Goal: Information Seeking & Learning: Learn about a topic

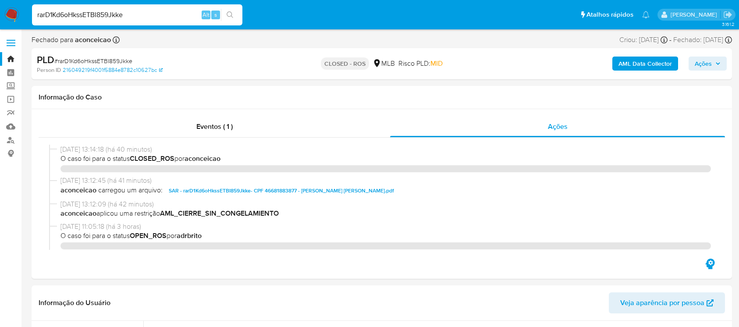
select select "10"
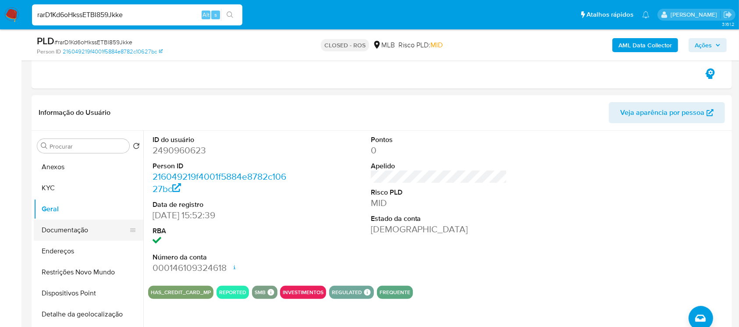
scroll to position [156, 0]
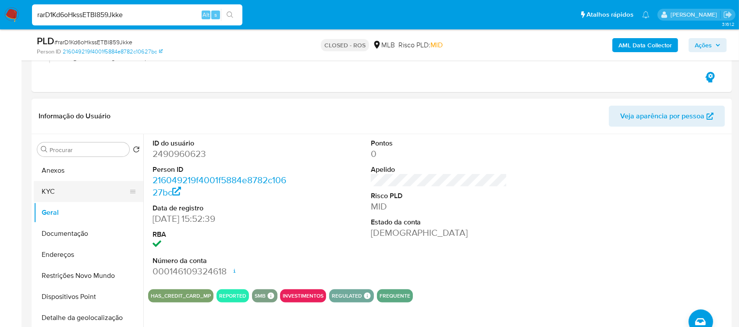
click at [51, 195] on button "KYC" at bounding box center [85, 191] width 103 height 21
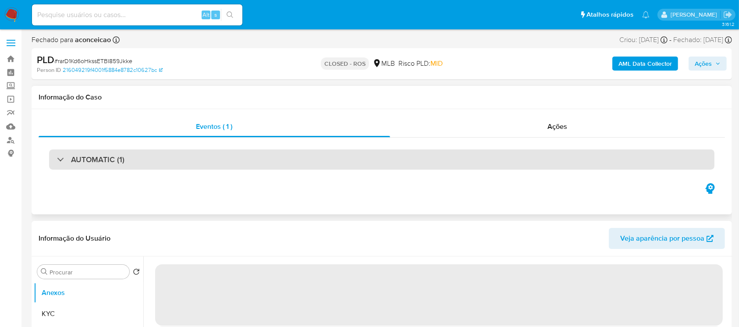
select select "10"
click at [135, 160] on div "AUTOMATIC (1)" at bounding box center [382, 160] width 666 height 20
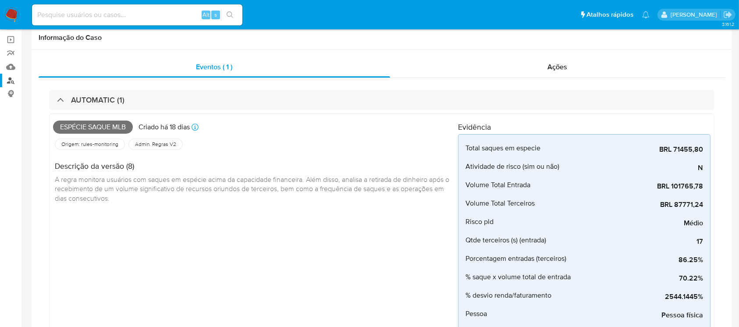
scroll to position [78, 0]
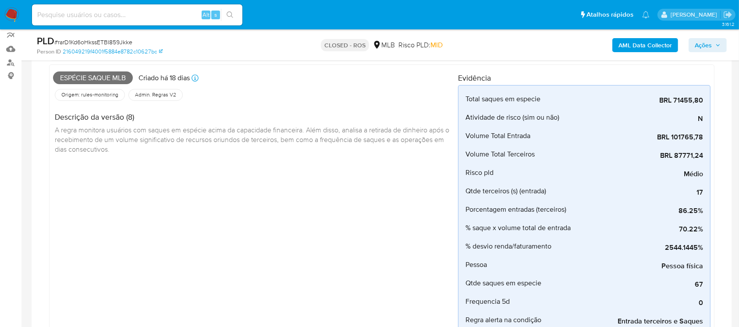
click at [13, 17] on img at bounding box center [11, 14] width 15 height 15
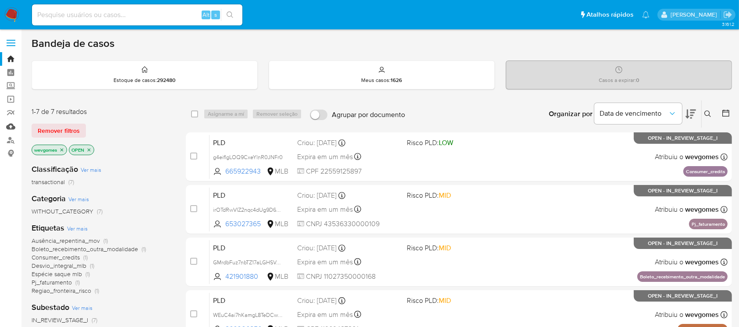
click at [11, 129] on link "Mulan" at bounding box center [52, 127] width 104 height 14
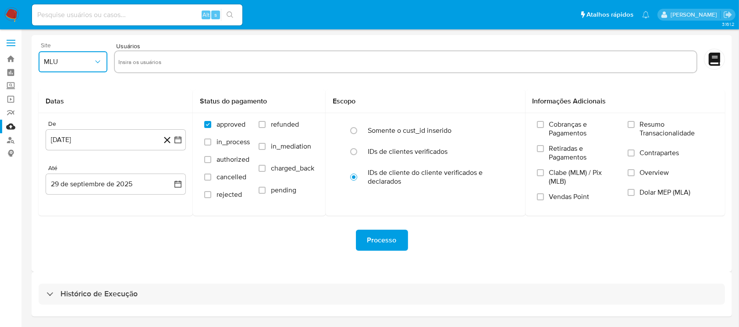
click at [93, 64] on icon "button" at bounding box center [97, 61] width 9 height 9
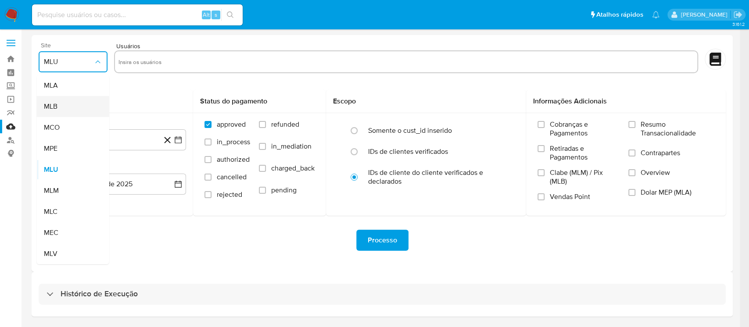
click at [50, 108] on span "MLB" at bounding box center [51, 106] width 14 height 9
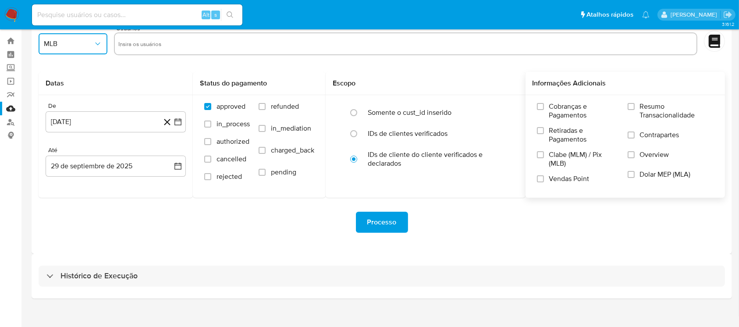
scroll to position [27, 0]
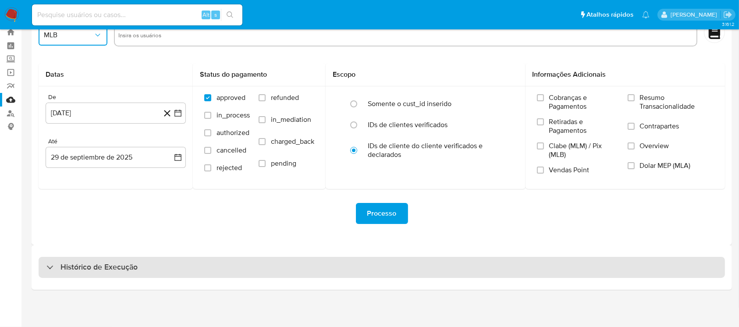
click at [206, 264] on div "Histórico de Execução" at bounding box center [382, 267] width 687 height 21
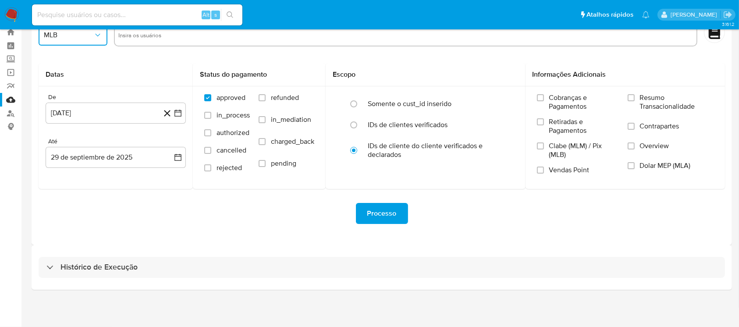
select select "10"
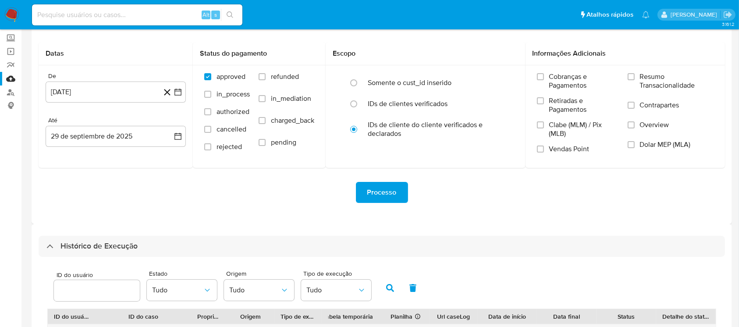
scroll to position [0, 0]
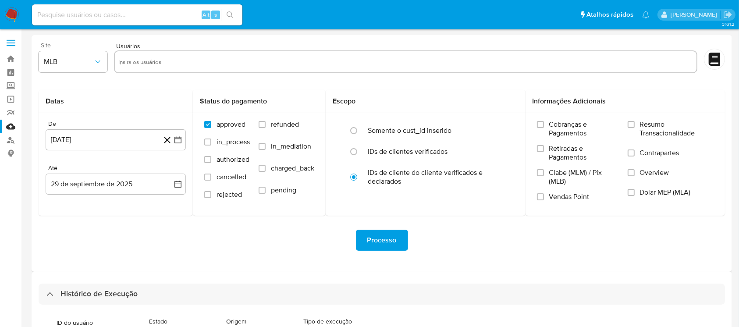
click at [130, 10] on input at bounding box center [137, 14] width 210 height 11
paste input "WEuC4ai7hKamgL8TeDCwdZep"
type input "WEuC4ai7hKamgL8TeDCwdZep"
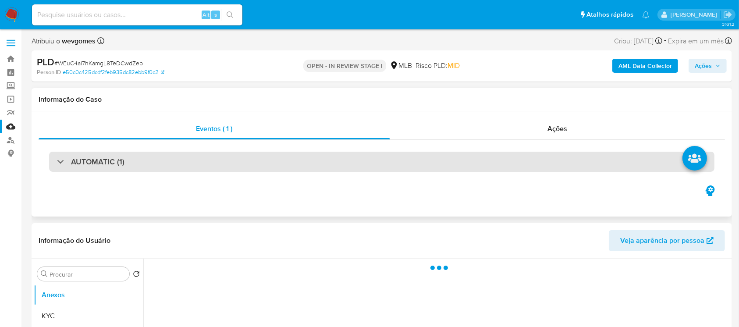
click at [135, 163] on div "AUTOMATIC (1)" at bounding box center [382, 162] width 666 height 20
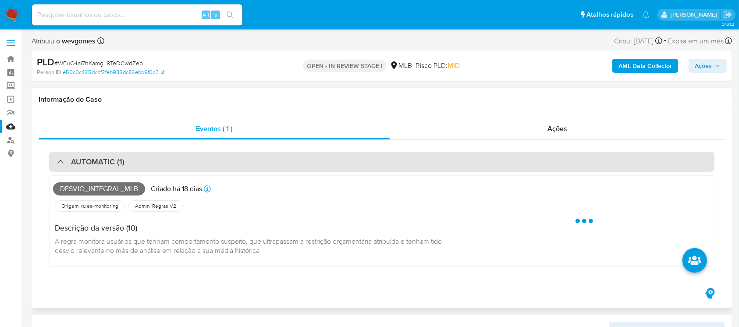
select select "10"
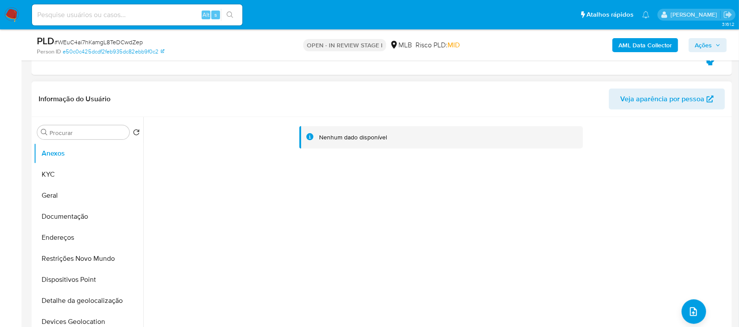
scroll to position [389, 0]
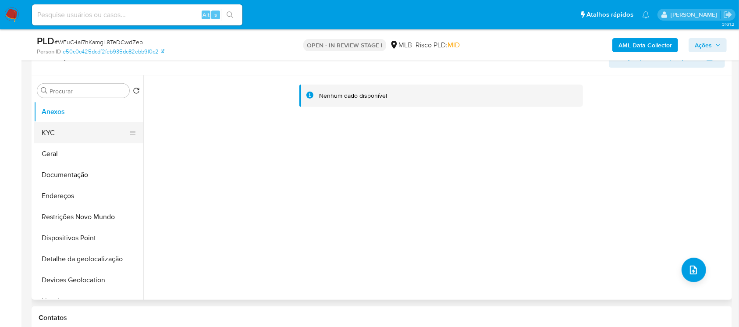
click at [45, 136] on button "KYC" at bounding box center [85, 132] width 103 height 21
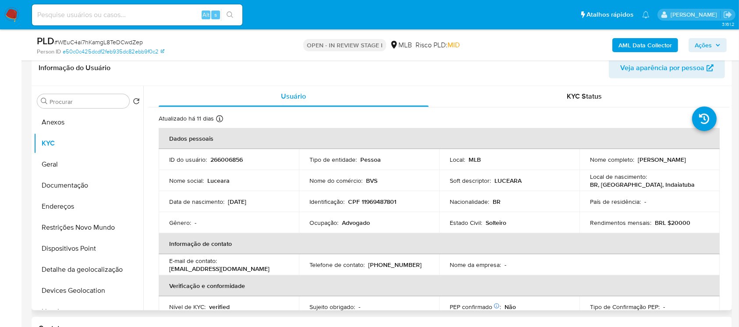
drag, startPoint x: 588, startPoint y: 163, endPoint x: 670, endPoint y: 163, distance: 82.0
click at [670, 163] on div "Nome completo : Luceara Matsue Matsuguma" at bounding box center [649, 160] width 119 height 8
copy p "[PERSON_NAME]"
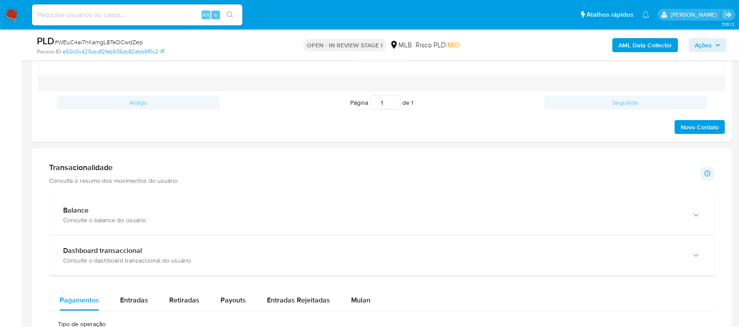
scroll to position [779, 0]
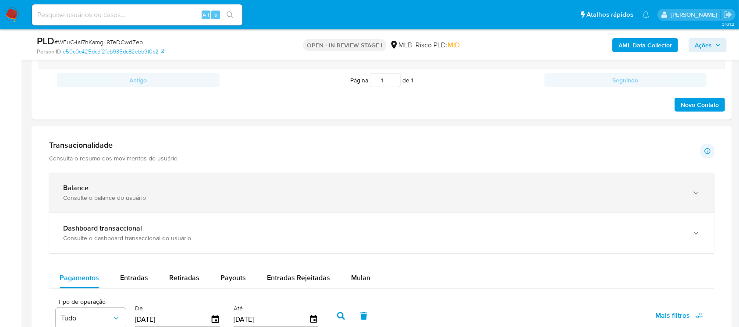
click at [147, 201] on div "Balance Consulte o balance do usuário" at bounding box center [382, 193] width 666 height 40
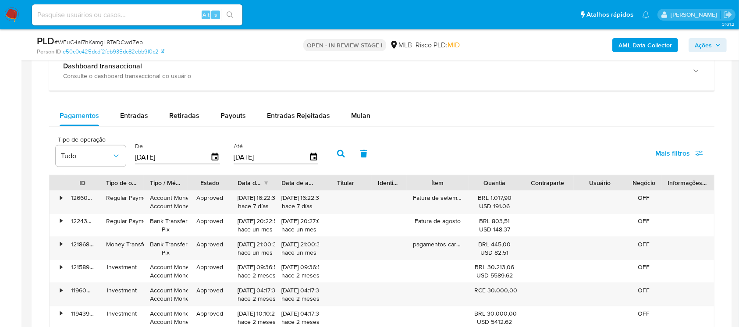
scroll to position [1247, 0]
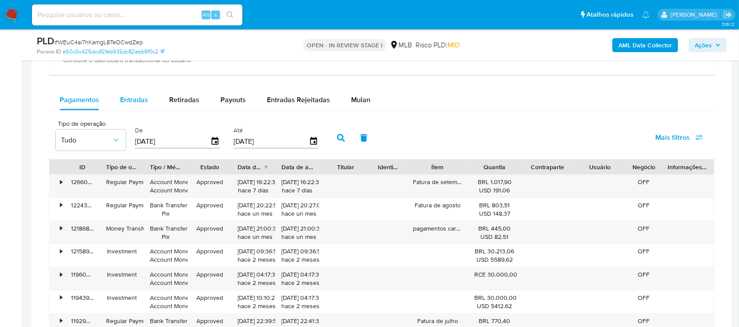
click at [146, 102] on span "Entradas" at bounding box center [134, 100] width 28 height 10
select select "10"
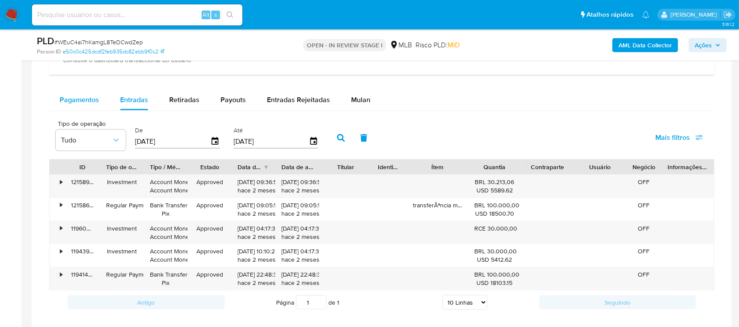
click at [75, 103] on span "Pagamentos" at bounding box center [79, 100] width 39 height 10
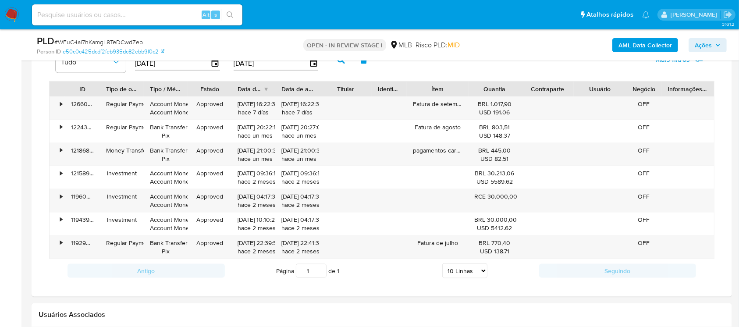
scroll to position [1169, 0]
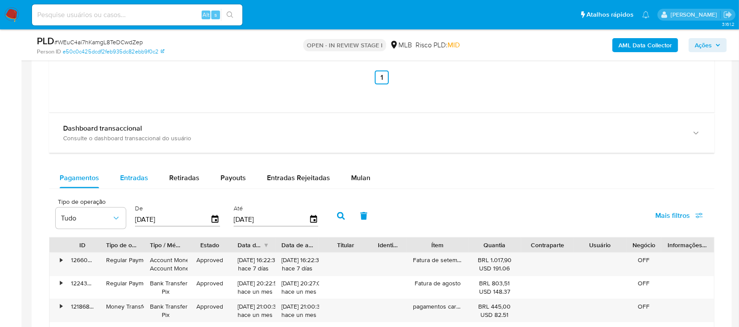
click at [138, 173] on span "Entradas" at bounding box center [134, 178] width 28 height 10
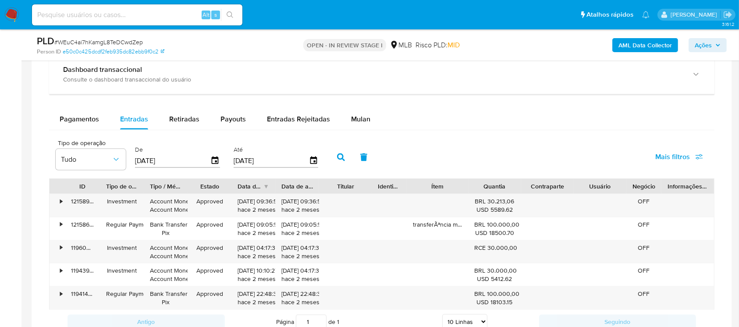
scroll to position [1247, 0]
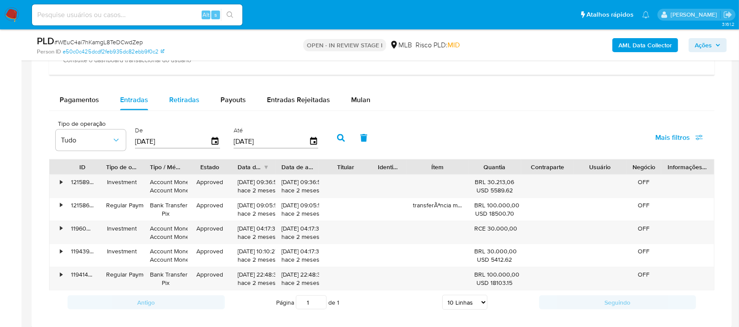
click at [184, 101] on span "Retiradas" at bounding box center [184, 100] width 30 height 10
select select "10"
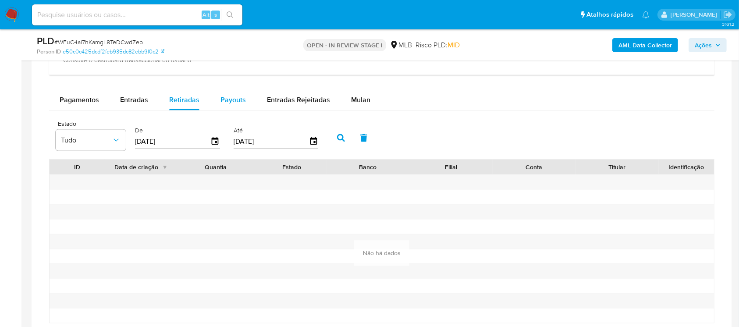
click at [233, 104] on span "Payouts" at bounding box center [233, 100] width 25 height 10
select select "10"
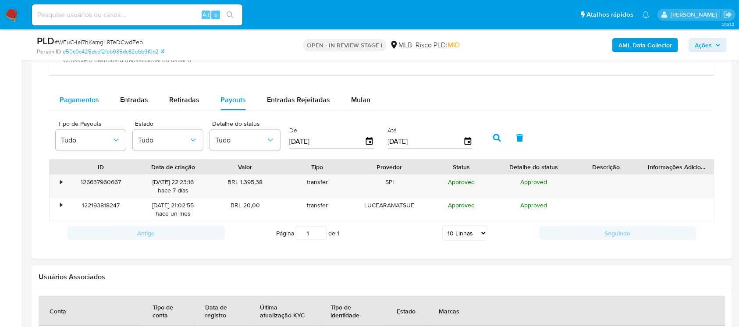
click at [79, 102] on span "Pagamentos" at bounding box center [79, 100] width 39 height 10
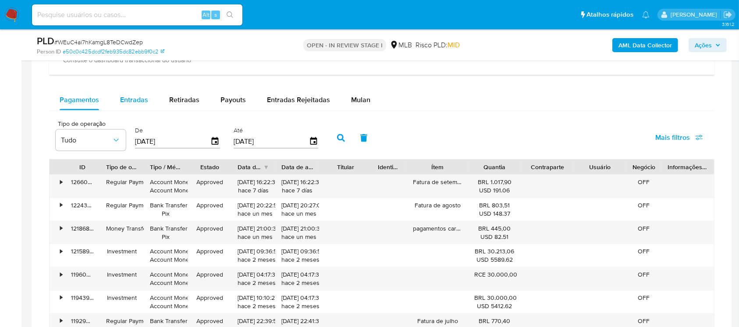
click at [132, 100] on span "Entradas" at bounding box center [134, 100] width 28 height 10
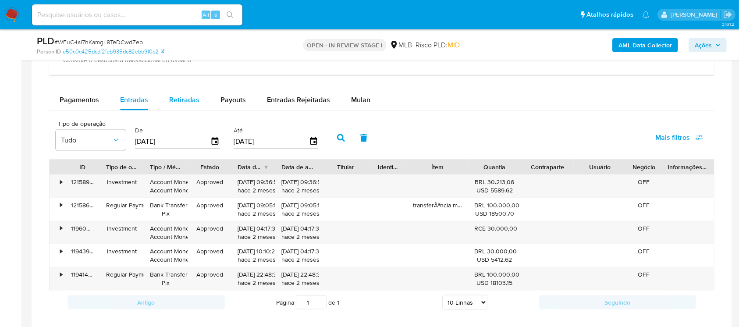
click at [194, 100] on span "Retiradas" at bounding box center [184, 100] width 30 height 10
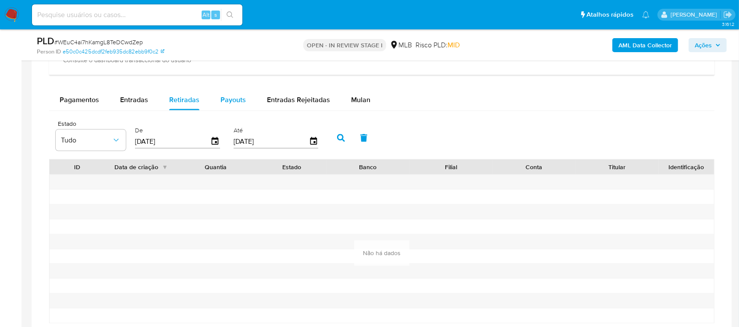
click at [243, 101] on span "Payouts" at bounding box center [233, 100] width 25 height 10
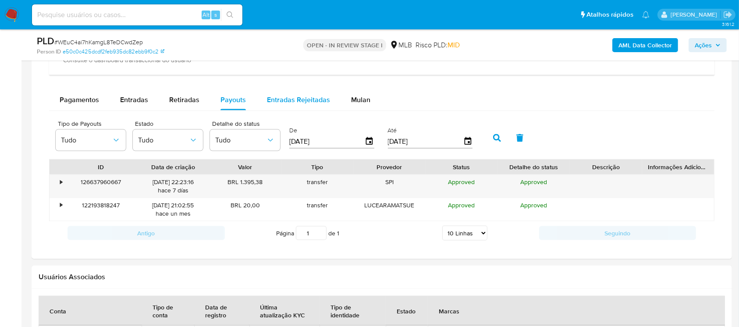
click at [294, 100] on span "Entradas Rejeitadas" at bounding box center [298, 100] width 63 height 10
select select "10"
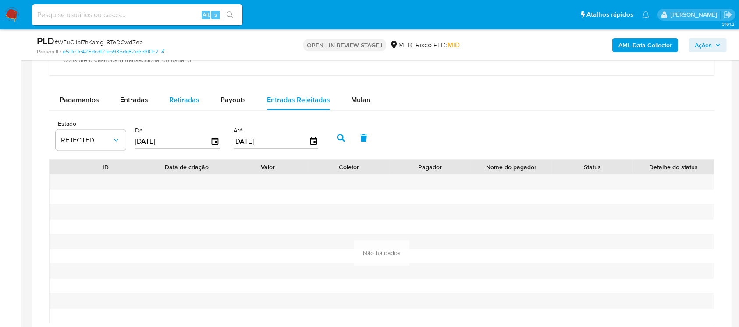
click at [178, 102] on span "Retiradas" at bounding box center [184, 100] width 30 height 10
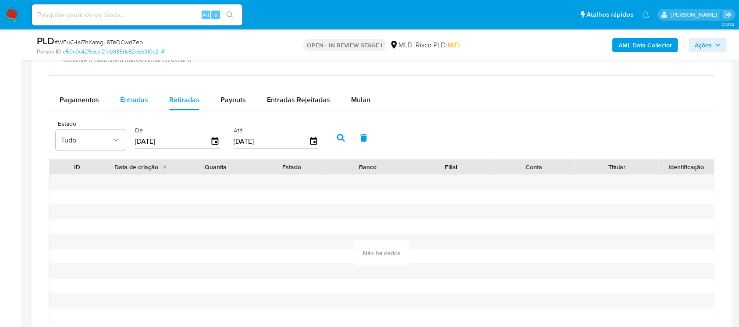
click at [130, 102] on span "Entradas" at bounding box center [134, 100] width 28 height 10
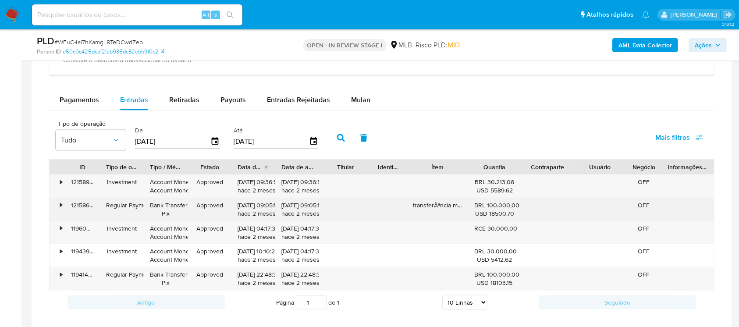
click at [64, 208] on div "•" at bounding box center [57, 209] width 15 height 23
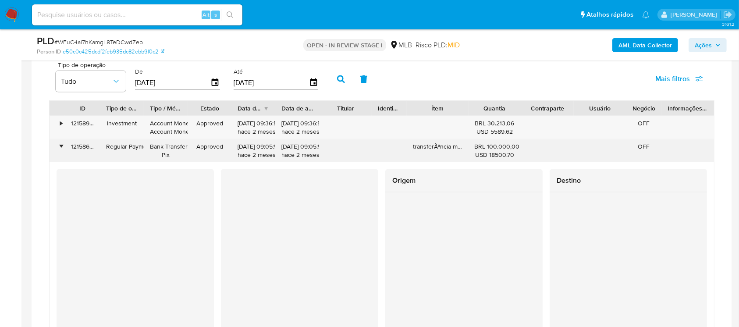
scroll to position [1325, 0]
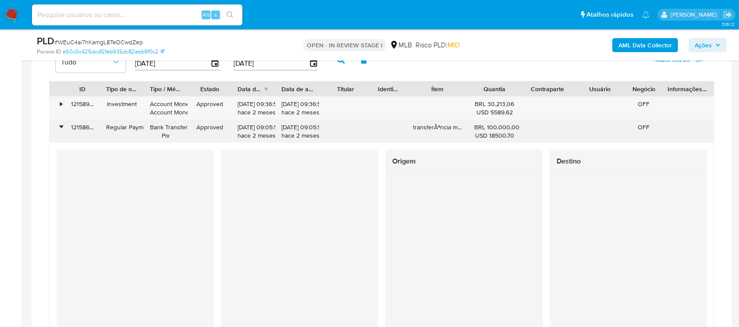
click at [61, 129] on div "•" at bounding box center [61, 127] width 2 height 8
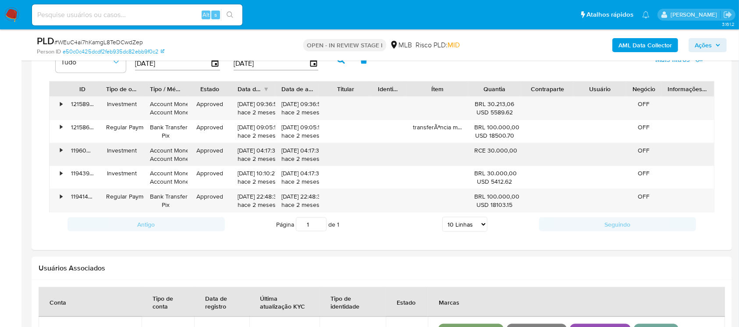
click at [64, 146] on div "• 119609254269 Investment Account Money Account Money Approved 28/07/2025 04:17…" at bounding box center [382, 154] width 665 height 23
click at [61, 147] on div "•" at bounding box center [61, 150] width 2 height 8
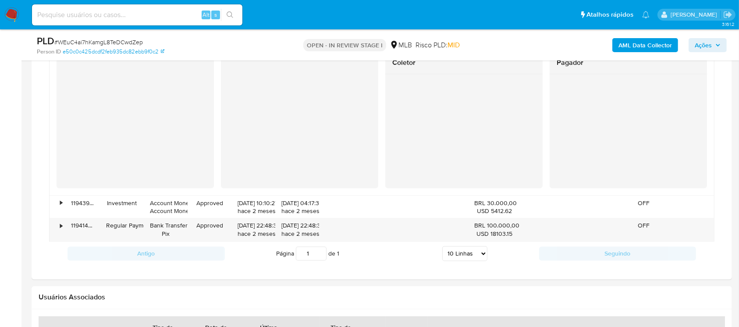
scroll to position [1498, 0]
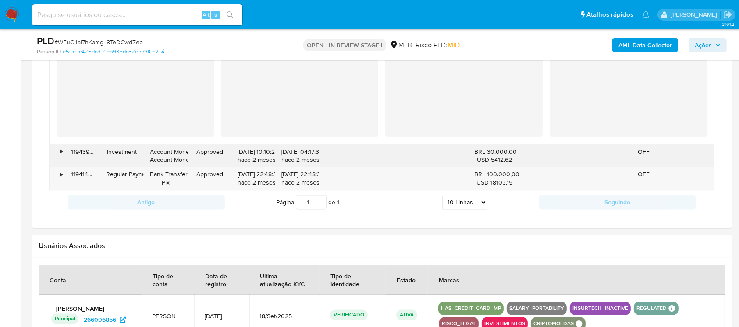
click at [60, 155] on div "•" at bounding box center [61, 152] width 2 height 8
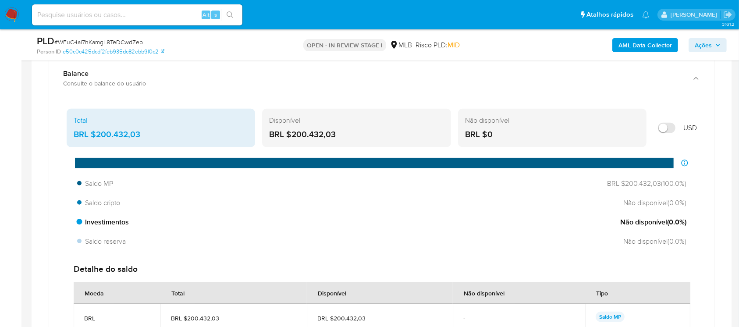
scroll to position [874, 0]
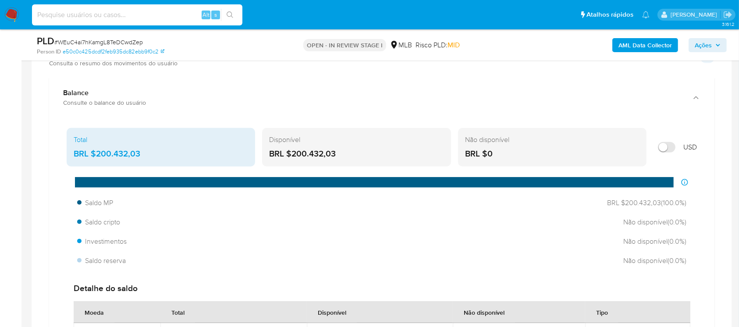
click at [103, 16] on input at bounding box center [137, 14] width 210 height 11
paste input "692655663"
type input "692655663"
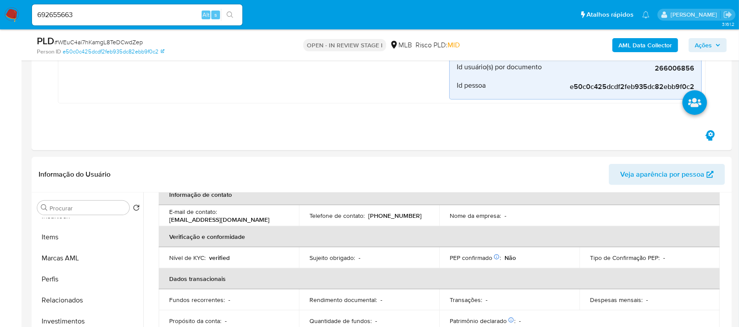
scroll to position [251, 0]
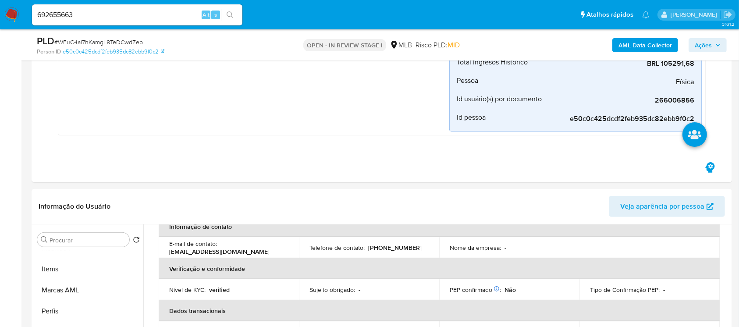
click at [80, 20] on div "692655663 Alt s" at bounding box center [137, 14] width 210 height 21
click at [86, 15] on input "692655663" at bounding box center [137, 14] width 210 height 11
click at [86, 14] on input "692655663" at bounding box center [137, 14] width 210 height 11
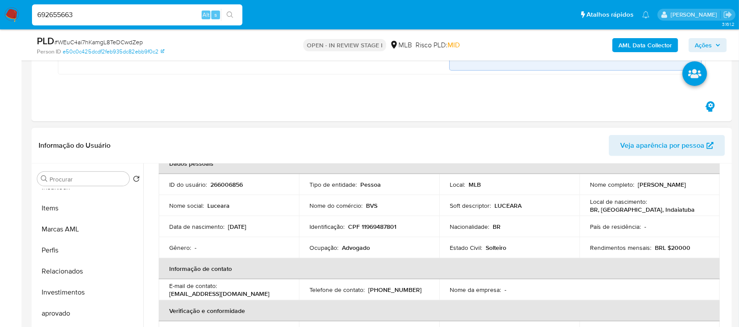
scroll to position [0, 0]
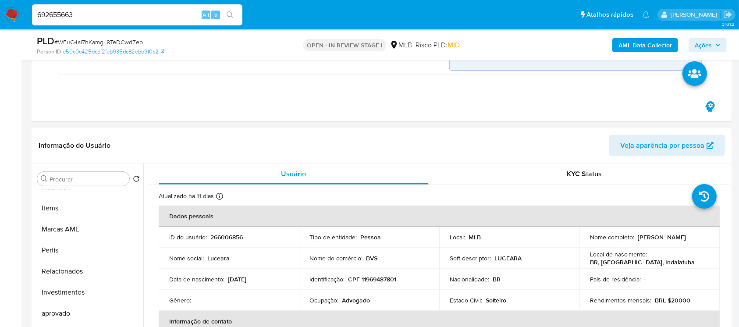
click at [86, 15] on input "692655663" at bounding box center [137, 14] width 210 height 11
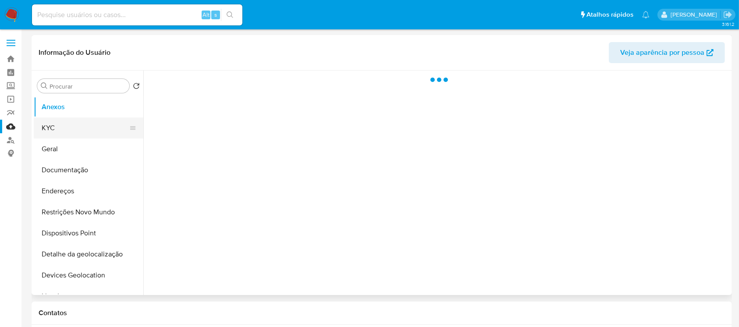
click at [41, 123] on button "KYC" at bounding box center [85, 128] width 103 height 21
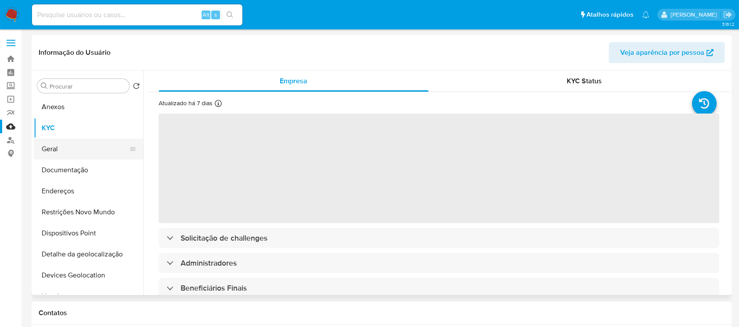
select select "10"
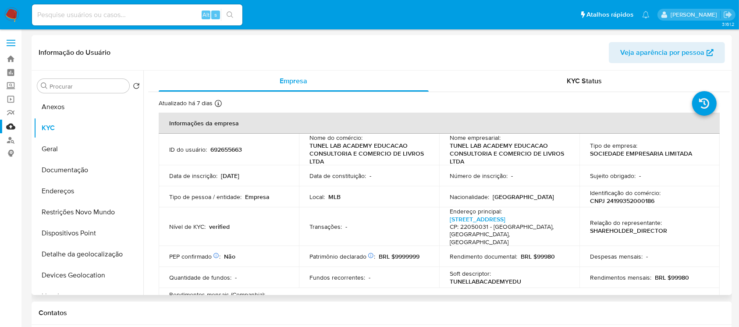
scroll to position [78, 0]
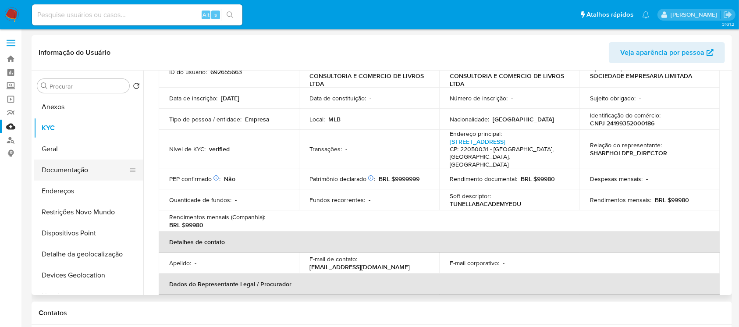
click at [58, 170] on button "Documentação" at bounding box center [85, 170] width 103 height 21
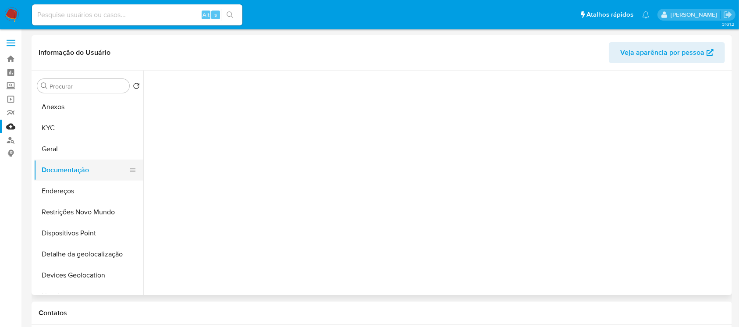
scroll to position [0, 0]
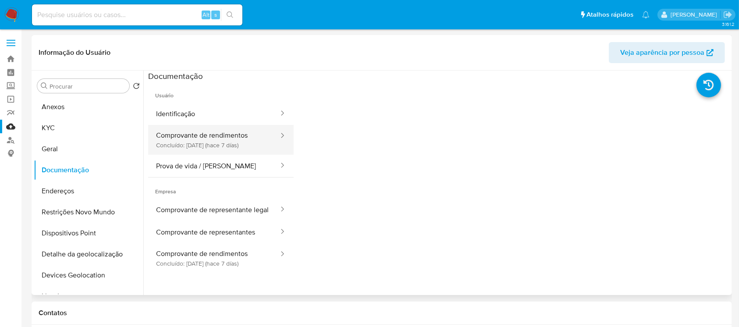
click at [194, 150] on button "Comprovante de rendimentos Concluído: 22/09/2025 (hace 7 días)" at bounding box center [214, 140] width 132 height 30
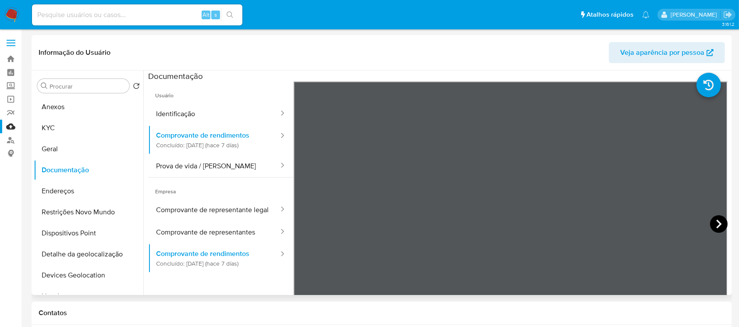
click at [715, 229] on icon at bounding box center [719, 224] width 18 height 18
click at [716, 225] on icon at bounding box center [719, 224] width 18 height 18
click at [53, 127] on button "KYC" at bounding box center [85, 128] width 103 height 21
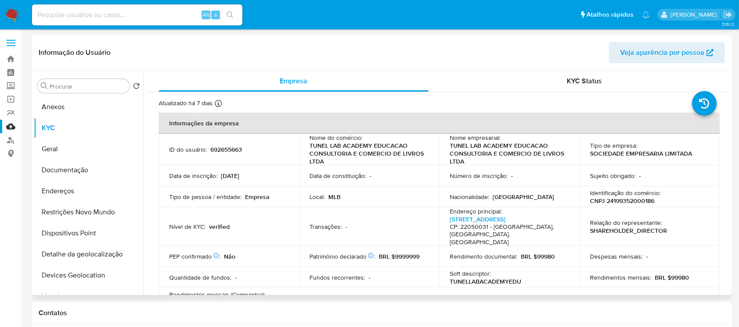
click at [225, 150] on p "692655663" at bounding box center [226, 150] width 32 height 8
copy p "692655663"
click at [621, 204] on p "CNPJ 24199352000186" at bounding box center [622, 201] width 64 height 8
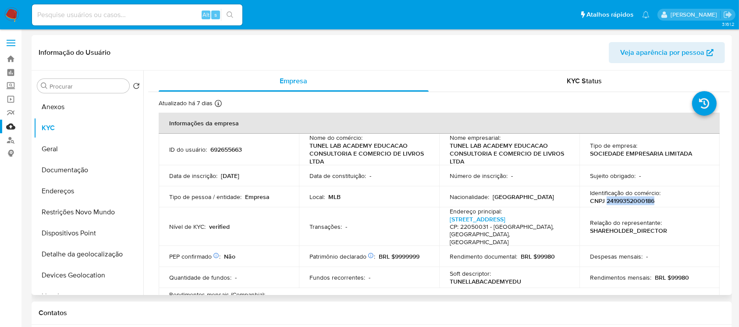
copy p "24199352000186"
drag, startPoint x: 309, startPoint y: 145, endPoint x: 375, endPoint y: 144, distance: 65.8
click at [375, 144] on p "TUNEL LAB ACADEMY EDUCACAO CONSULTORIA E COMERCIO DE LIVROS LTDA" at bounding box center [368, 154] width 116 height 24
click at [506, 218] on link "Rua Barão De Ipanema 56, Copacabana" at bounding box center [478, 219] width 56 height 9
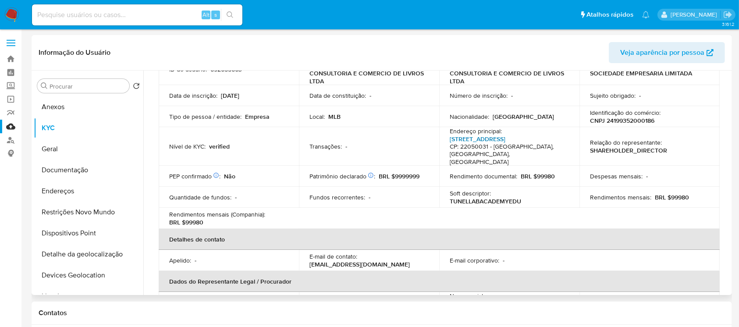
scroll to position [156, 0]
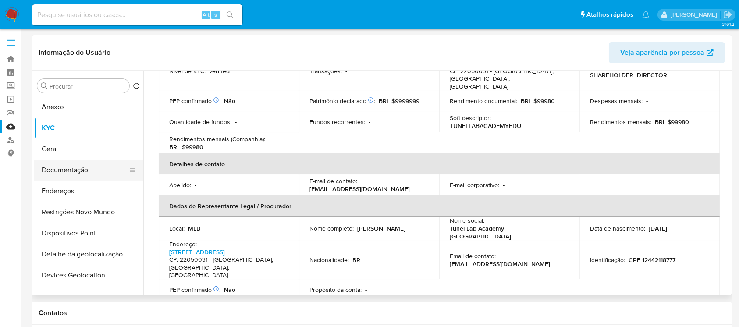
click at [68, 174] on button "Documentação" at bounding box center [85, 170] width 103 height 21
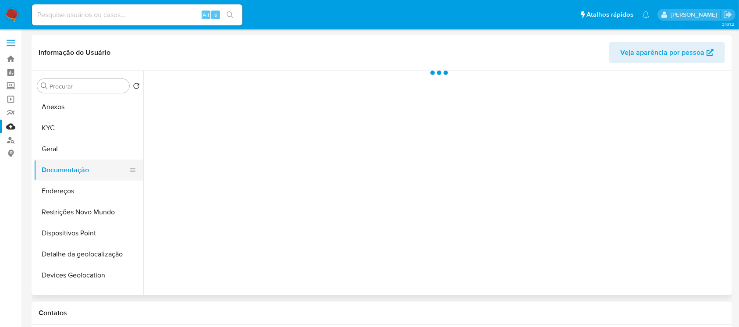
scroll to position [0, 0]
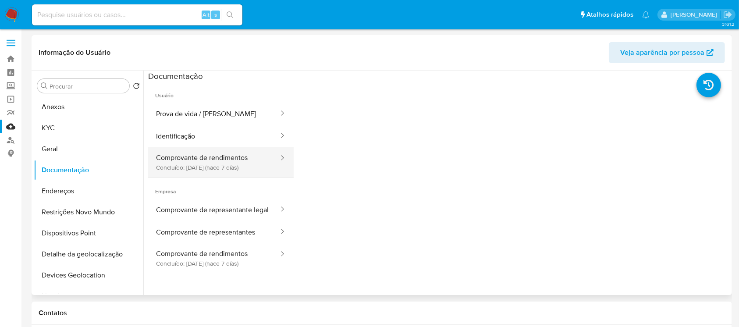
click at [192, 167] on button "Comprovante de rendimentos Concluído: 22/09/2025 (hace 7 días)" at bounding box center [214, 162] width 132 height 30
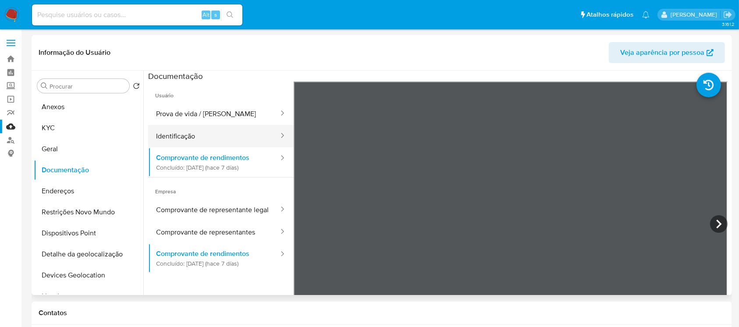
click at [212, 136] on button "Identificação" at bounding box center [214, 136] width 132 height 22
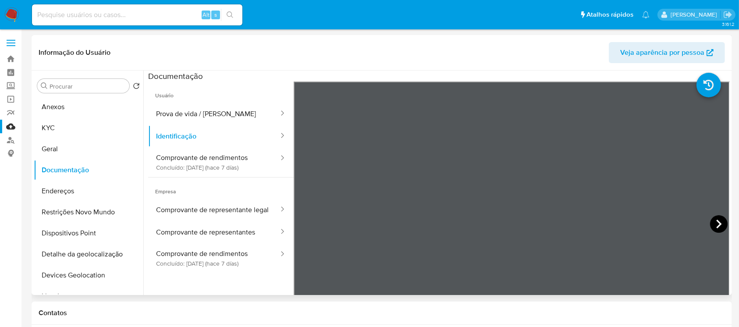
click at [716, 227] on icon at bounding box center [719, 224] width 18 height 18
click at [197, 120] on button "Prova de vida / [PERSON_NAME]" at bounding box center [214, 114] width 132 height 22
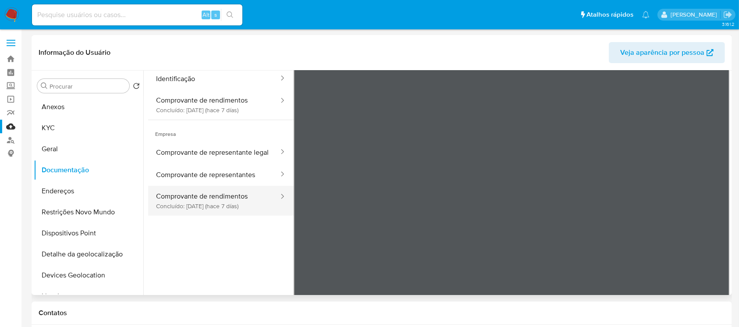
scroll to position [74, 0]
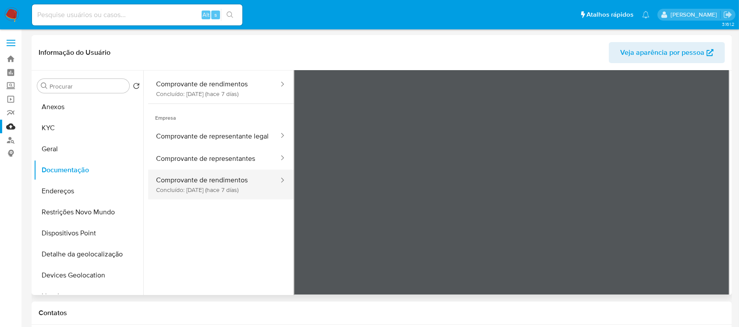
click at [189, 194] on button "Comprovante de rendimentos Concluído: 22/09/2025 (hace 7 días)" at bounding box center [214, 185] width 132 height 30
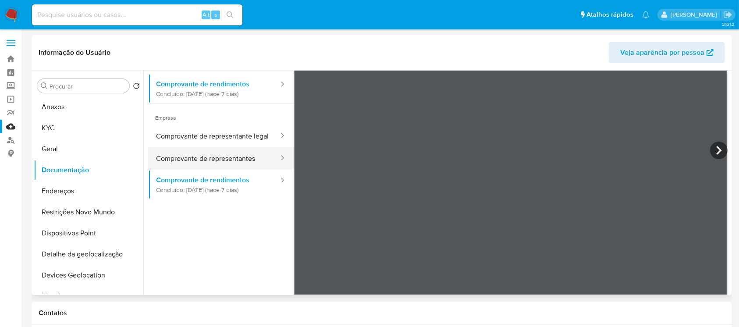
click at [195, 170] on button "Comprovante de representantes" at bounding box center [214, 158] width 132 height 22
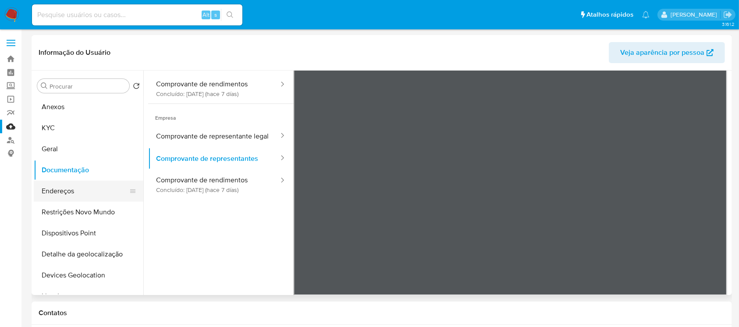
click at [63, 194] on button "Endereços" at bounding box center [85, 191] width 103 height 21
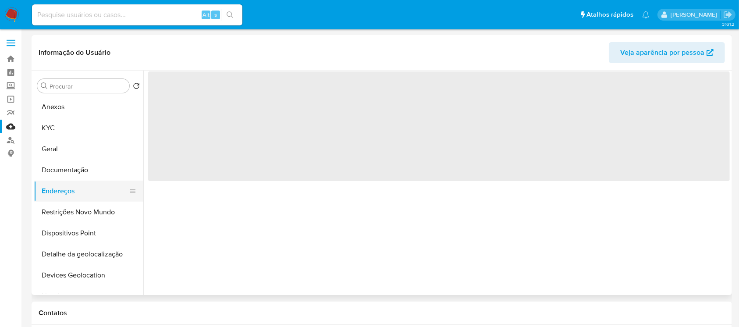
scroll to position [0, 0]
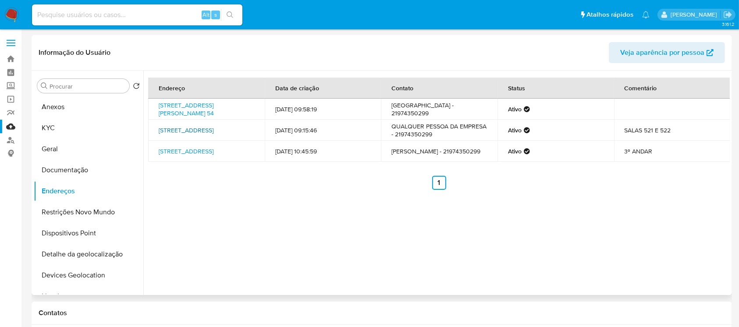
click at [169, 132] on link "Rua Haddock Lobo 210, Rio De Janeiro, Rio De Janeiro, 20260142, Brasil 210" at bounding box center [186, 130] width 55 height 9
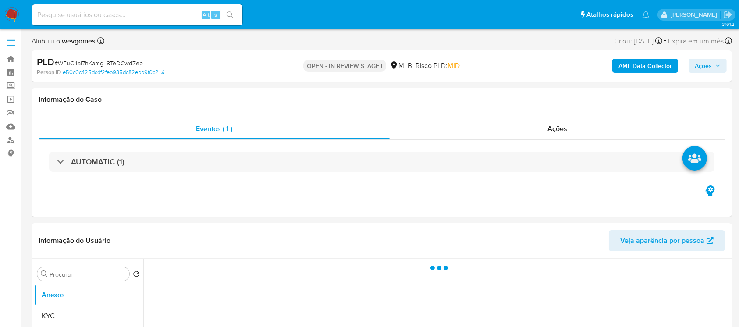
select select "10"
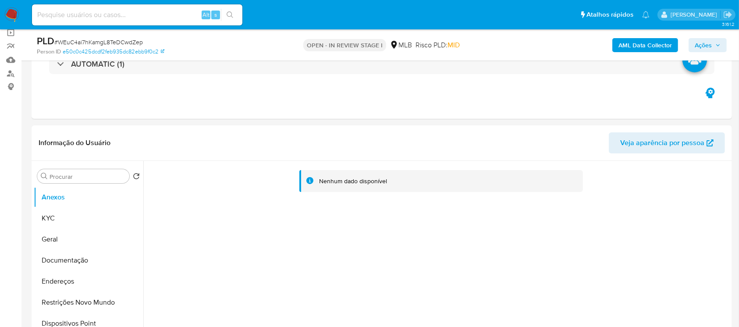
scroll to position [156, 0]
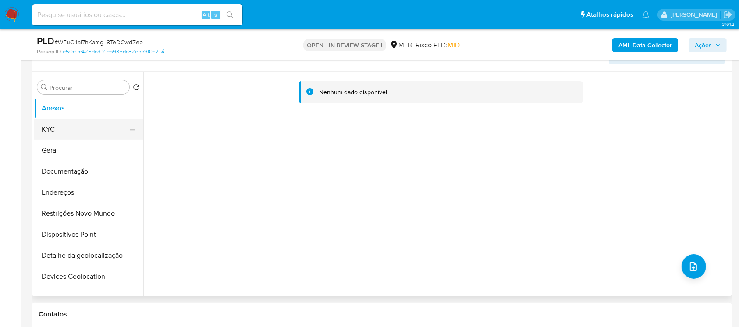
click at [50, 132] on button "KYC" at bounding box center [85, 129] width 103 height 21
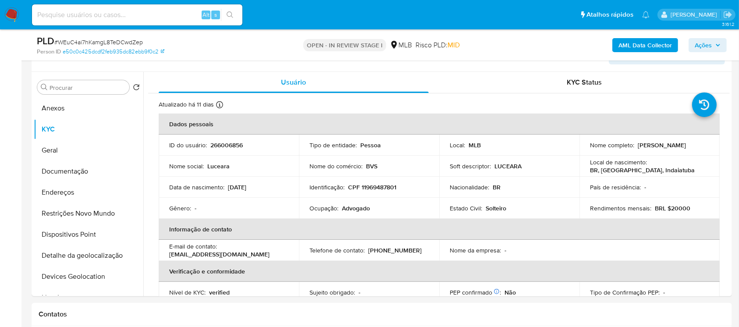
click at [78, 9] on input at bounding box center [137, 14] width 210 height 11
paste input "692655663"
type input "692655663"
click at [90, 15] on input "692655663" at bounding box center [137, 14] width 210 height 11
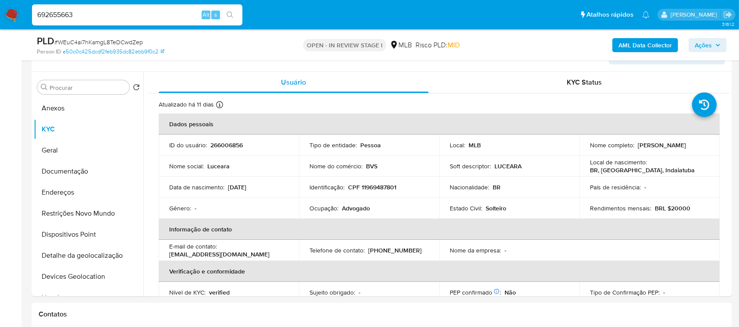
click at [90, 15] on input "692655663" at bounding box center [137, 14] width 210 height 11
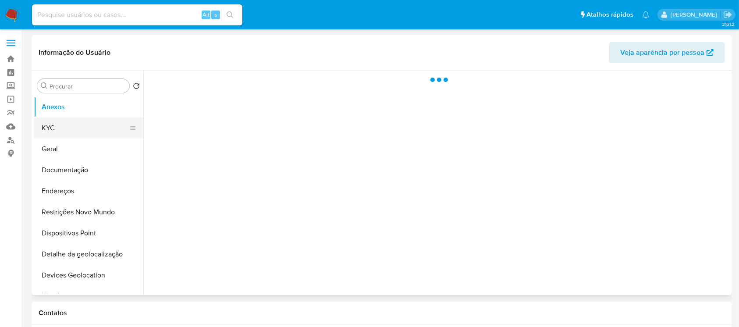
click at [77, 128] on button "KYC" at bounding box center [85, 128] width 103 height 21
select select "10"
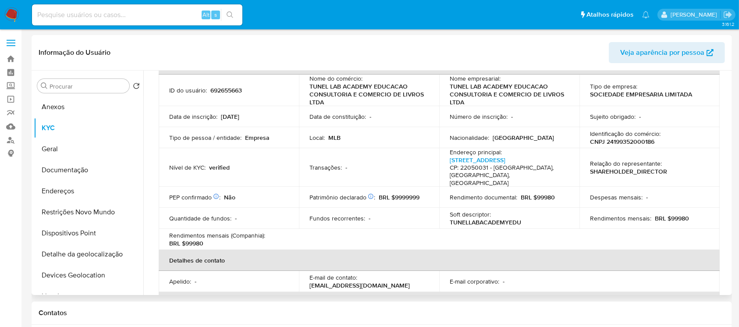
scroll to position [78, 0]
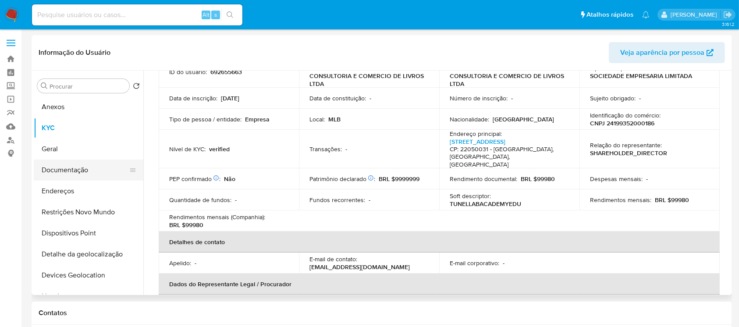
click at [57, 171] on button "Documentação" at bounding box center [85, 170] width 103 height 21
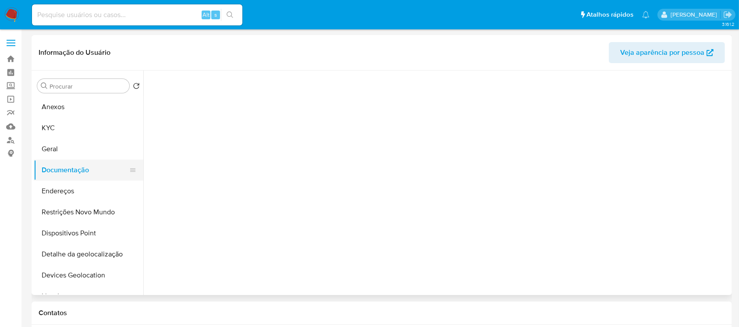
scroll to position [0, 0]
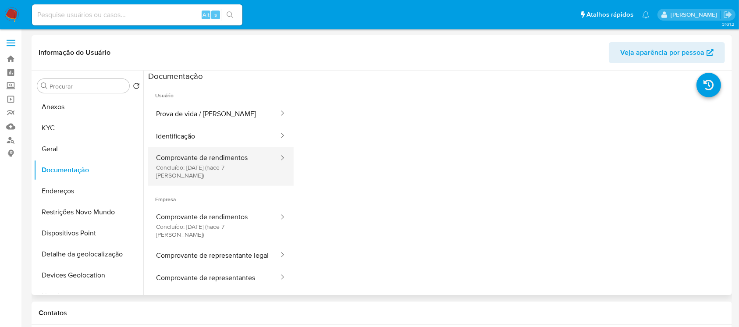
click at [186, 167] on button "Comprovante de rendimentos Concluído: 22/09/2025 (hace 7 días)" at bounding box center [214, 166] width 132 height 38
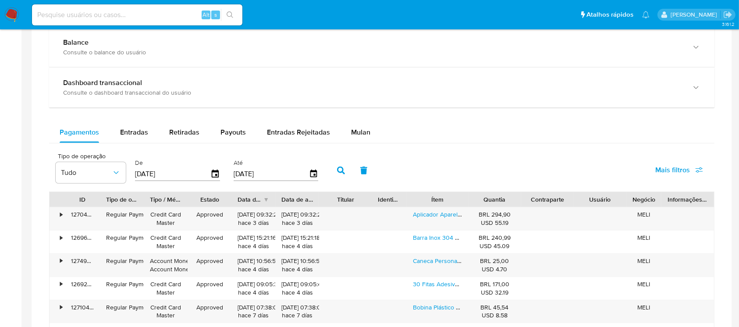
scroll to position [481, 0]
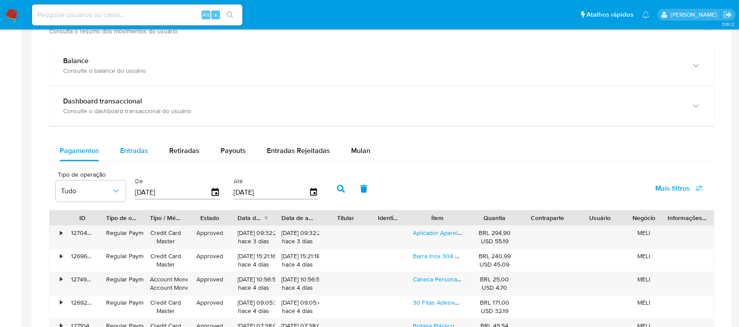
click at [132, 152] on span "Entradas" at bounding box center [134, 151] width 28 height 10
select select "10"
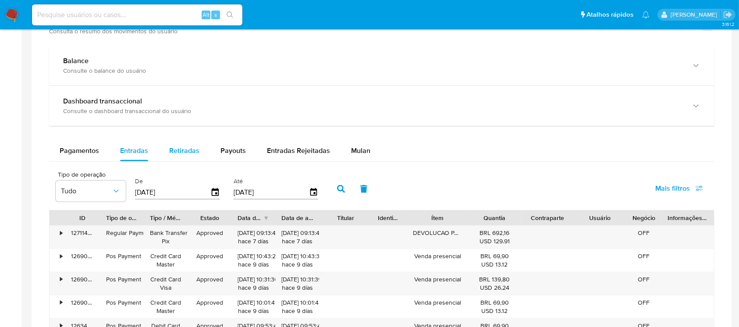
click at [186, 153] on span "Retiradas" at bounding box center [184, 151] width 30 height 10
select select "10"
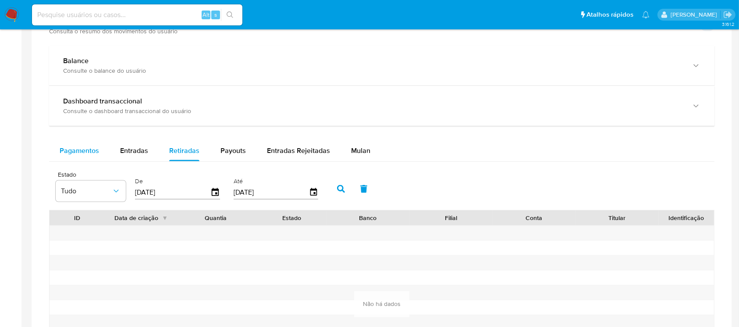
click at [81, 149] on span "Pagamentos" at bounding box center [79, 151] width 39 height 10
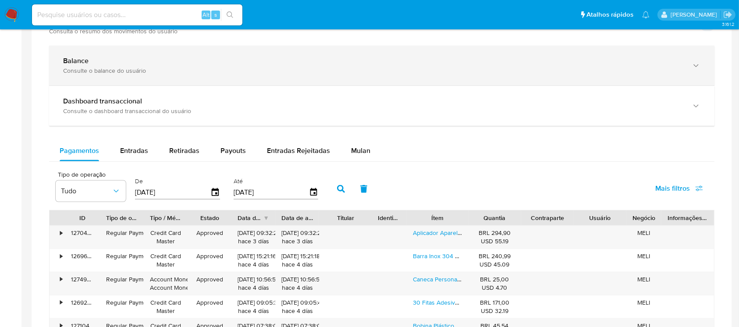
click at [188, 78] on div "Balance Consulte o balance do usuário" at bounding box center [382, 66] width 666 height 40
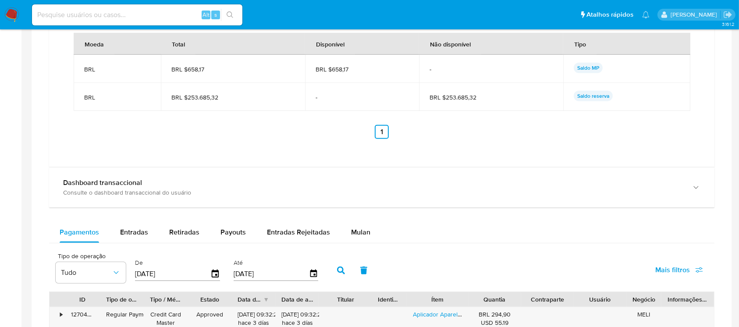
scroll to position [714, 0]
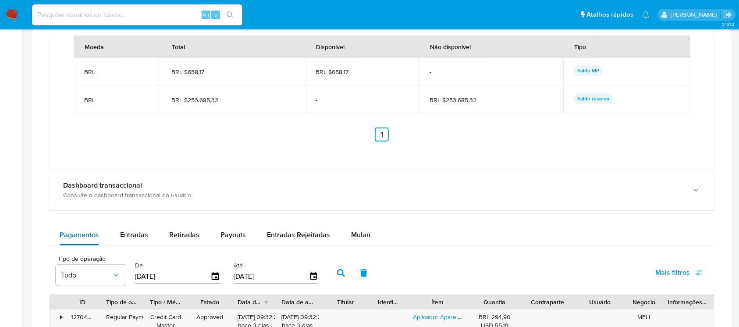
click at [84, 233] on span "Pagamentos" at bounding box center [79, 235] width 39 height 10
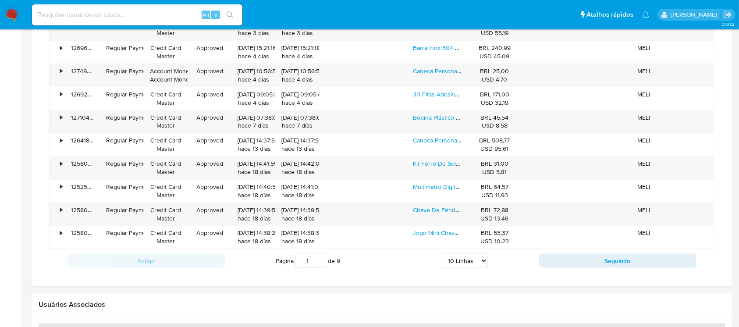
scroll to position [1026, 0]
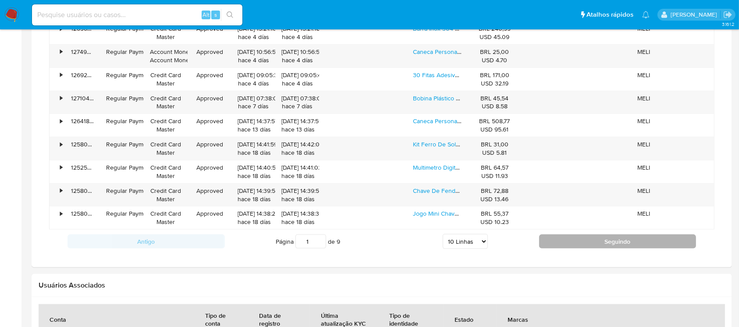
click at [555, 239] on button "Seguindo" at bounding box center [617, 242] width 157 height 14
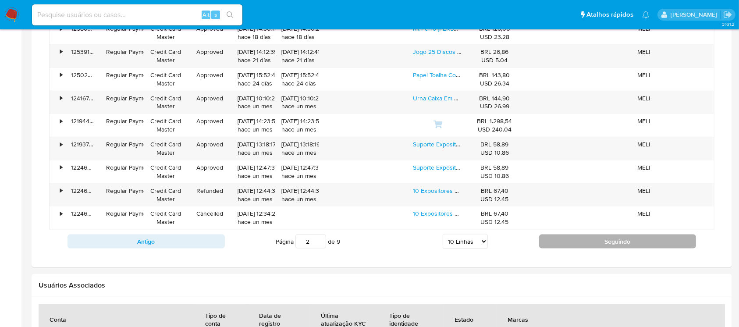
drag, startPoint x: 541, startPoint y: 244, endPoint x: 519, endPoint y: 243, distance: 21.9
click at [542, 244] on button "Seguindo" at bounding box center [617, 242] width 157 height 14
click at [553, 241] on button "Seguindo" at bounding box center [617, 242] width 157 height 14
click at [553, 239] on button "Seguindo" at bounding box center [617, 242] width 157 height 14
click at [549, 241] on button "Seguindo" at bounding box center [617, 242] width 157 height 14
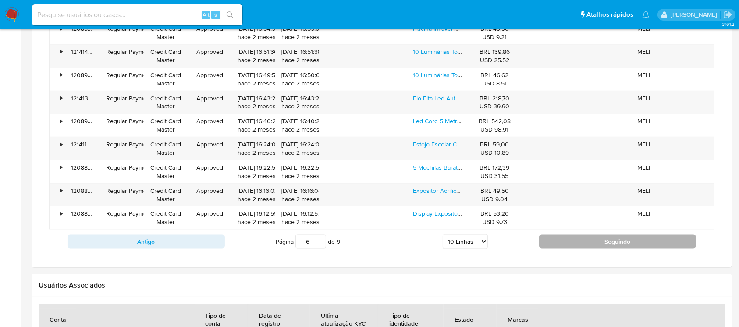
click at [553, 245] on button "Seguindo" at bounding box center [617, 242] width 157 height 14
click at [561, 240] on button "Seguindo" at bounding box center [617, 242] width 157 height 14
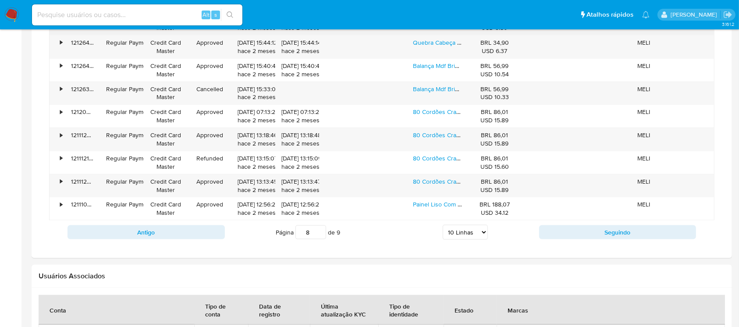
scroll to position [1104, 0]
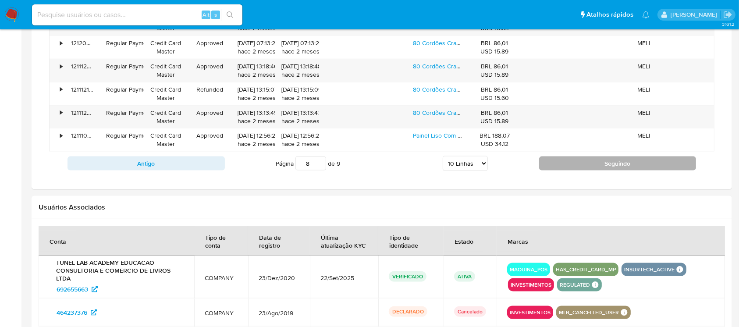
click at [552, 169] on button "Seguindo" at bounding box center [617, 164] width 157 height 14
type input "9"
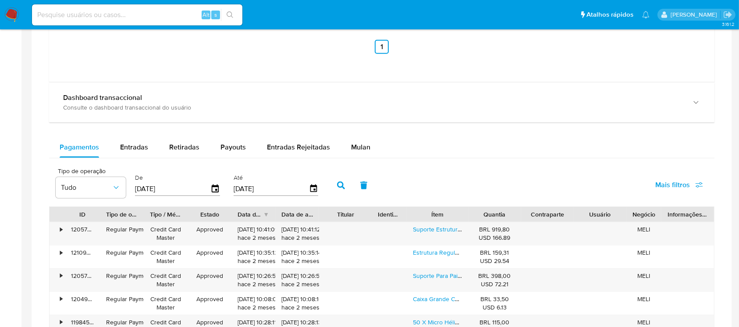
scroll to position [792, 0]
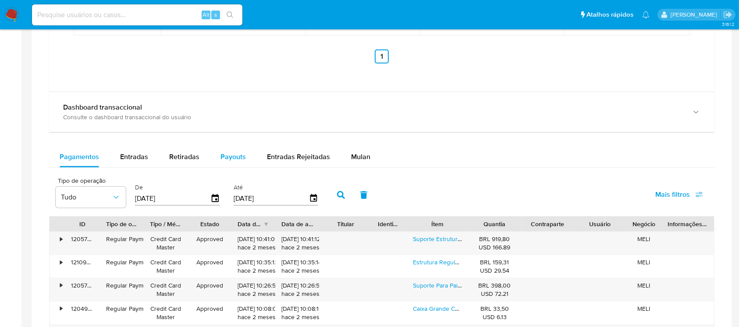
click at [218, 164] on button "Payouts" at bounding box center [233, 156] width 46 height 21
select select "10"
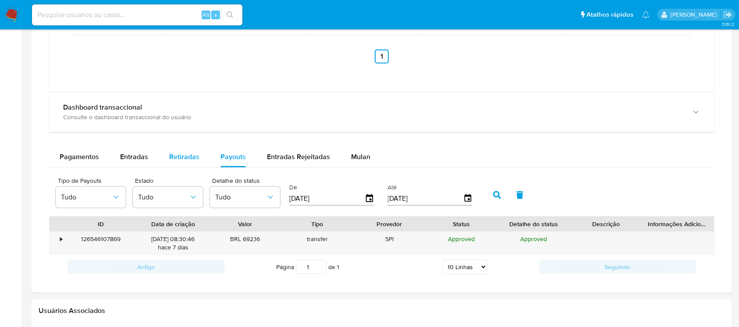
click at [180, 161] on span "Retiradas" at bounding box center [184, 157] width 30 height 10
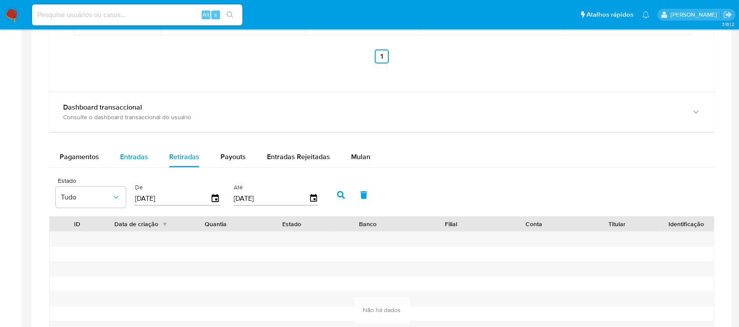
click at [125, 158] on span "Entradas" at bounding box center [134, 157] width 28 height 10
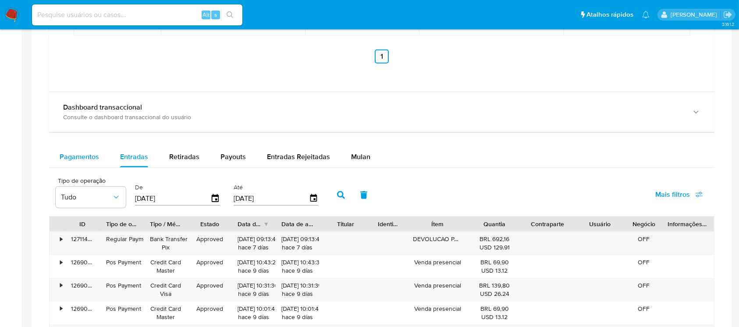
click at [85, 164] on div "Pagamentos" at bounding box center [79, 156] width 39 height 21
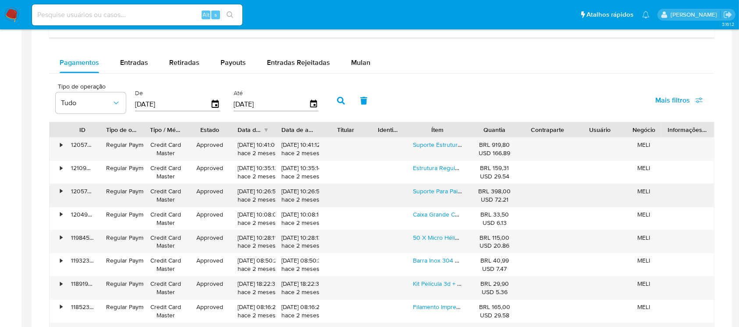
scroll to position [870, 0]
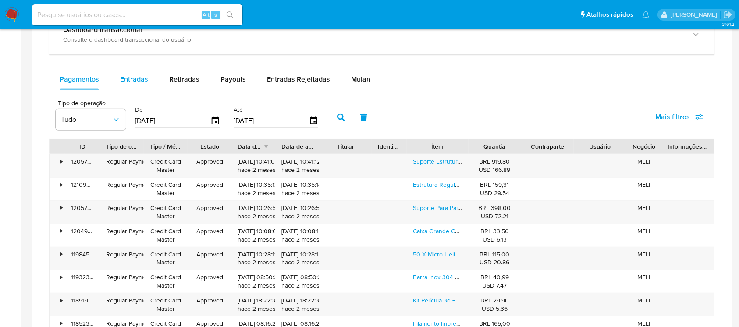
click at [133, 82] on span "Entradas" at bounding box center [134, 79] width 28 height 10
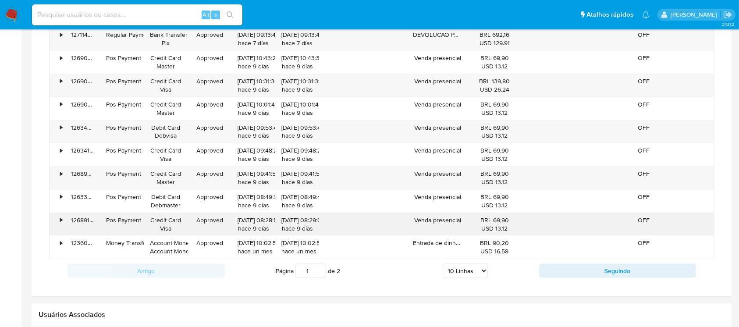
scroll to position [1026, 0]
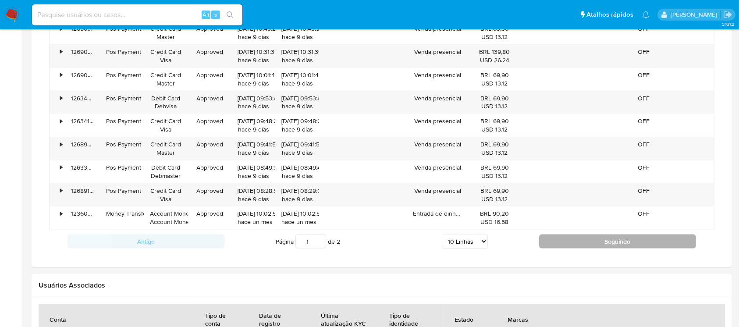
click at [567, 244] on button "Seguindo" at bounding box center [617, 242] width 157 height 14
type input "2"
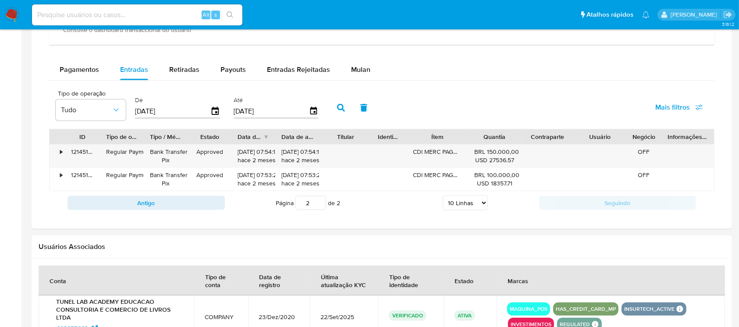
scroll to position [792, 0]
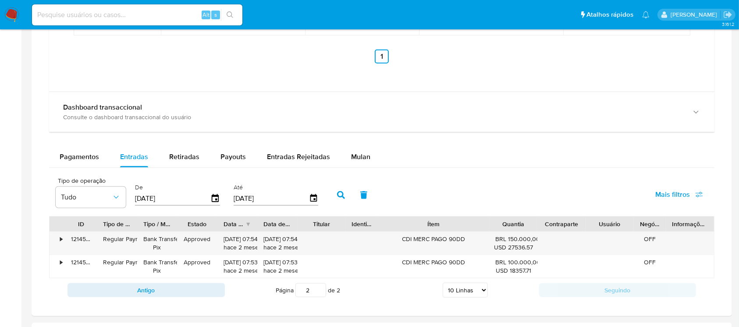
drag, startPoint x: 462, startPoint y: 221, endPoint x: 512, endPoint y: 223, distance: 50.0
click at [512, 223] on div "ID Tipo de operação Tipo / Método Estado Data de criação Data de aprovação Titu…" at bounding box center [382, 224] width 665 height 15
click at [62, 240] on div "•" at bounding box center [61, 239] width 2 height 8
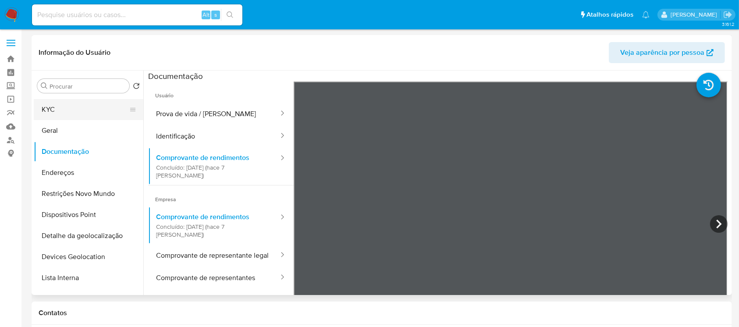
scroll to position [0, 0]
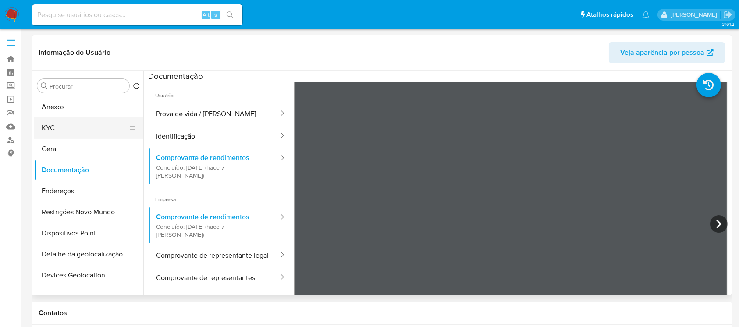
click at [57, 128] on button "KYC" at bounding box center [85, 128] width 103 height 21
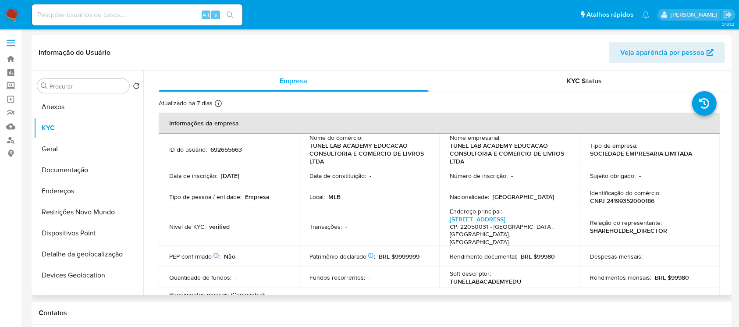
click at [225, 150] on p "692655663" at bounding box center [226, 150] width 32 height 8
copy p "692655663"
click at [55, 21] on div "Alt s" at bounding box center [137, 14] width 210 height 21
click at [48, 13] on input at bounding box center [137, 14] width 210 height 11
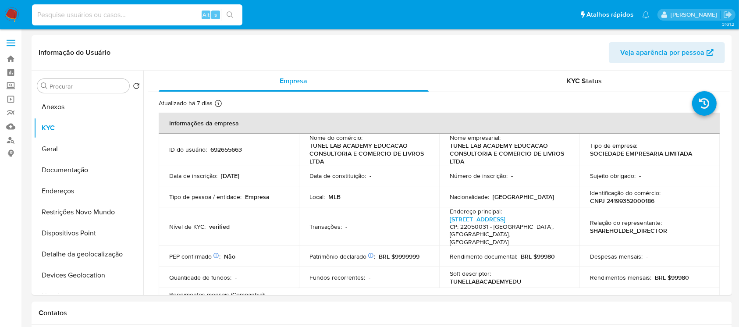
paste input "PjiFJsititw9fTURxboRYsQX"
type input "PjiFJsititw9fTURxboRYsQX"
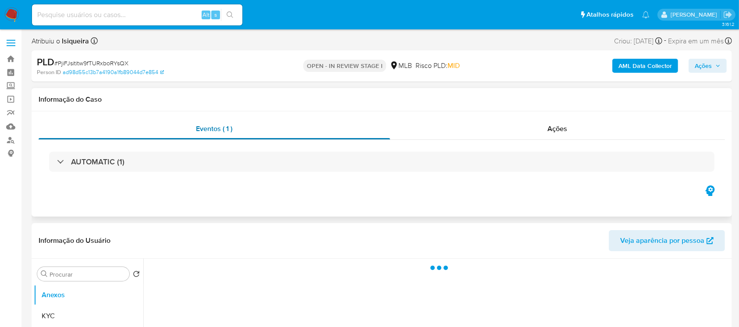
select select "10"
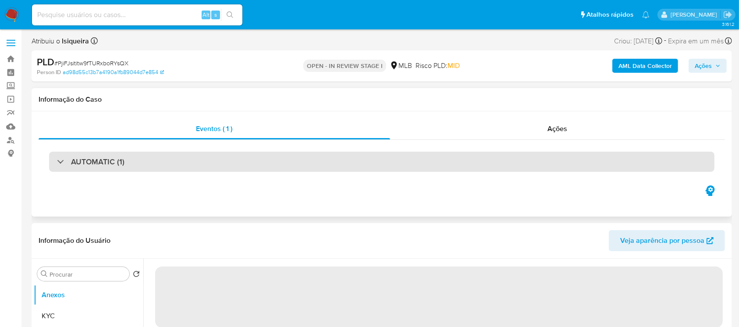
click at [122, 157] on h3 "AUTOMATIC (1)" at bounding box center [97, 162] width 53 height 10
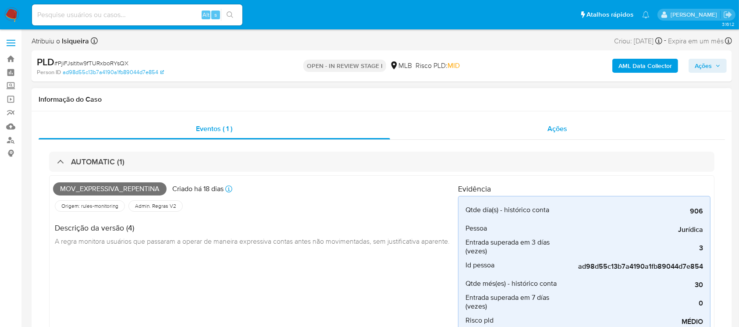
click at [455, 135] on div "Ações" at bounding box center [557, 128] width 335 height 21
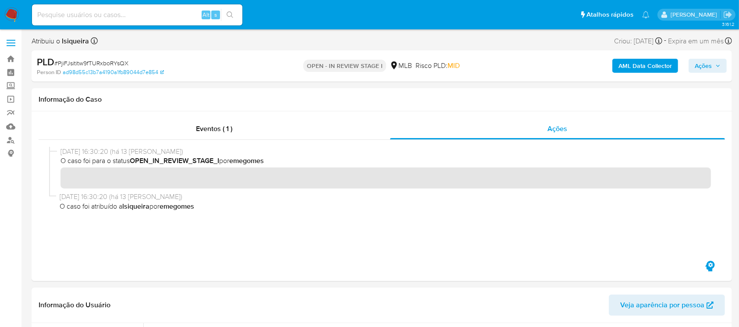
click at [14, 15] on img at bounding box center [11, 14] width 15 height 15
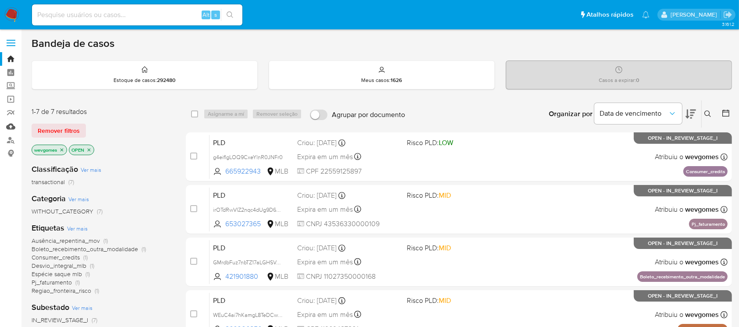
click at [9, 127] on link "Mulan" at bounding box center [52, 127] width 104 height 14
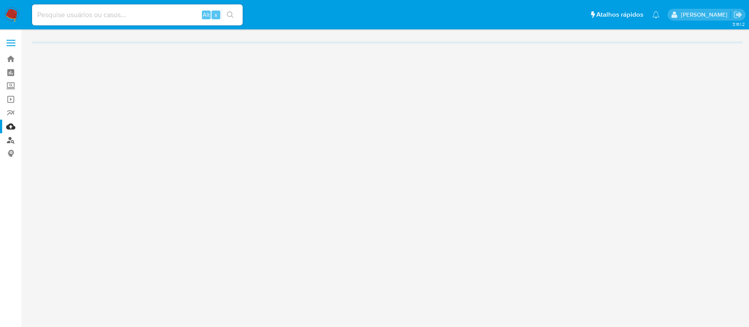
click at [13, 141] on link "Localizador de pessoas" at bounding box center [52, 140] width 104 height 14
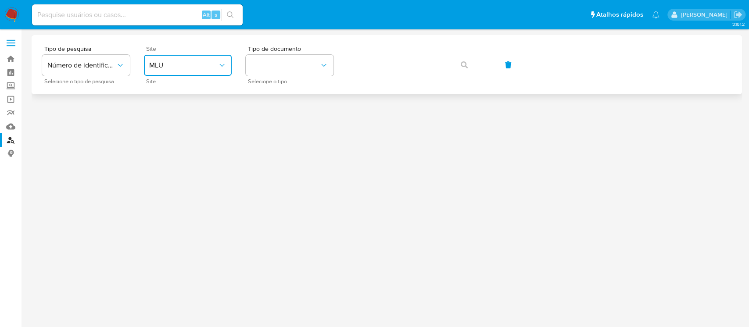
click at [228, 63] on button "MLU" at bounding box center [188, 65] width 88 height 21
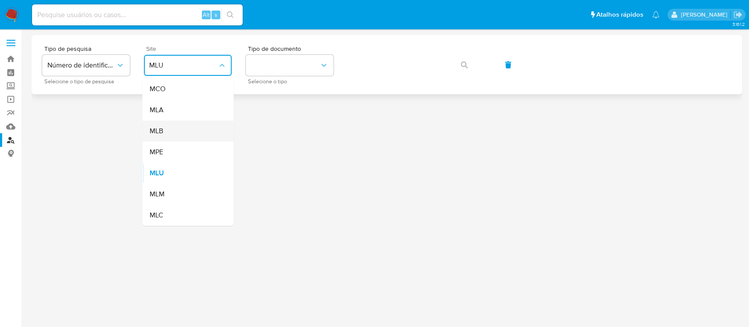
click at [160, 134] on span "MLB" at bounding box center [156, 131] width 14 height 9
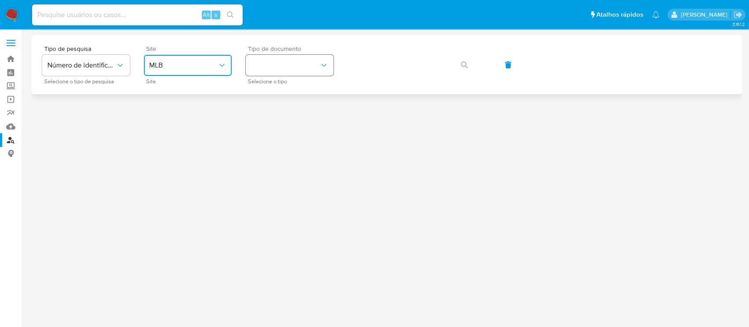
click at [292, 69] on button "identificationType" at bounding box center [290, 65] width 88 height 21
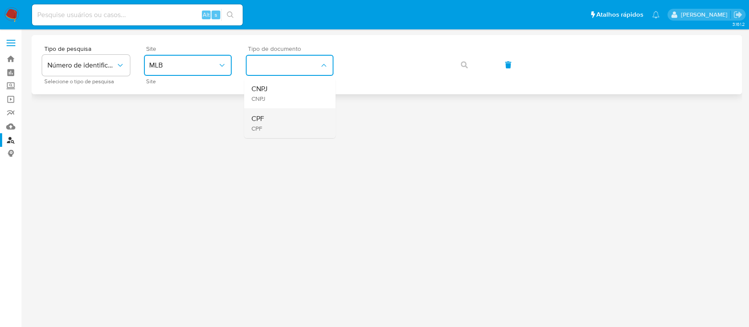
click at [263, 120] on span "CPF" at bounding box center [257, 118] width 13 height 9
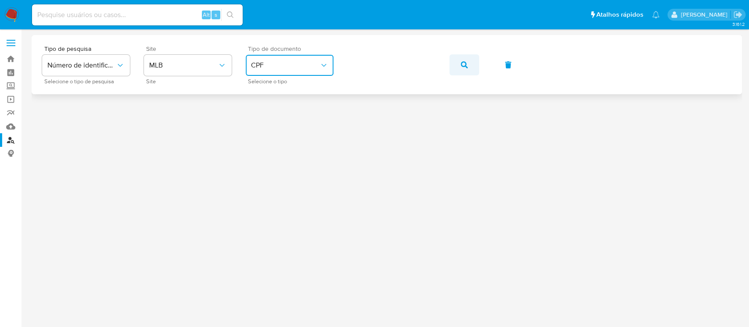
click at [460, 65] on button "button" at bounding box center [464, 64] width 30 height 21
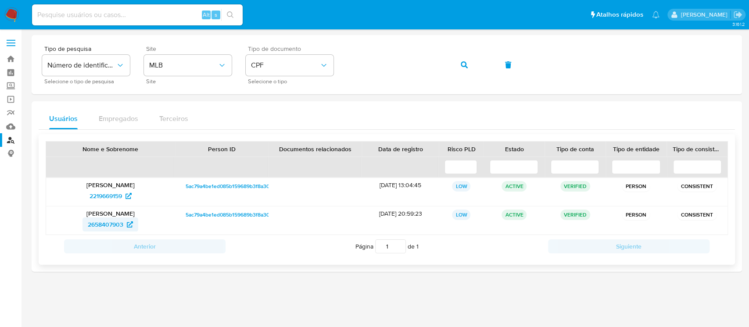
click at [107, 229] on span "2658407903" at bounding box center [106, 225] width 36 height 14
click at [98, 195] on span "2219669159" at bounding box center [105, 196] width 32 height 14
drag, startPoint x: 73, startPoint y: 197, endPoint x: 122, endPoint y: 195, distance: 49.2
click at [122, 195] on div "2219669159" at bounding box center [110, 196] width 117 height 14
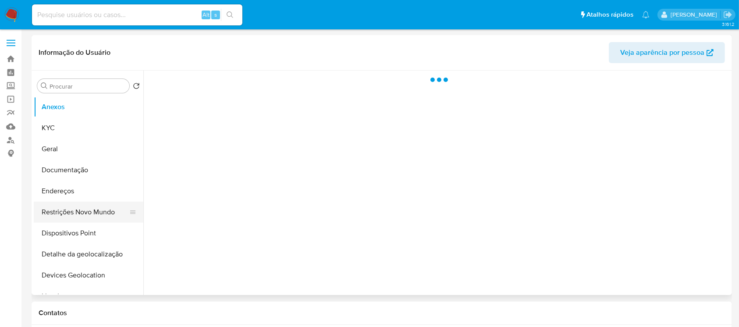
select select "10"
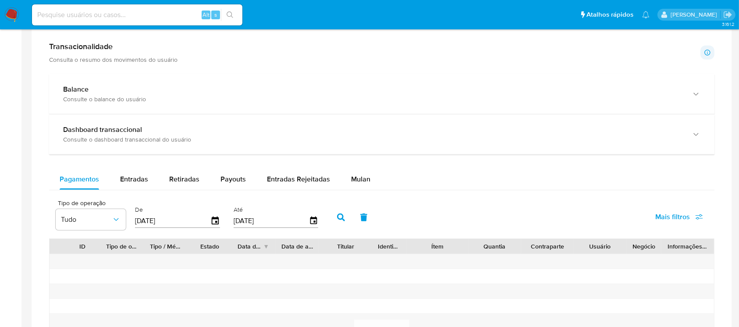
scroll to position [467, 0]
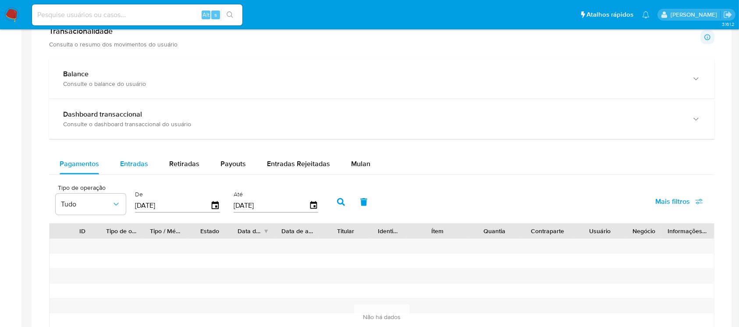
click at [124, 172] on div "Entradas" at bounding box center [134, 163] width 28 height 21
select select "10"
click at [175, 203] on input "[DATE]" at bounding box center [172, 206] width 75 height 14
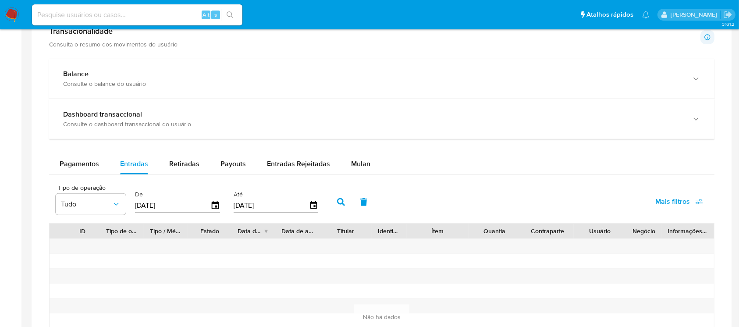
type input "0_/__/____"
type input "01/06/2025"
click at [343, 201] on icon "button" at bounding box center [341, 202] width 8 height 8
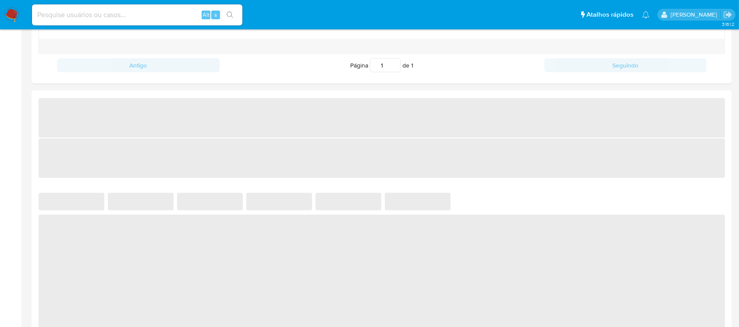
select select "10"
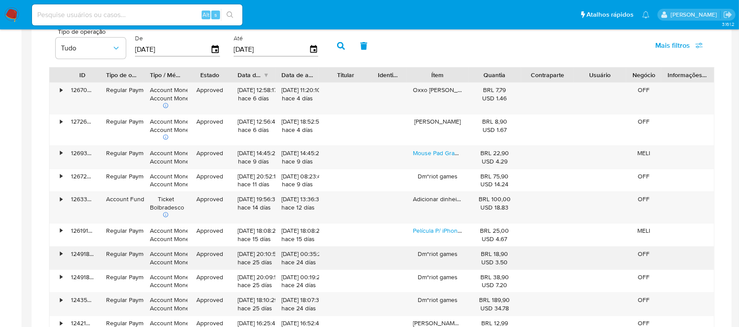
scroll to position [702, 0]
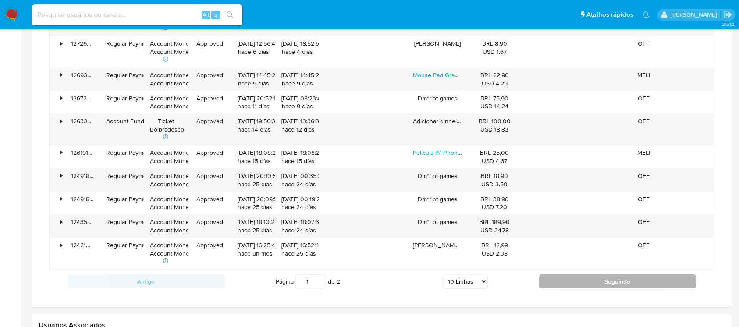
click at [564, 282] on button "Seguindo" at bounding box center [617, 282] width 157 height 14
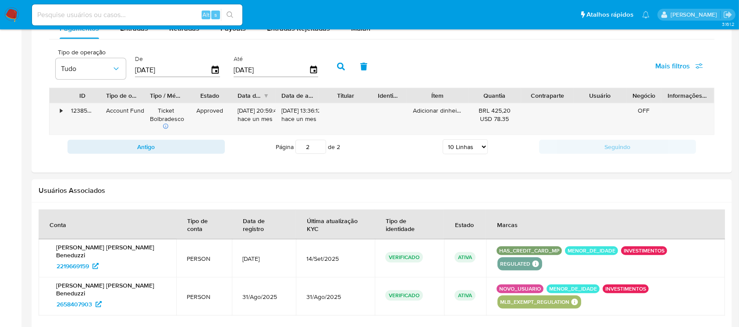
scroll to position [584, 0]
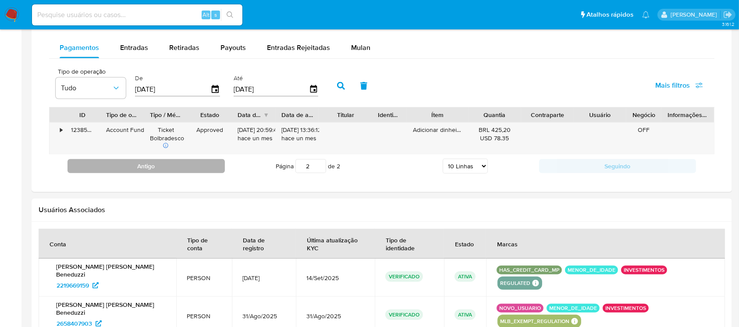
click at [149, 167] on button "Antigo" at bounding box center [146, 166] width 157 height 14
type input "1"
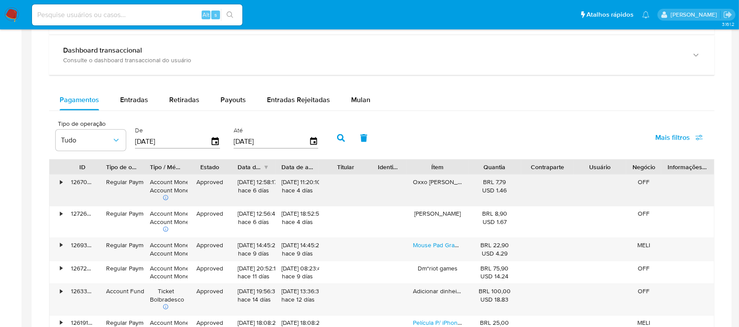
scroll to position [506, 0]
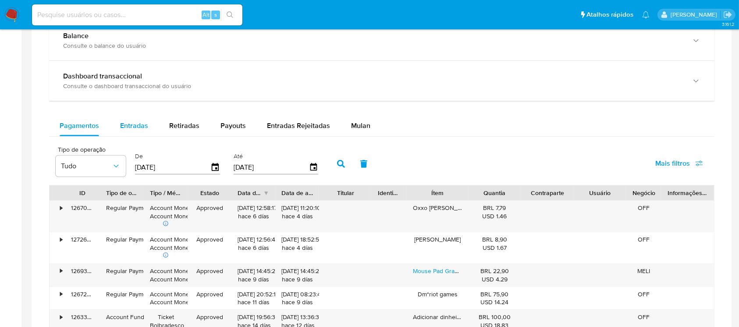
click at [126, 121] on span "Entradas" at bounding box center [134, 126] width 28 height 10
select select "10"
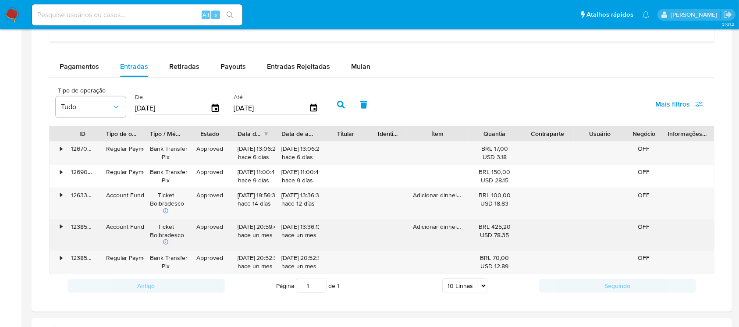
scroll to position [584, 0]
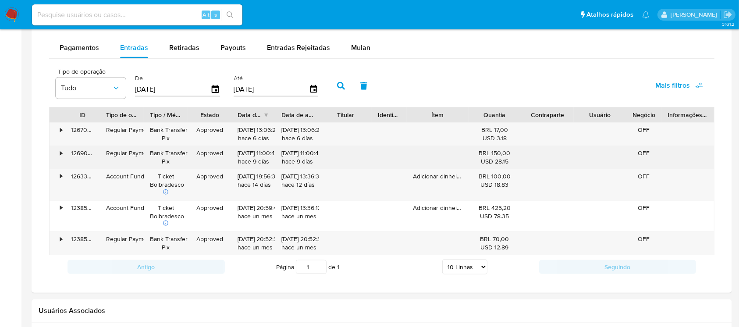
click at [65, 153] on div "126908340788" at bounding box center [82, 157] width 35 height 23
click at [60, 153] on div "•" at bounding box center [61, 153] width 2 height 8
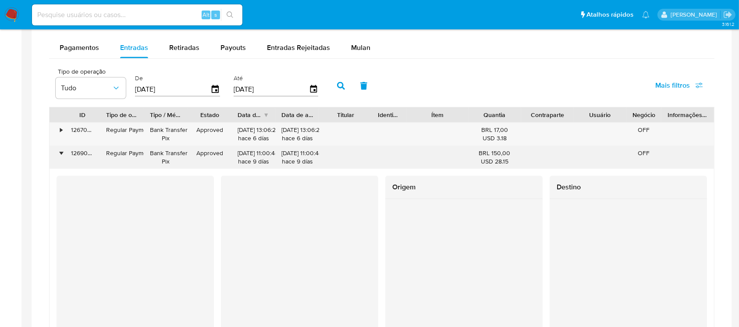
click at [62, 151] on div "•" at bounding box center [57, 157] width 15 height 23
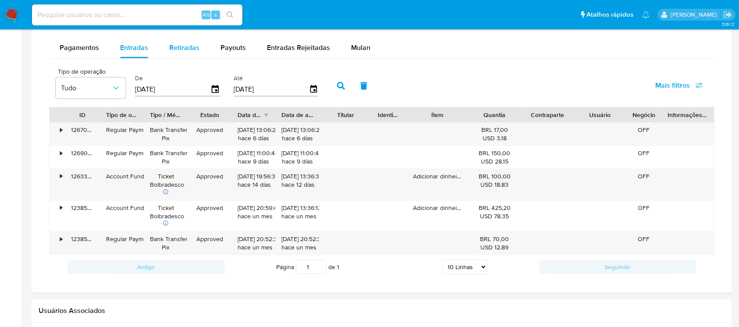
click at [182, 43] on span "Retiradas" at bounding box center [184, 48] width 30 height 10
select select "10"
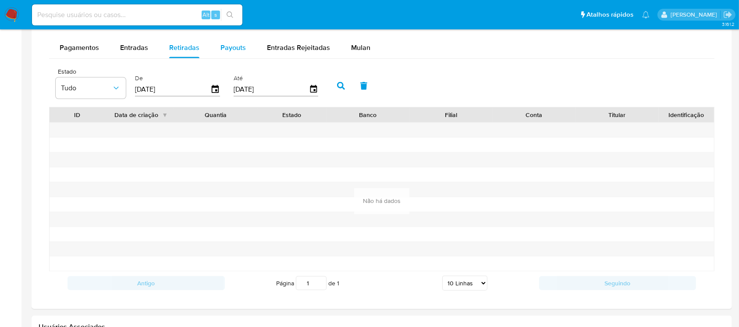
click at [230, 48] on span "Payouts" at bounding box center [233, 48] width 25 height 10
select select "10"
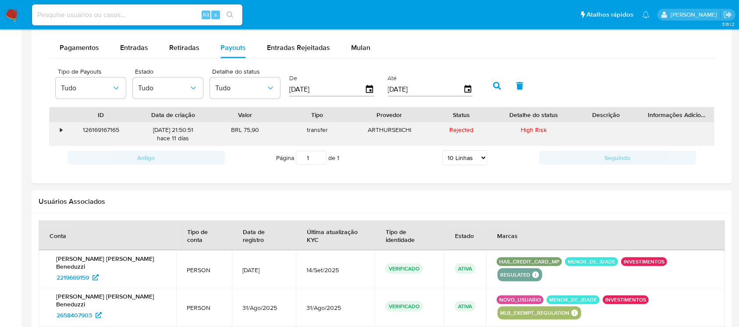
click at [56, 132] on div "•" at bounding box center [57, 134] width 15 height 23
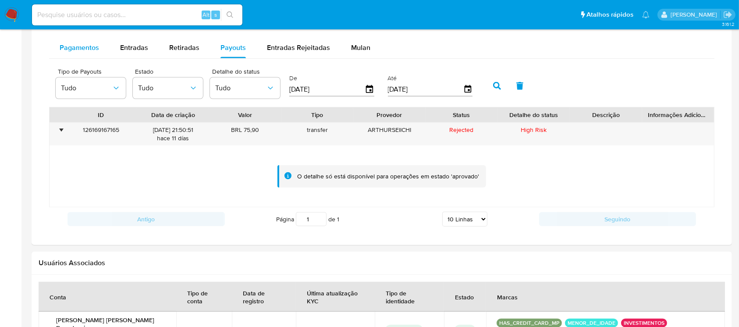
click at [75, 48] on span "Pagamentos" at bounding box center [79, 48] width 39 height 10
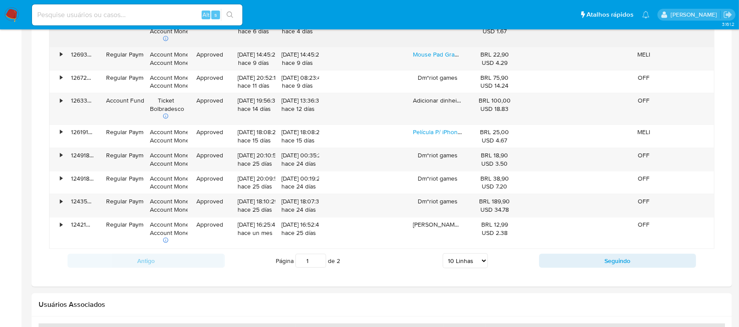
scroll to position [740, 0]
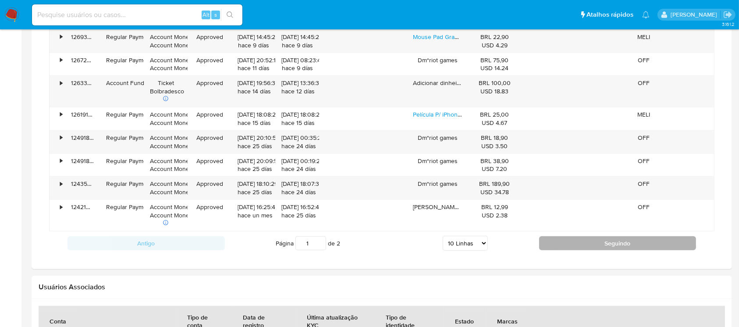
click at [563, 246] on button "Seguindo" at bounding box center [617, 243] width 157 height 14
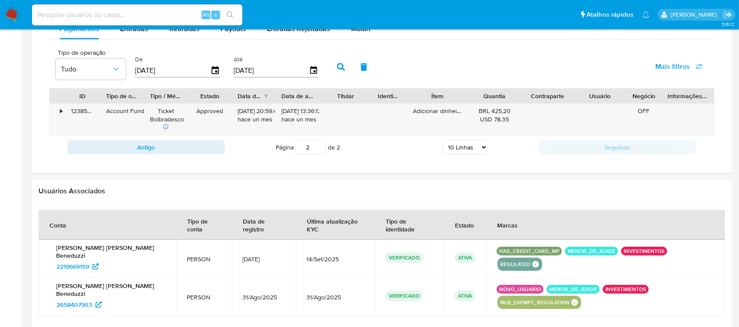
scroll to position [584, 0]
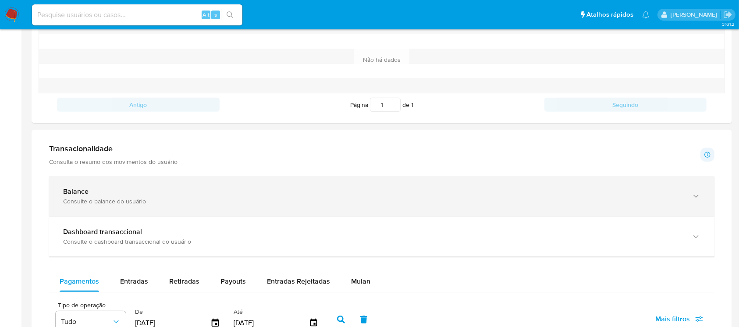
click at [203, 196] on div "Balance" at bounding box center [373, 191] width 620 height 9
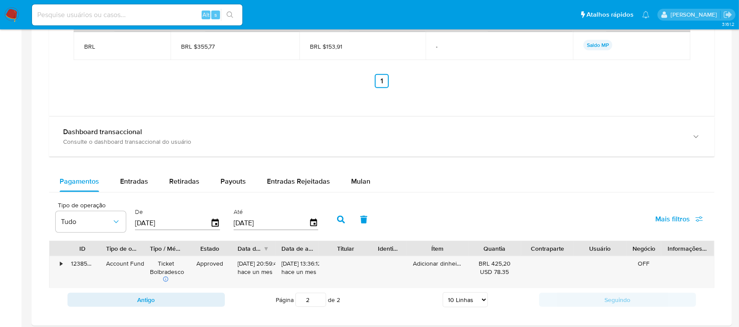
scroll to position [817, 0]
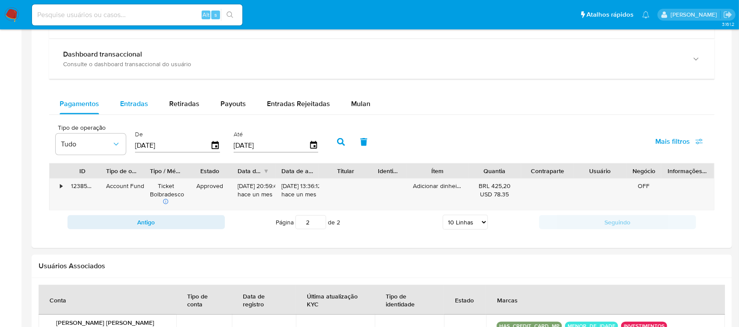
click at [128, 100] on span "Entradas" at bounding box center [134, 104] width 28 height 10
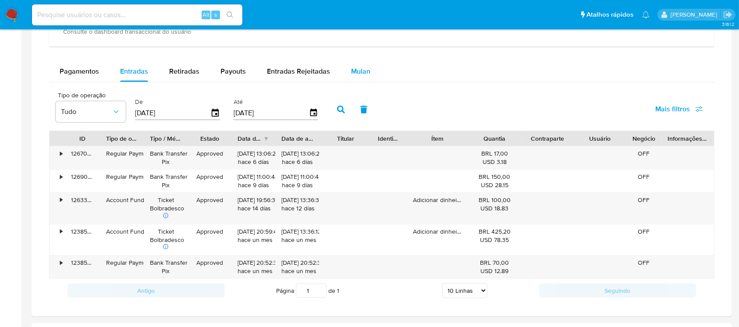
scroll to position [867, 0]
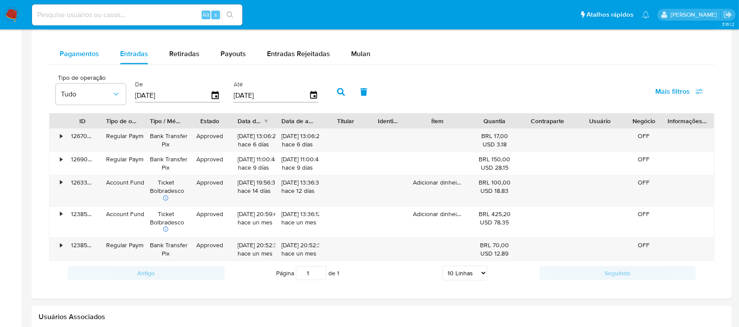
click at [74, 58] on div "Pagamentos" at bounding box center [79, 53] width 39 height 21
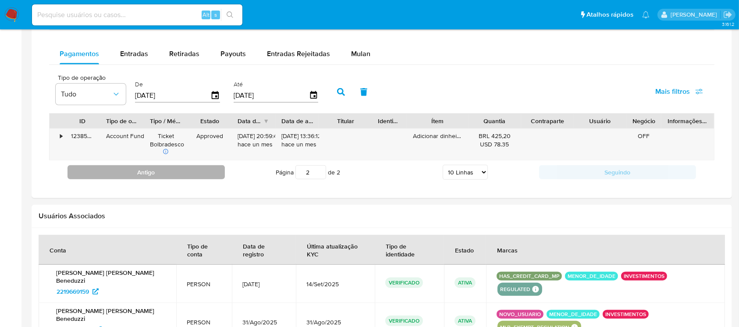
click at [181, 173] on button "Antigo" at bounding box center [146, 172] width 157 height 14
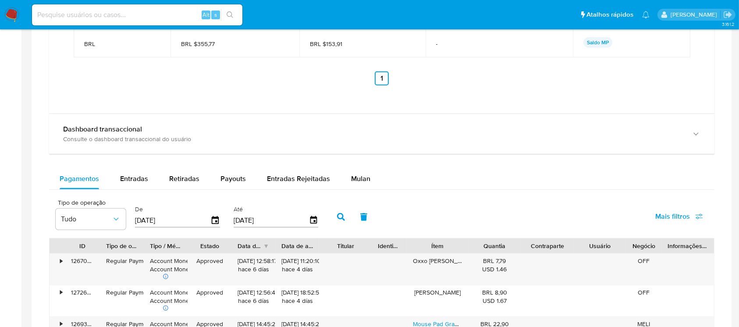
scroll to position [712, 0]
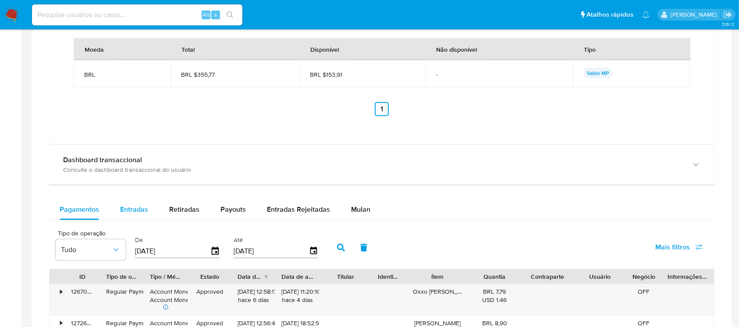
click at [133, 208] on span "Entradas" at bounding box center [134, 209] width 28 height 10
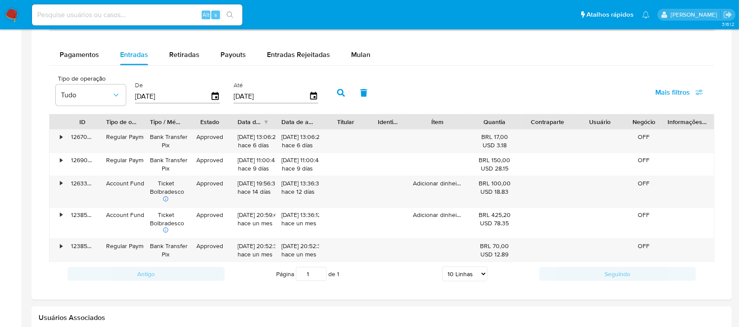
scroll to position [867, 0]
click at [59, 183] on div "•" at bounding box center [57, 190] width 15 height 31
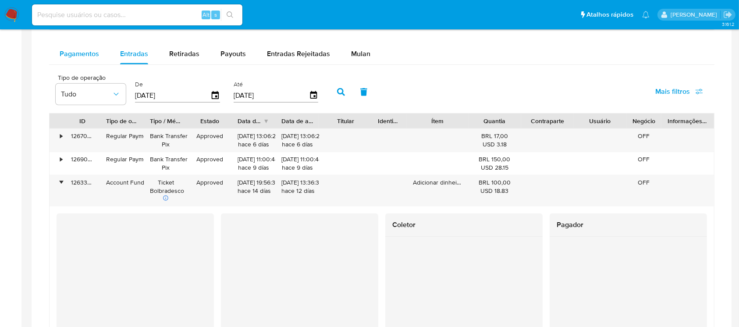
click at [71, 57] on span "Pagamentos" at bounding box center [79, 54] width 39 height 10
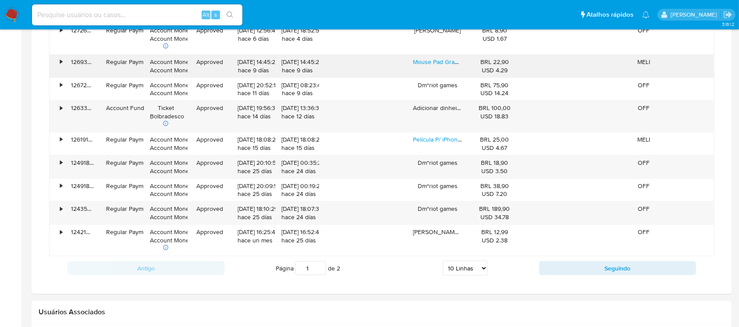
scroll to position [1024, 0]
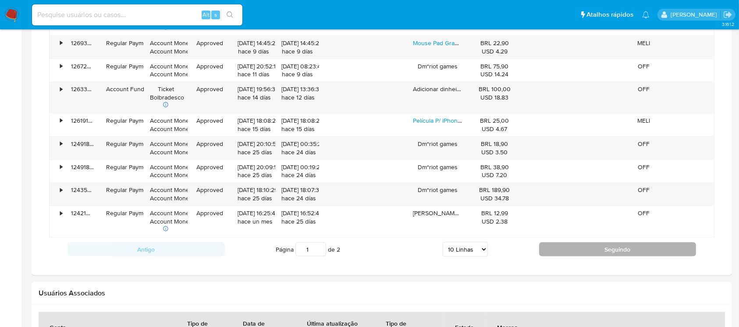
click at [559, 250] on button "Seguindo" at bounding box center [617, 250] width 157 height 14
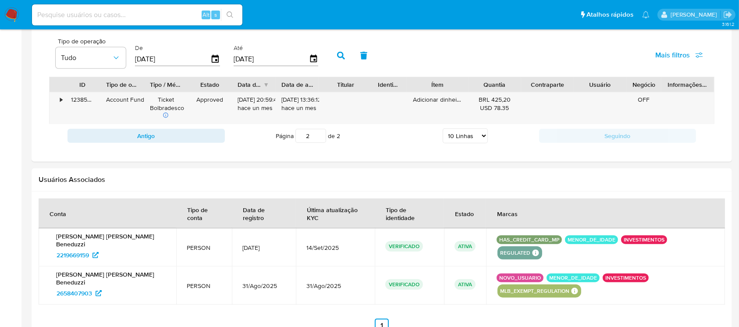
scroll to position [874, 0]
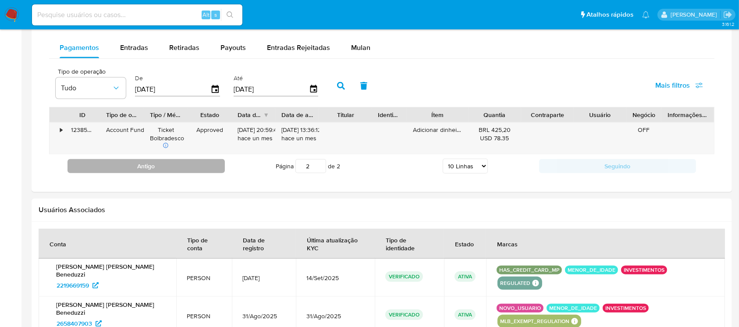
click at [171, 168] on button "Antigo" at bounding box center [146, 166] width 157 height 14
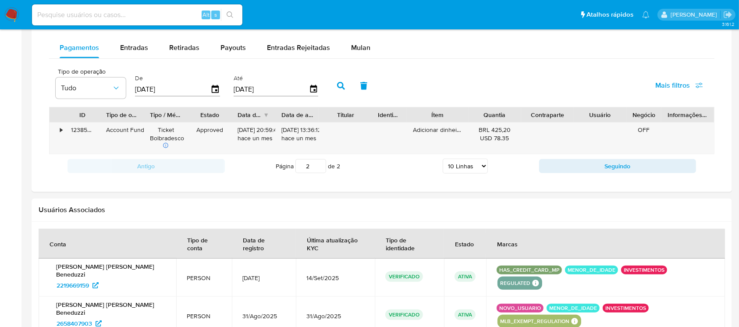
type input "1"
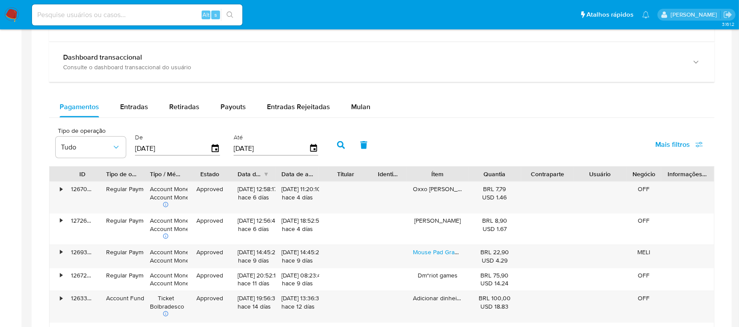
scroll to position [796, 0]
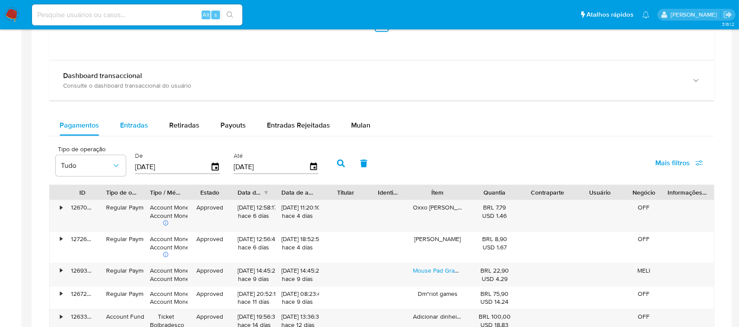
click at [128, 128] on span "Entradas" at bounding box center [134, 125] width 28 height 10
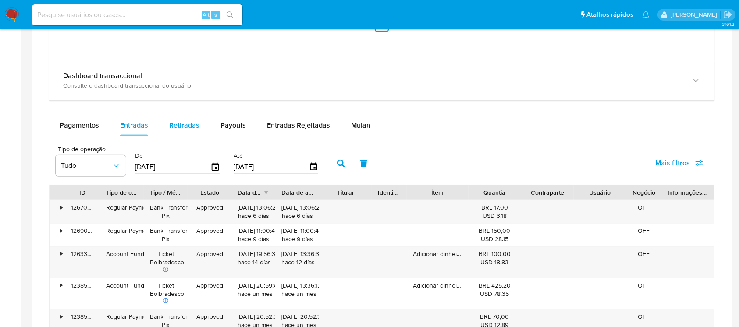
click at [198, 128] on button "Retiradas" at bounding box center [184, 125] width 51 height 21
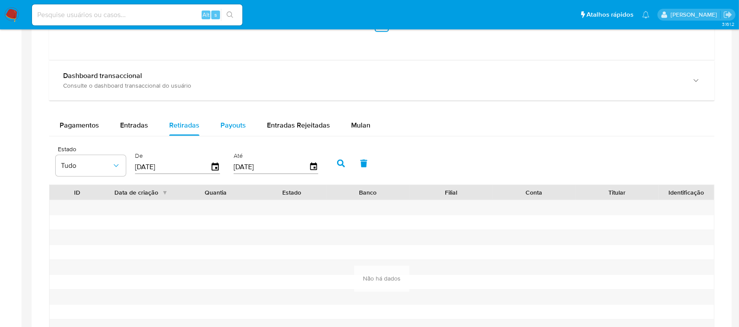
click at [232, 132] on div "Payouts" at bounding box center [233, 125] width 25 height 21
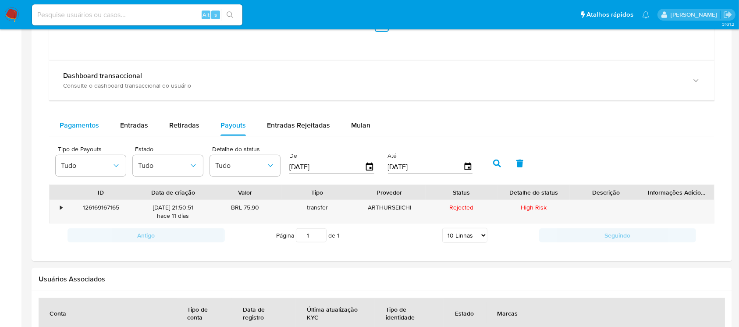
click at [85, 125] on span "Pagamentos" at bounding box center [79, 125] width 39 height 10
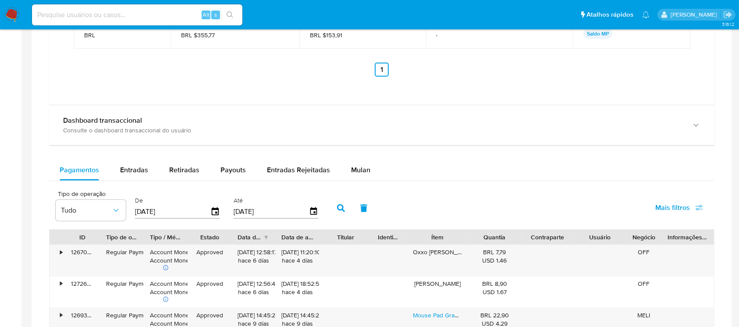
scroll to position [717, 0]
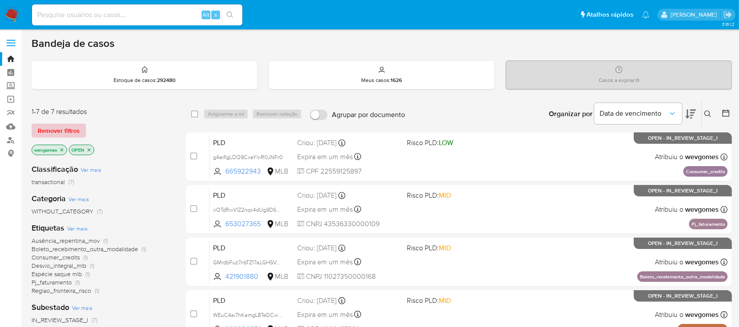
click at [70, 127] on span "Remover filtros" at bounding box center [59, 131] width 42 height 12
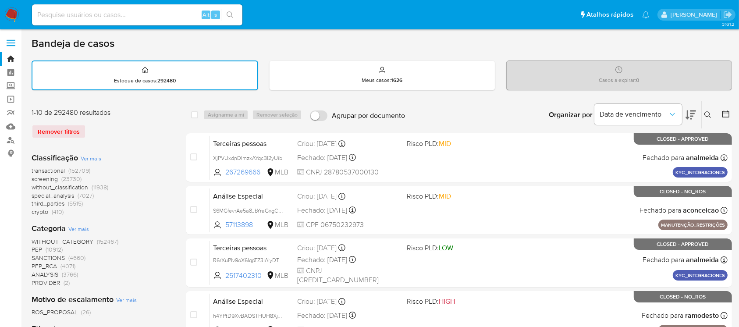
click at [705, 113] on icon at bounding box center [708, 114] width 7 height 7
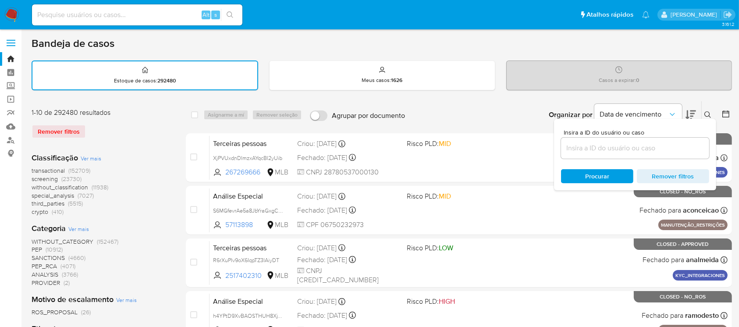
click at [599, 146] on input at bounding box center [635, 148] width 148 height 11
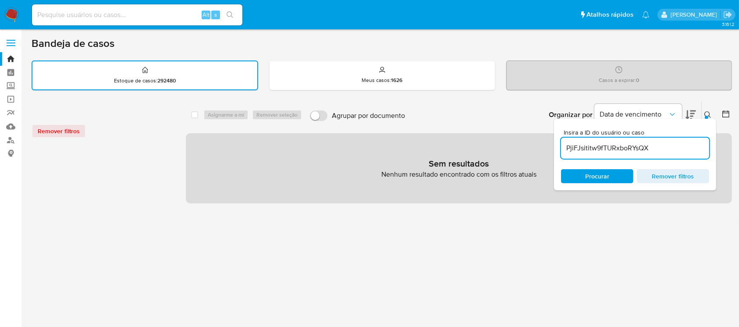
click at [663, 147] on input "PjiFJsititw9fTURxboRYsQX" at bounding box center [635, 148] width 148 height 11
type input "PjiFJsititw9fTURxboRYsQX"
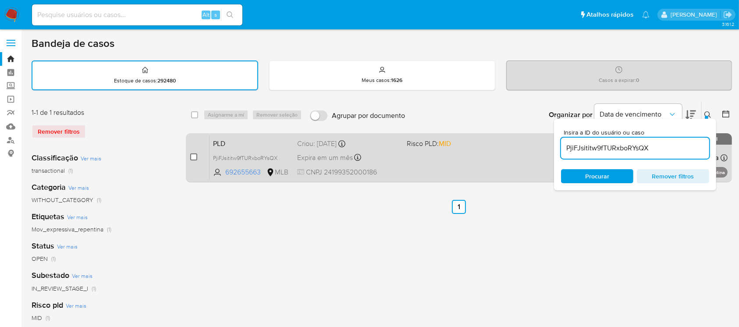
click at [196, 155] on input "checkbox" at bounding box center [193, 156] width 7 height 7
checkbox input "true"
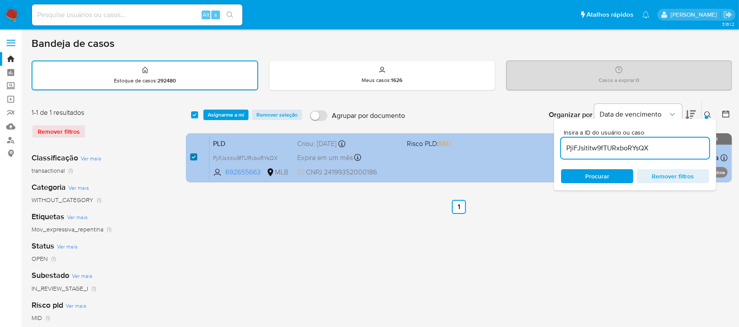
checkbox input "true"
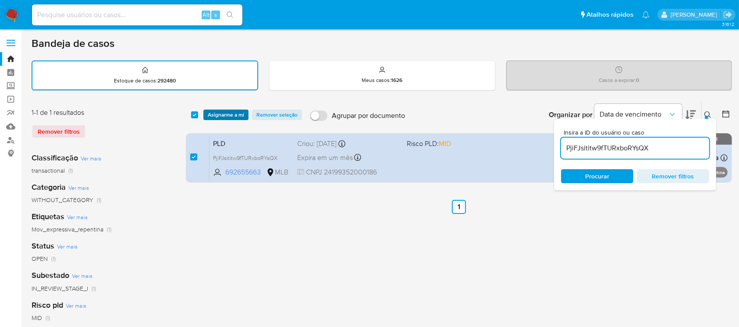
click at [224, 112] on span "Asignarme a mí" at bounding box center [226, 115] width 36 height 9
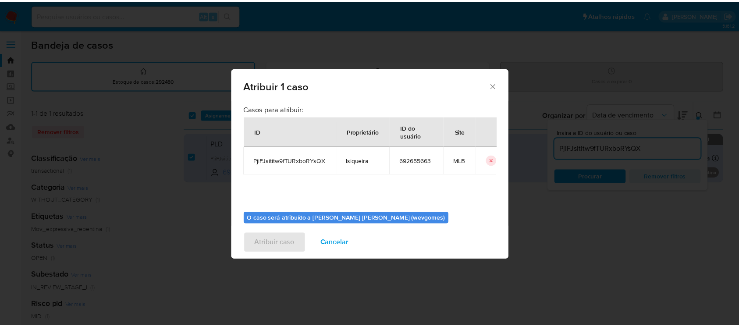
scroll to position [45, 0]
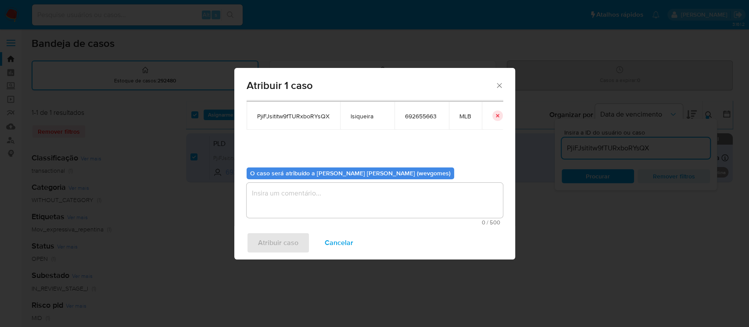
click at [278, 195] on textarea "assign-modal" at bounding box center [374, 200] width 256 height 35
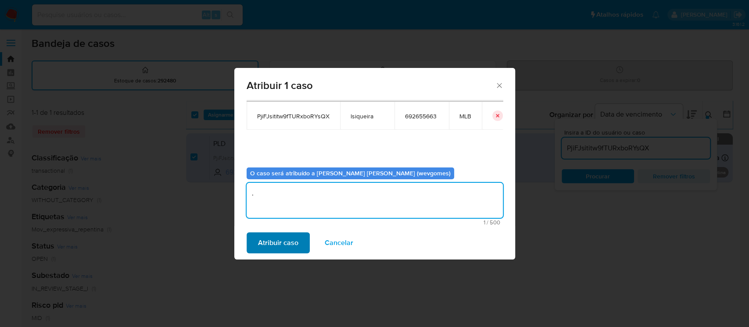
type textarea "."
click at [254, 251] on button "Atribuir caso" at bounding box center [277, 242] width 63 height 21
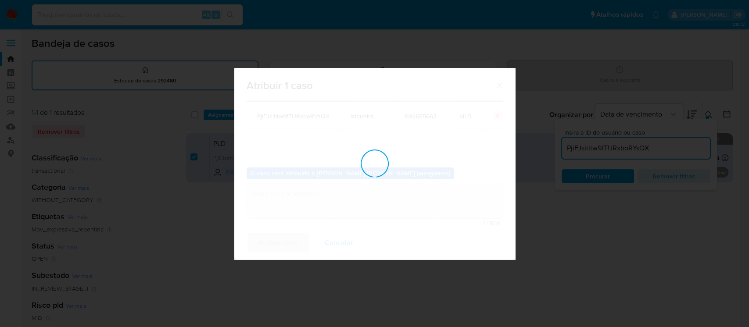
checkbox input "false"
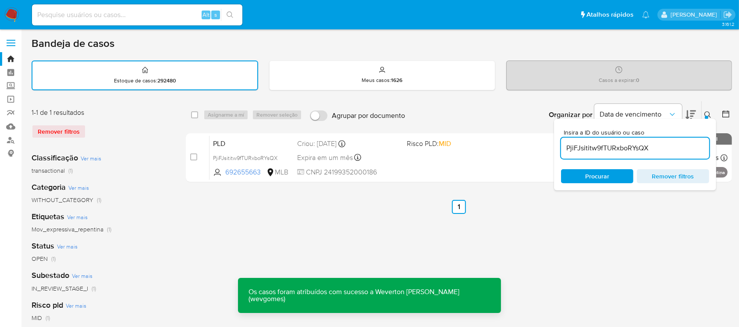
click at [662, 232] on div "select-all-cases-checkbox Asignarme a mí Remover seleção Agrupar por documento …" at bounding box center [459, 293] width 546 height 385
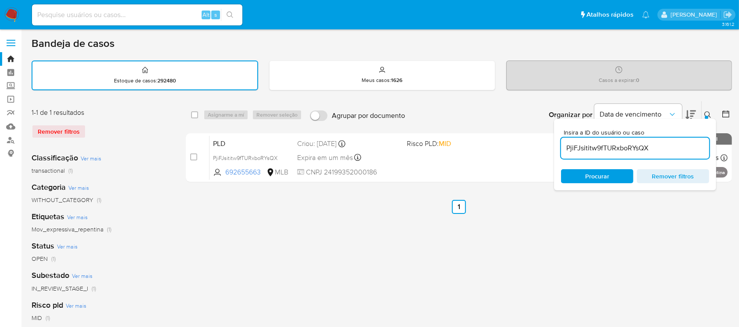
click at [534, 227] on div "select-all-cases-checkbox Asignarme a mí Remover seleção Agrupar por documento …" at bounding box center [459, 293] width 546 height 385
click at [262, 219] on div "select-all-cases-checkbox Asignarme a mí Remover seleção Agrupar por documento …" at bounding box center [459, 293] width 546 height 385
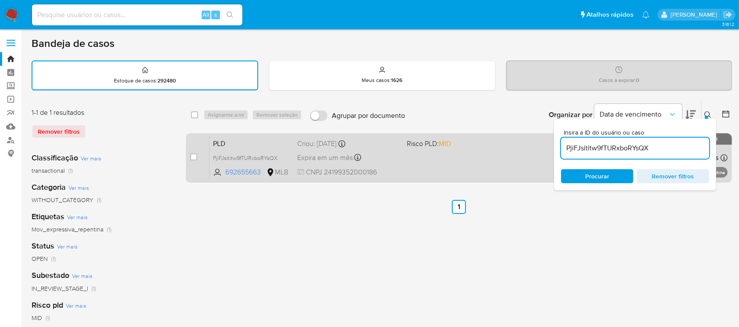
click at [406, 166] on div "PLD PjiFJsititw9fTURxboRYsQX 692655663 MLB Risco PLD: MID Criou: 12/09/2025 Cri…" at bounding box center [469, 158] width 518 height 44
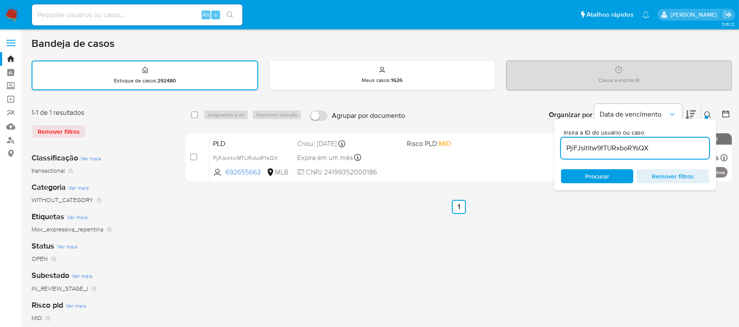
click at [65, 16] on input at bounding box center [137, 14] width 210 height 11
paste input "GMrdbFuz7nbTZ17aLGHSVAmW"
type input "GMrdbFuz7nbTZ17aLGHSVAmW"
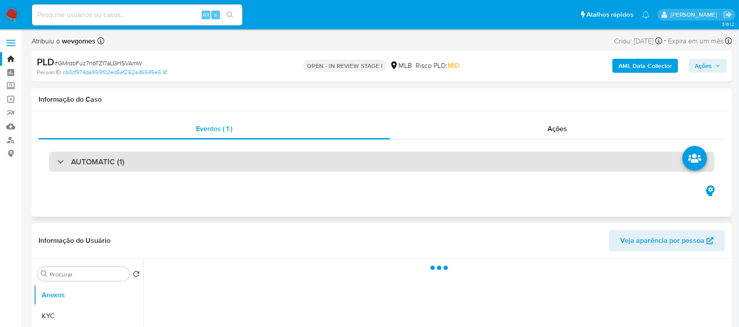
click at [102, 163] on h3 "AUTOMATIC (1)" at bounding box center [97, 162] width 53 height 10
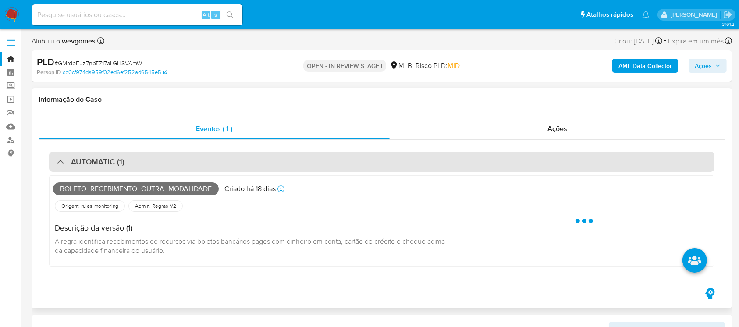
select select "10"
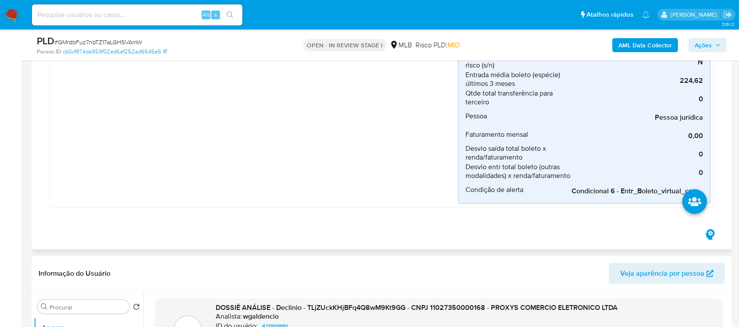
scroll to position [467, 0]
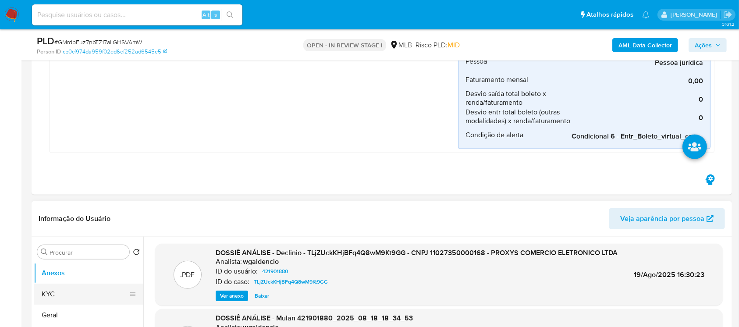
click at [44, 291] on button "KYC" at bounding box center [85, 294] width 103 height 21
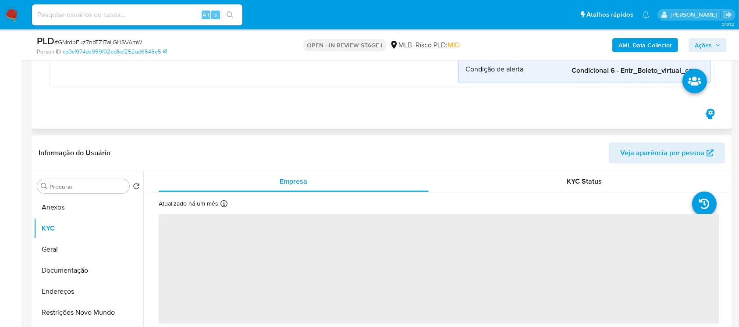
scroll to position [624, 0]
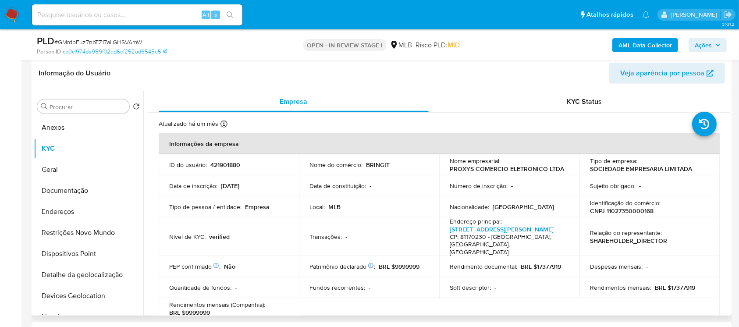
click at [636, 209] on p "CNPJ 11027350000168" at bounding box center [622, 211] width 64 height 8
copy p "11027350000168"
click at [70, 194] on button "Documentação" at bounding box center [85, 190] width 103 height 21
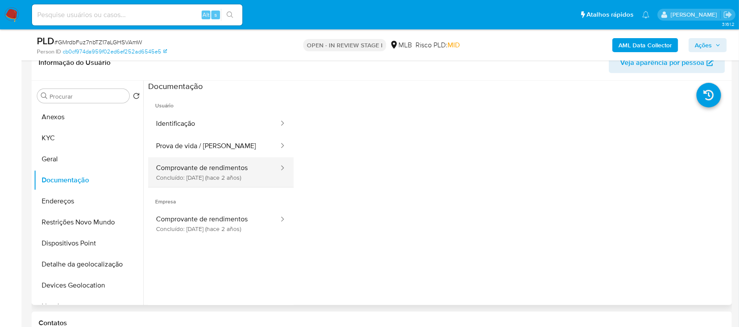
click at [206, 177] on button "Comprovante de rendimentos Concluído: 14/11/2023 (hace 2 años)" at bounding box center [214, 172] width 132 height 30
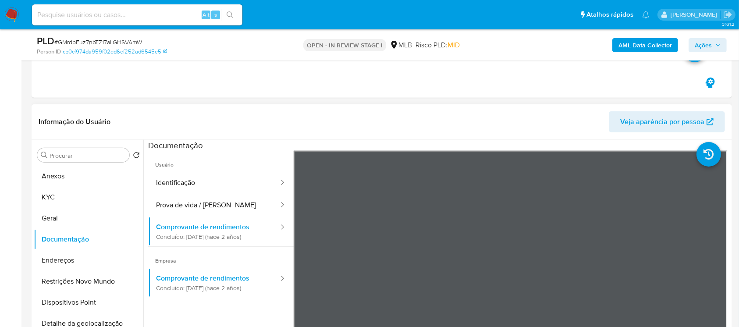
scroll to position [546, 0]
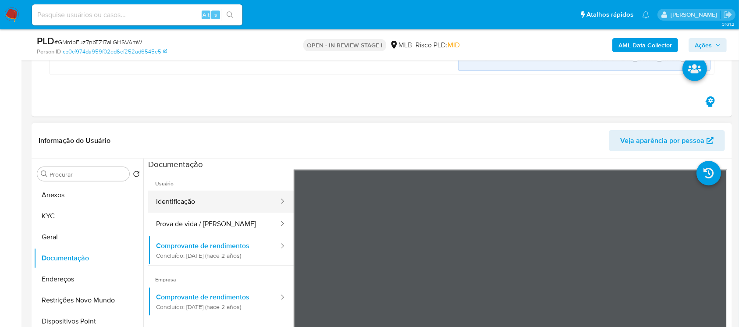
click at [167, 200] on button "Identificação" at bounding box center [214, 202] width 132 height 22
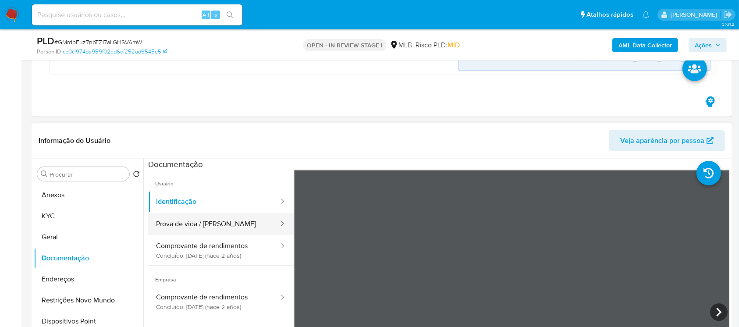
click at [214, 227] on button "Prova de vida / Selfie" at bounding box center [214, 224] width 132 height 22
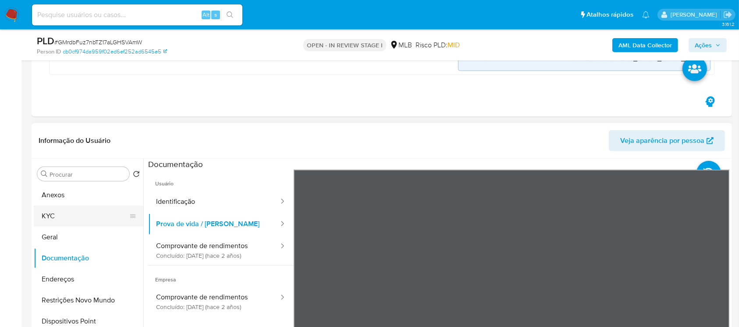
click at [57, 216] on button "KYC" at bounding box center [85, 216] width 103 height 21
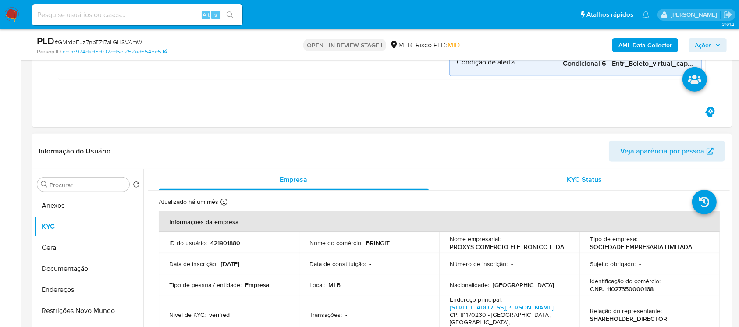
scroll to position [78, 0]
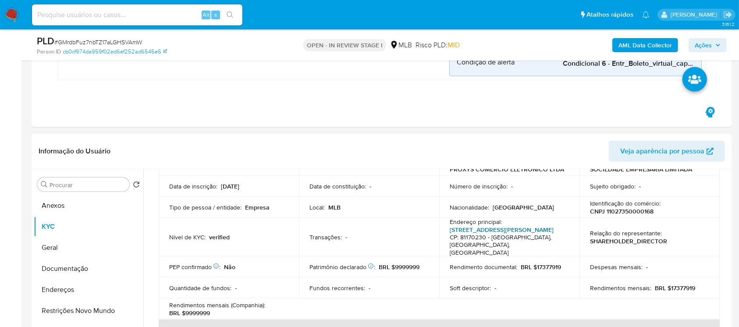
click at [478, 231] on link "Rua Cyro Correia Pereira 667, Cidade Industrial" at bounding box center [502, 229] width 104 height 9
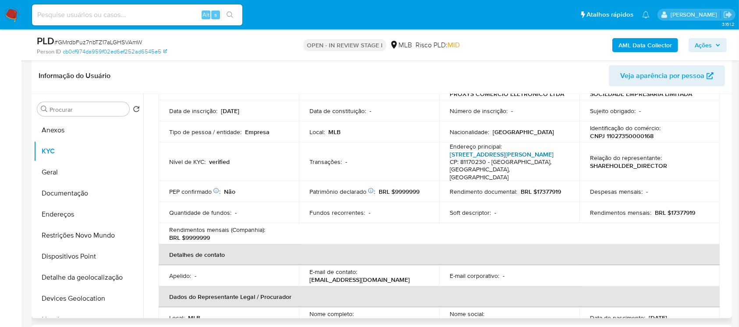
scroll to position [624, 0]
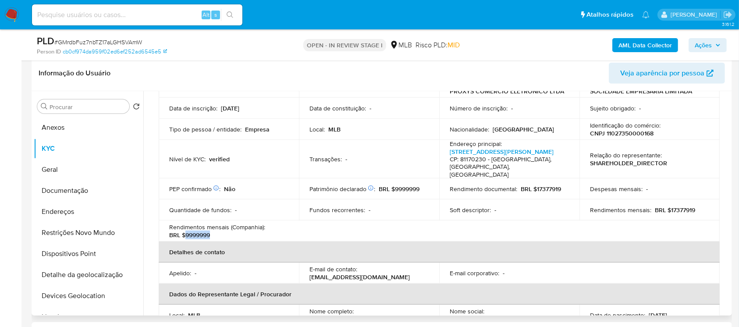
drag, startPoint x: 185, startPoint y: 226, endPoint x: 229, endPoint y: 226, distance: 43.4
click at [229, 226] on div "Rendimentos mensais (Companhia) : BRL $9999999" at bounding box center [228, 231] width 119 height 16
click at [4, 14] on nav "Pausado Ver notificaciones Alt s Atalhos rápidos Presiona las siguientes teclas…" at bounding box center [369, 14] width 739 height 29
click at [8, 14] on img at bounding box center [11, 14] width 15 height 15
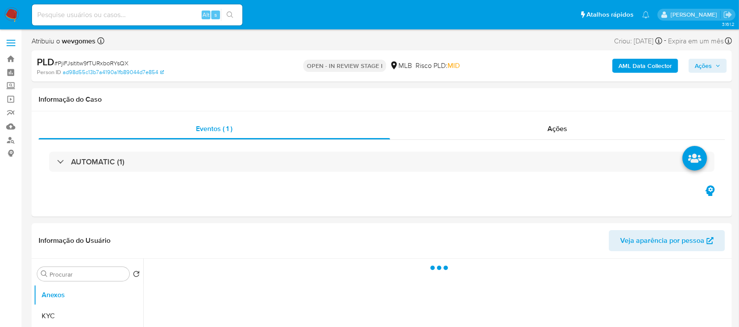
select select "10"
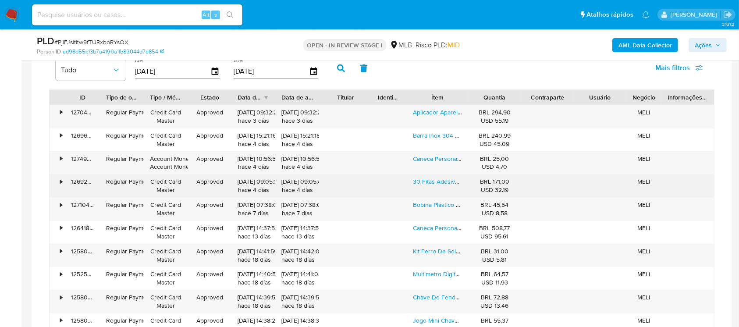
scroll to position [702, 0]
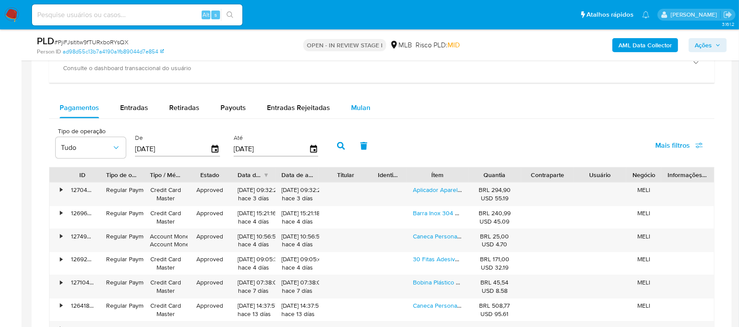
click at [367, 107] on button "Mulan" at bounding box center [361, 107] width 40 height 21
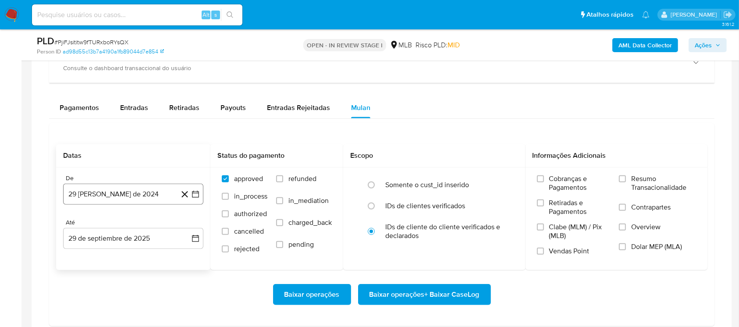
click at [107, 196] on button "29 [PERSON_NAME] de 2024" at bounding box center [133, 194] width 140 height 21
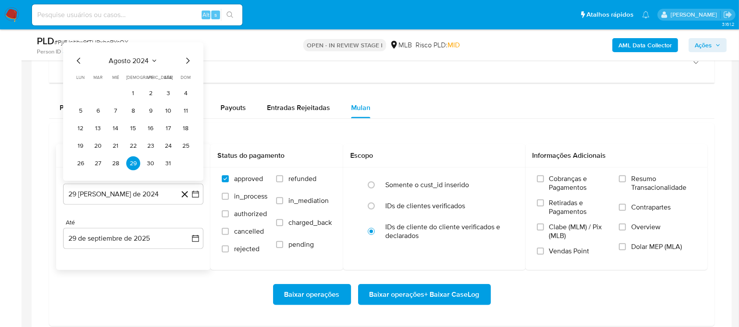
click at [117, 61] on span "agosto 2024" at bounding box center [129, 61] width 40 height 9
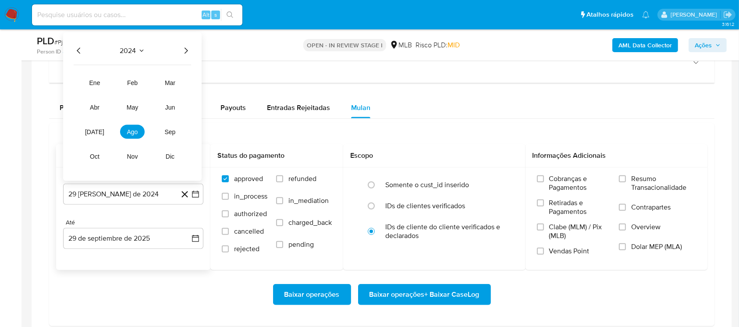
click at [185, 52] on icon "Año siguiente" at bounding box center [186, 51] width 11 height 11
click at [172, 109] on span "jun" at bounding box center [170, 107] width 10 height 7
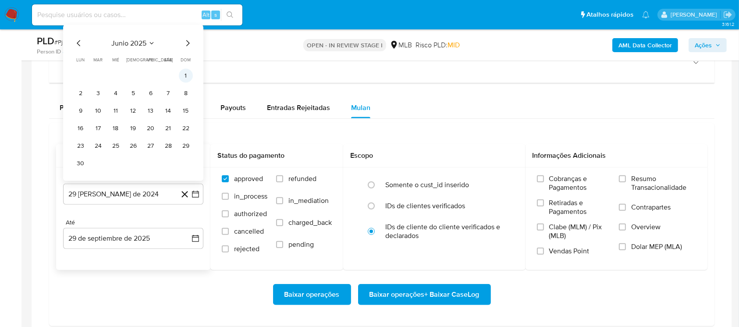
click at [182, 76] on button "1" at bounding box center [186, 76] width 14 height 14
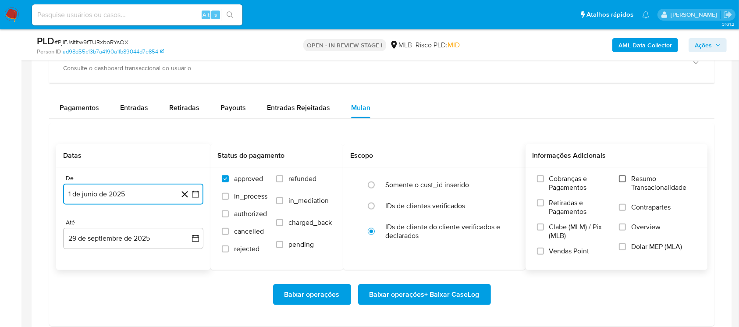
click at [621, 178] on input "Resumo Transacionalidade" at bounding box center [622, 178] width 7 height 7
click at [391, 295] on span "Baixar operações + Baixar CaseLog" at bounding box center [425, 294] width 110 height 19
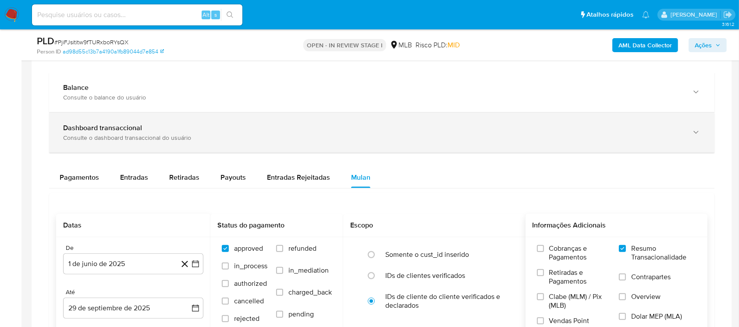
scroll to position [546, 0]
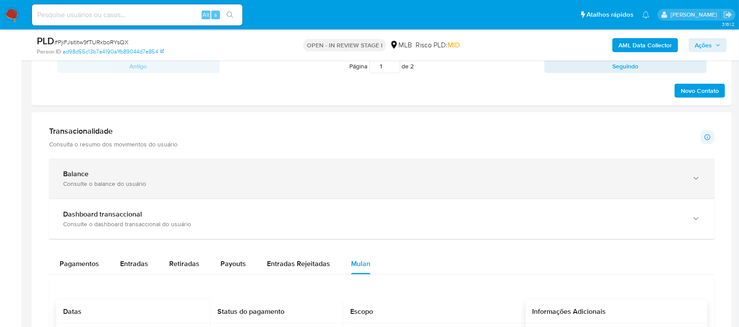
click at [219, 178] on div "Balance Consulte o balance do usuário" at bounding box center [373, 179] width 620 height 18
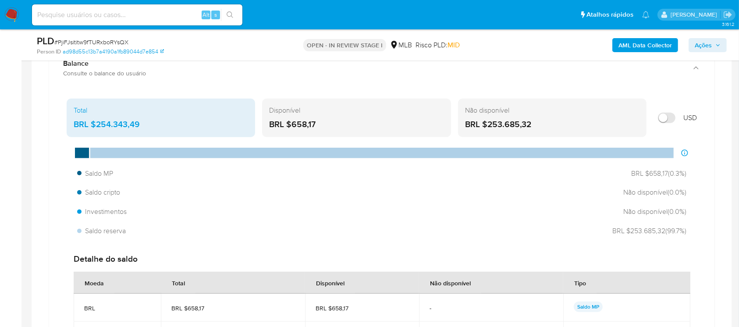
scroll to position [639, 0]
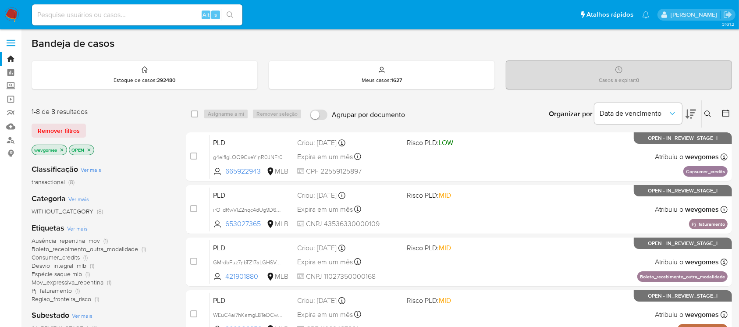
click at [154, 16] on input at bounding box center [137, 14] width 210 height 11
paste input "GMrdbFuz7nbTZ17aLGHSVAmW"
type input "GMrdbFuz7nbTZ17aLGHSVAmW"
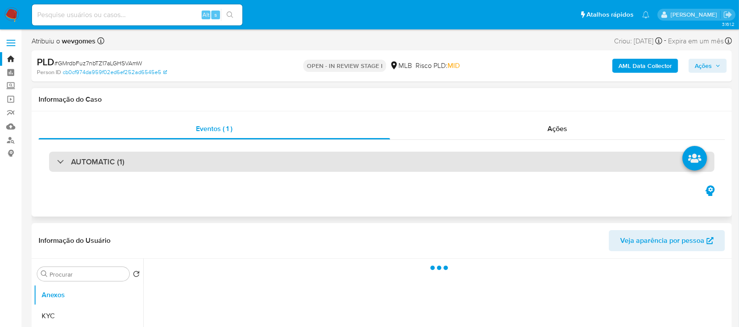
click at [164, 158] on div "AUTOMATIC (1)" at bounding box center [382, 162] width 666 height 20
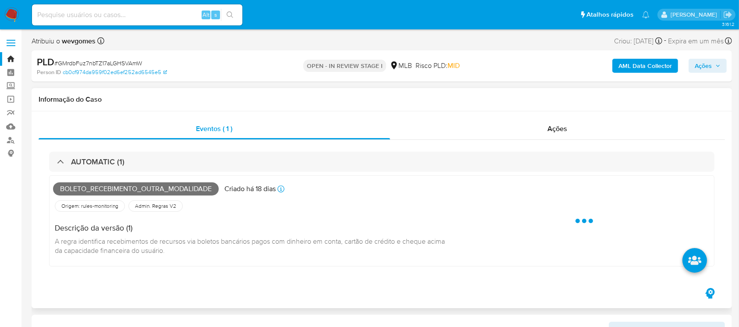
select select "10"
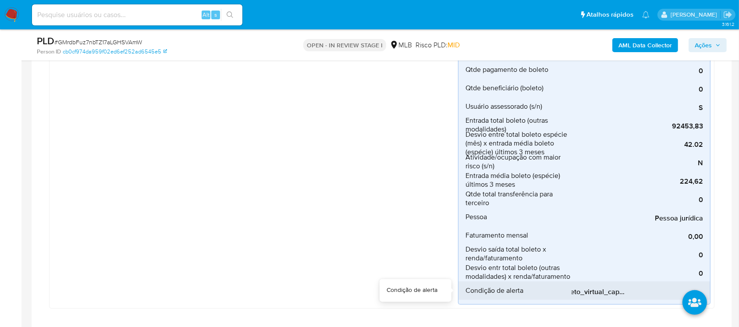
scroll to position [0, 81]
click at [607, 289] on span "Condicional 6 - Entr_Boleto_virtual_capacidade (outras modalidades)" at bounding box center [638, 292] width 132 height 9
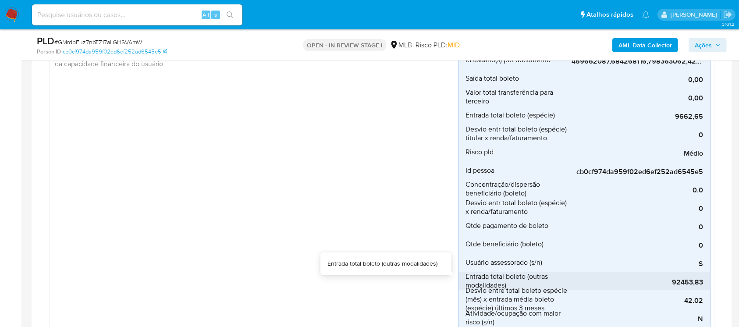
scroll to position [78, 0]
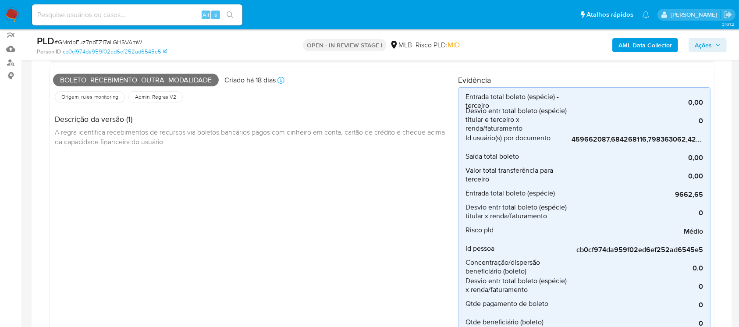
click at [18, 18] on img at bounding box center [11, 14] width 15 height 15
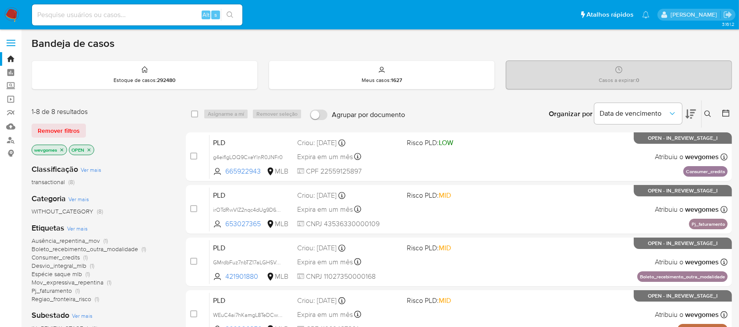
click at [85, 16] on input at bounding box center [137, 14] width 210 height 11
paste input "PjiFJsititw9fTURxboRYsQX"
type input "PjiFJsititw9fTURxboRYsQX"
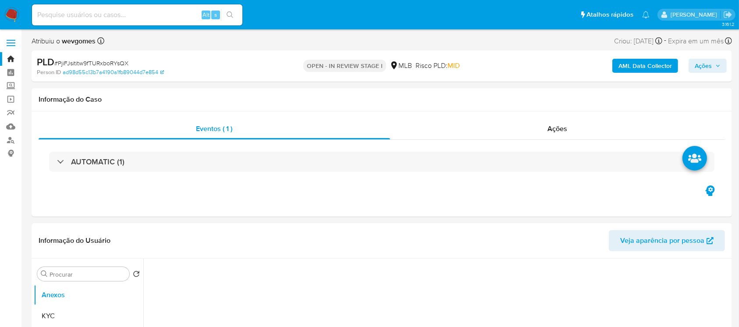
select select "10"
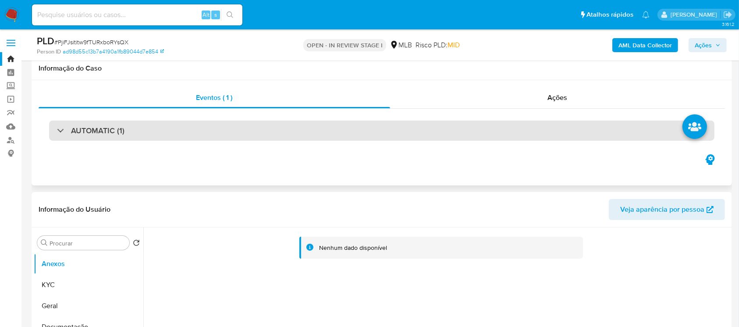
scroll to position [78, 0]
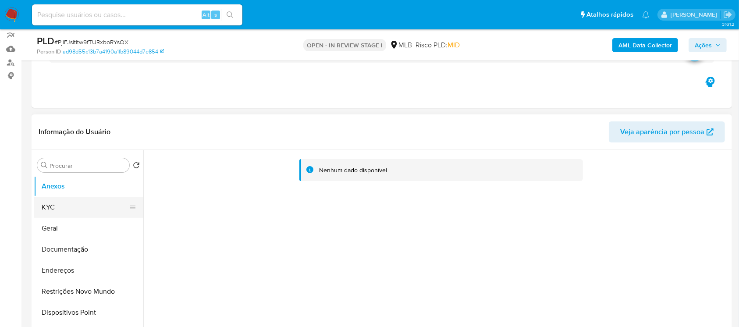
click at [61, 213] on button "KYC" at bounding box center [85, 207] width 103 height 21
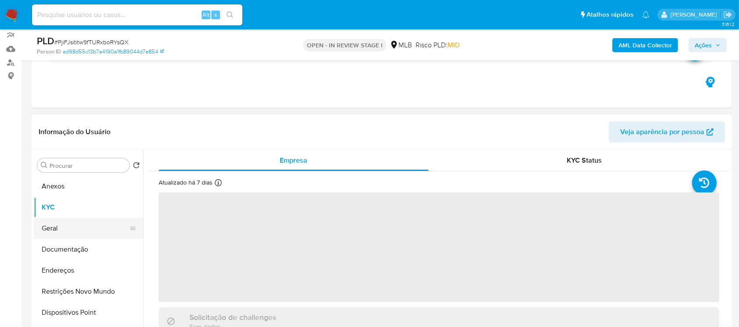
click at [60, 230] on button "Geral" at bounding box center [85, 228] width 103 height 21
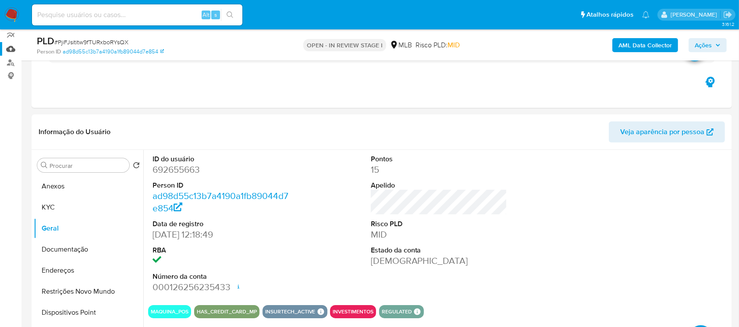
click at [11, 51] on link "Mulan" at bounding box center [52, 49] width 104 height 14
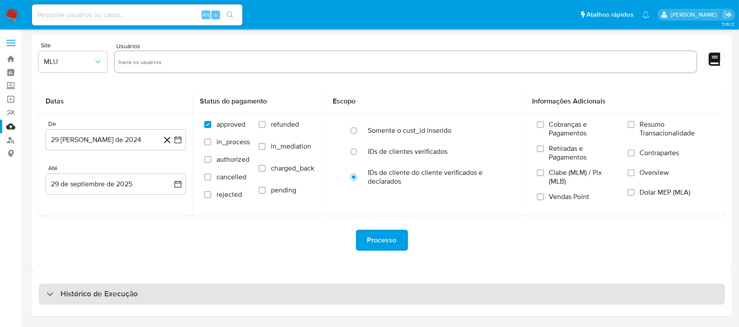
click at [170, 301] on div "Histórico de Execução" at bounding box center [382, 294] width 687 height 21
select select "10"
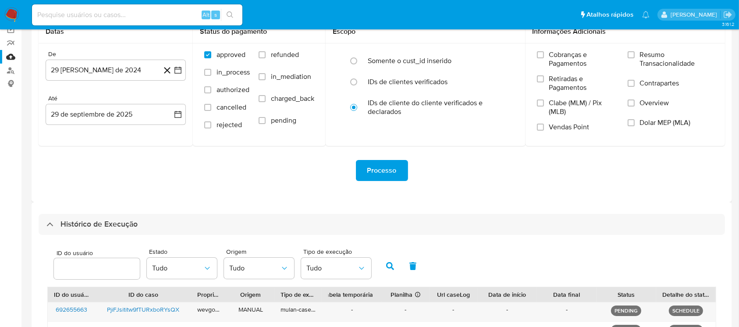
scroll to position [156, 0]
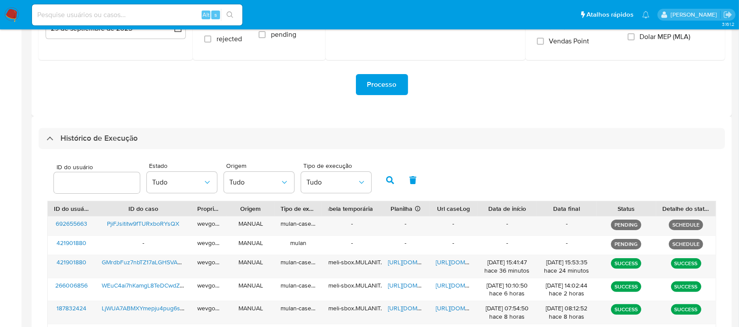
click at [100, 11] on input at bounding box center [137, 14] width 210 height 11
paste input "PjiFJsititw9fTURxboRYsQX"
type input "PjiFJsititw9fTURxboRYsQX"
click at [173, 82] on div "Processo" at bounding box center [382, 84] width 687 height 21
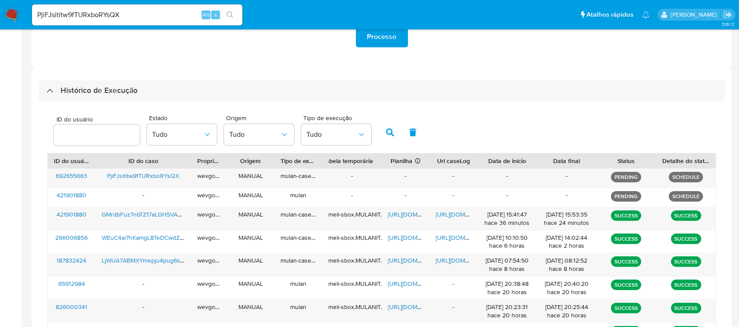
scroll to position [234, 0]
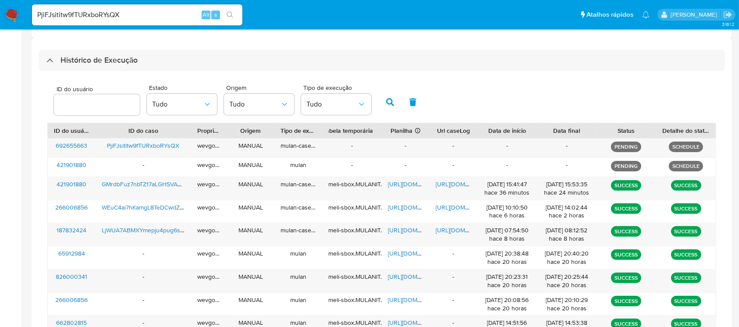
click at [14, 18] on img at bounding box center [11, 14] width 15 height 15
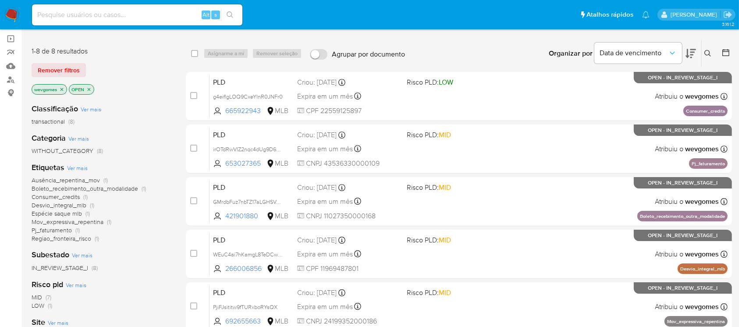
scroll to position [78, 0]
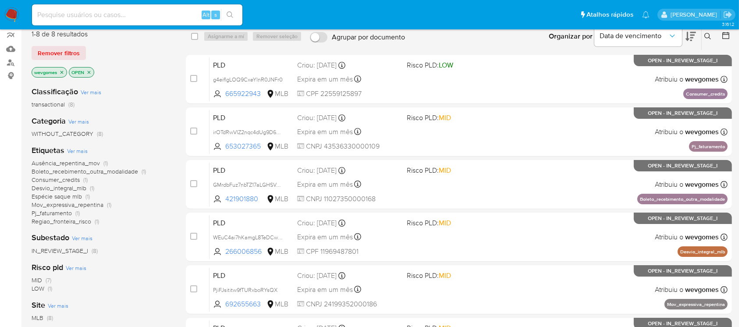
click at [63, 71] on icon "close-filter" at bounding box center [61, 72] width 5 height 5
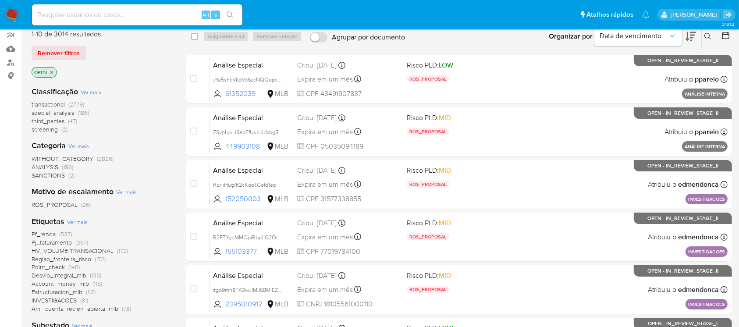
click at [50, 105] on span "transactional" at bounding box center [48, 104] width 33 height 9
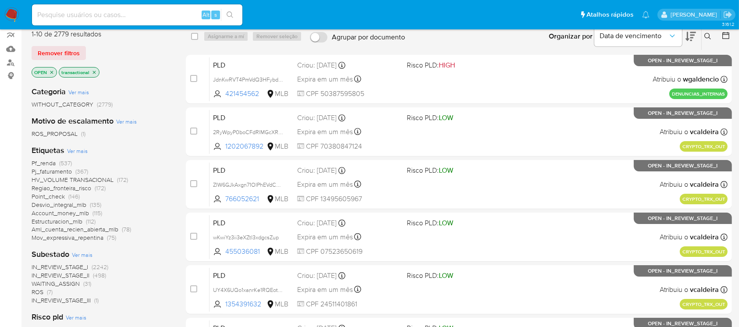
click at [51, 73] on icon "close-filter" at bounding box center [51, 72] width 5 height 5
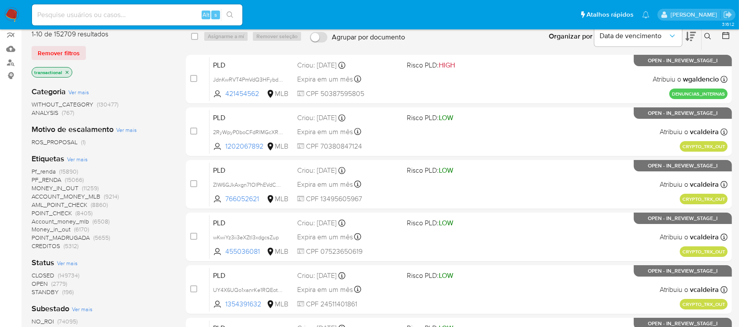
scroll to position [156, 0]
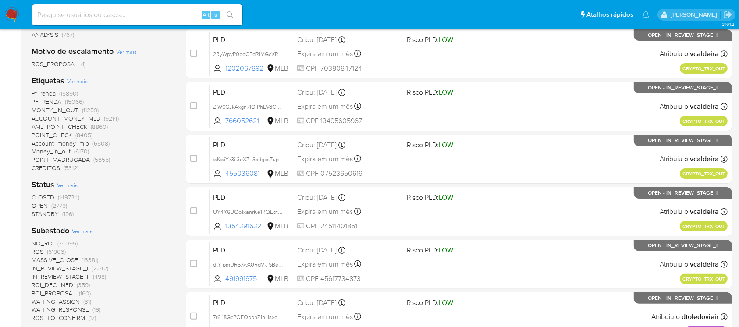
click at [42, 251] on span "ROS" at bounding box center [38, 251] width 12 height 9
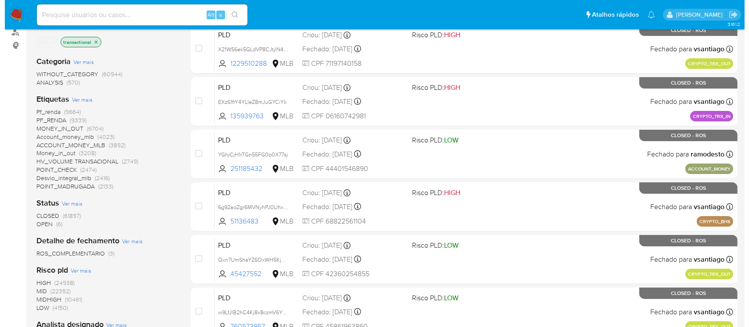
scroll to position [78, 0]
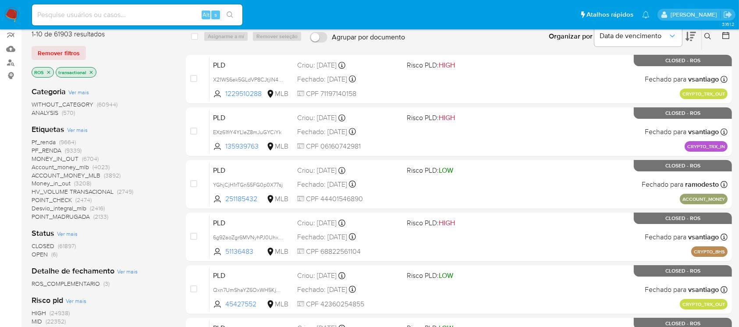
click at [76, 128] on span "Ver mais" at bounding box center [77, 130] width 21 height 8
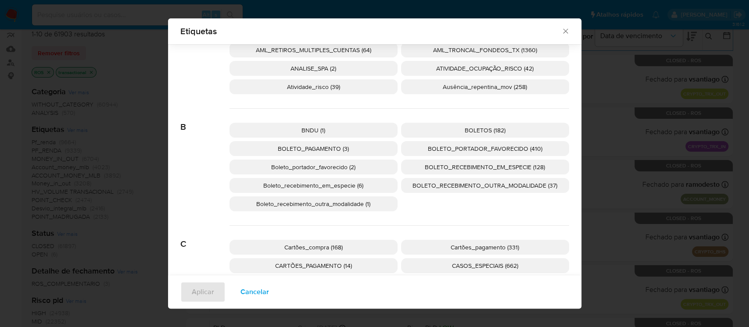
scroll to position [149, 0]
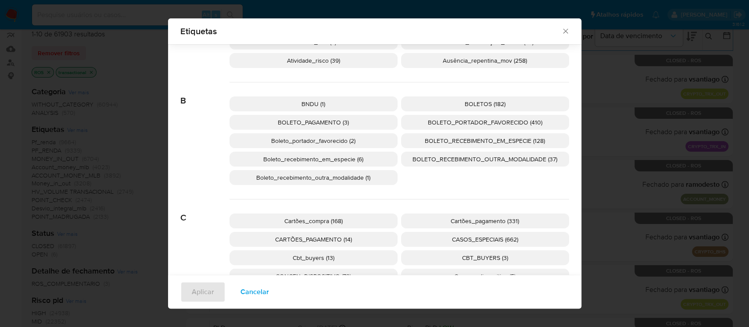
click at [480, 143] on span "BOLETO_RECEBIMENTO_EM_ESPECIE (128)" at bounding box center [484, 140] width 120 height 9
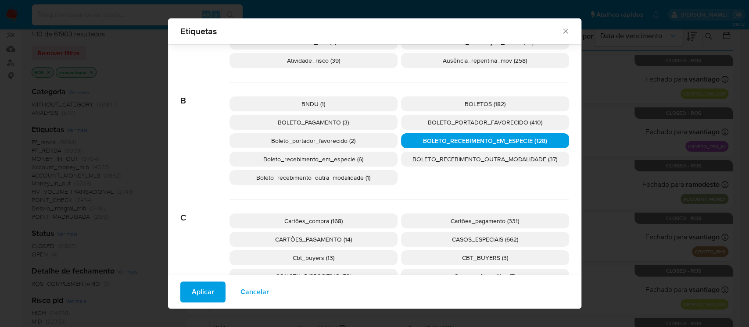
click at [201, 293] on span "Aplicar" at bounding box center [203, 291] width 22 height 19
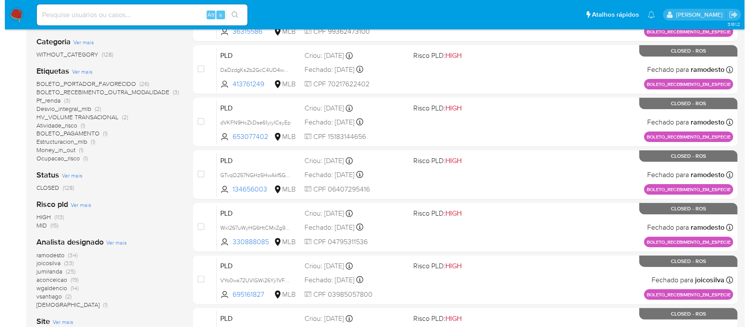
scroll to position [156, 0]
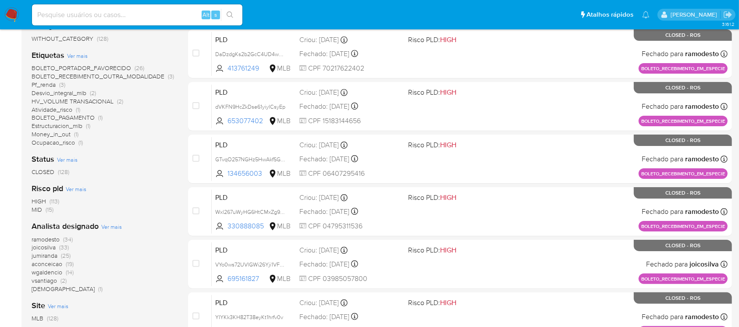
click at [110, 225] on span "Ver mais" at bounding box center [111, 227] width 21 height 8
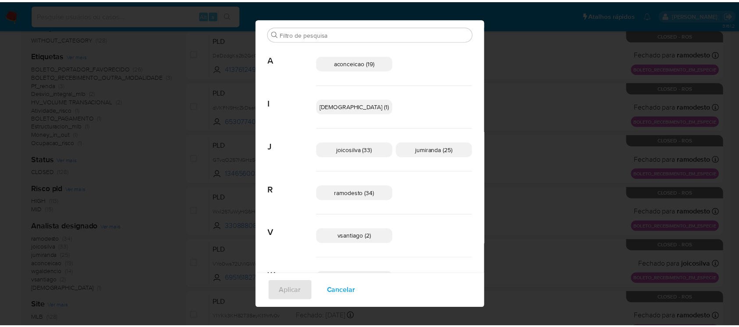
scroll to position [7, 0]
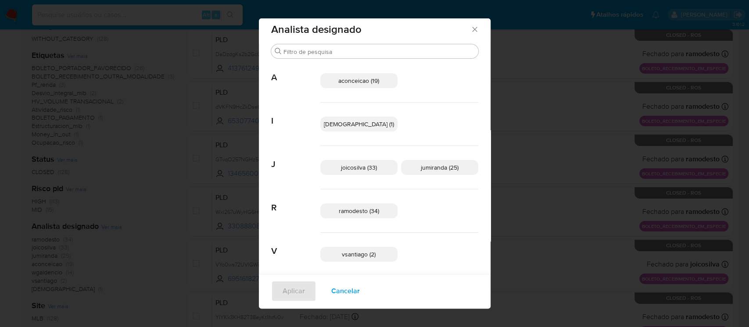
click at [470, 32] on icon "Fechar" at bounding box center [474, 29] width 9 height 9
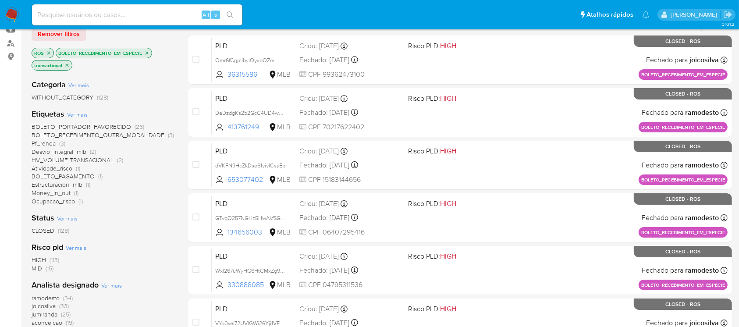
scroll to position [78, 0]
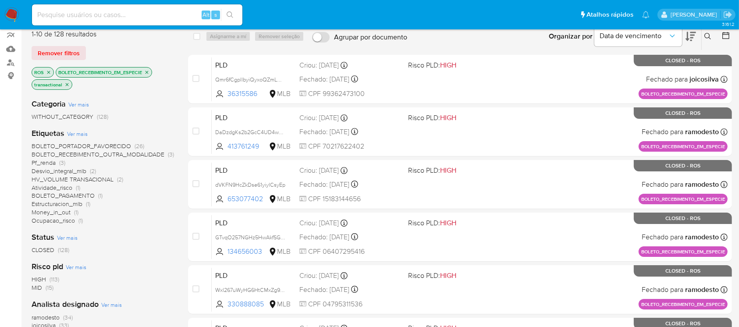
click at [48, 73] on icon "close-filter" at bounding box center [48, 72] width 5 height 5
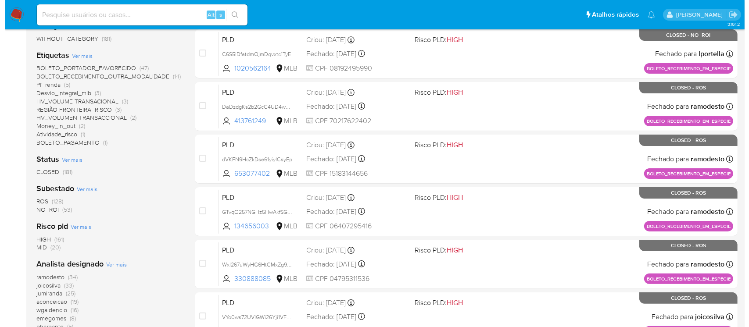
scroll to position [234, 0]
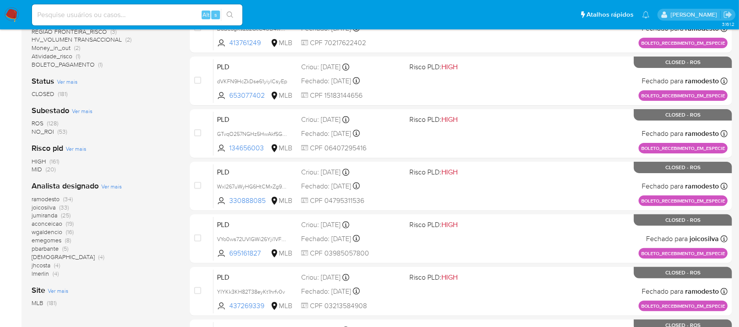
click at [101, 188] on span "Ver mais" at bounding box center [111, 186] width 21 height 8
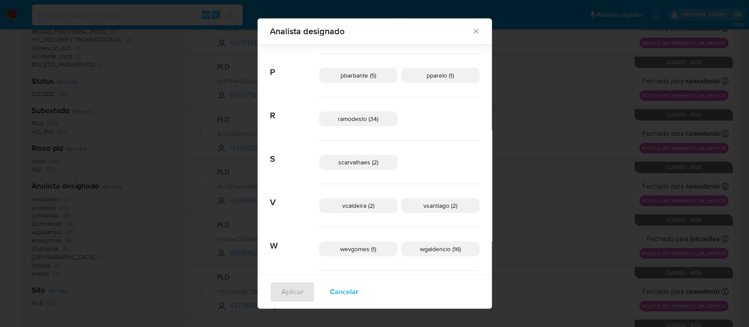
scroll to position [428, 0]
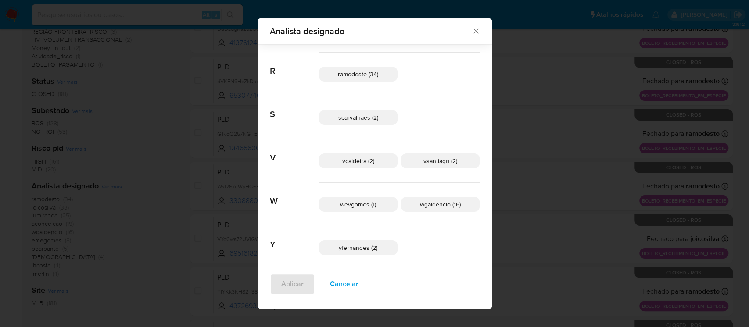
click at [357, 247] on span "yfernandes (2)" at bounding box center [358, 247] width 39 height 9
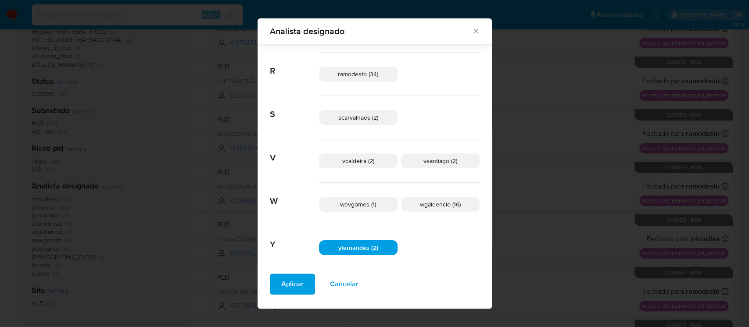
click at [303, 280] on span "Aplicar" at bounding box center [292, 284] width 22 height 19
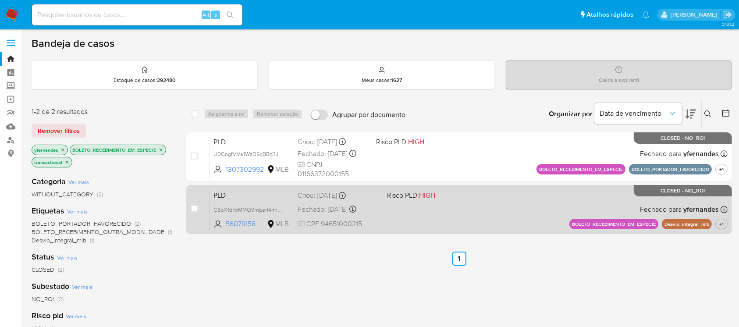
click at [440, 211] on div "PLD C8bXTdYoMMO9rnEerI4mToYT 56079158 MLB Risco PLD: HIGH Criou: 12/07/2025 Cri…" at bounding box center [469, 209] width 518 height 44
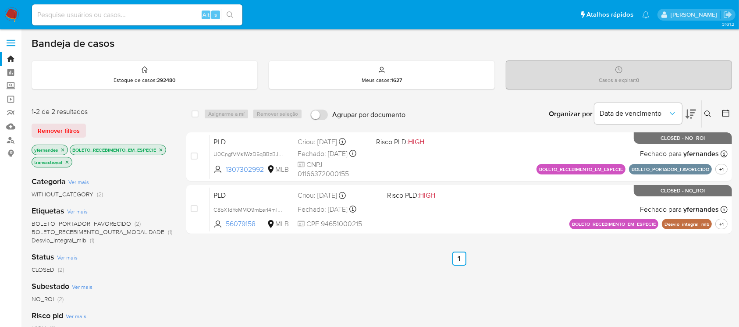
click at [272, 271] on div "select-all-cases-checkbox Asignarme a mí Remover seleção Agrupar por documento …" at bounding box center [459, 305] width 546 height 410
click at [62, 149] on icon "close-filter" at bounding box center [62, 149] width 3 height 3
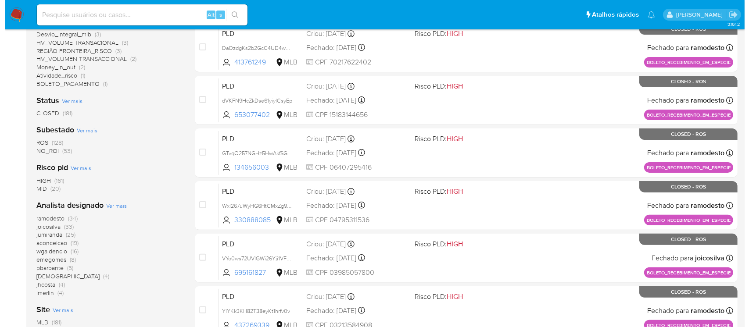
scroll to position [234, 0]
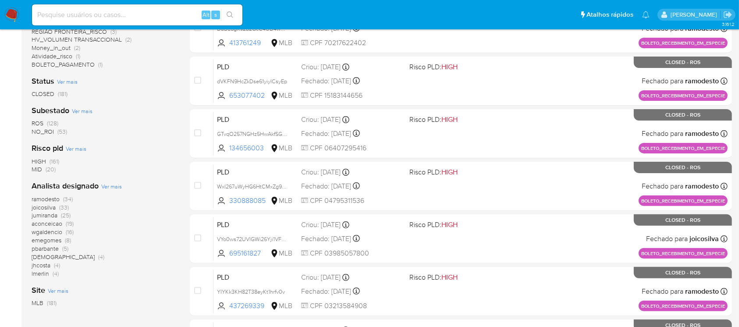
click at [107, 187] on span "Ver mais" at bounding box center [111, 186] width 21 height 8
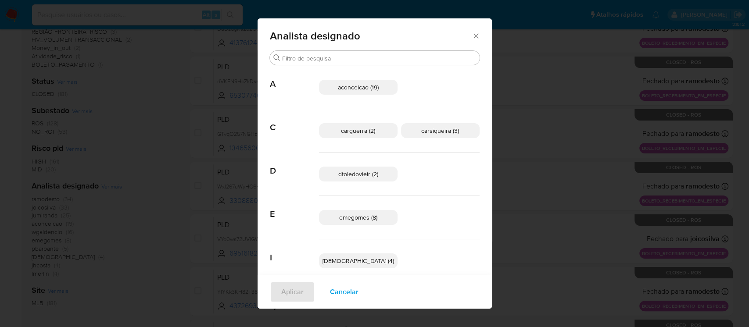
scroll to position [71, 0]
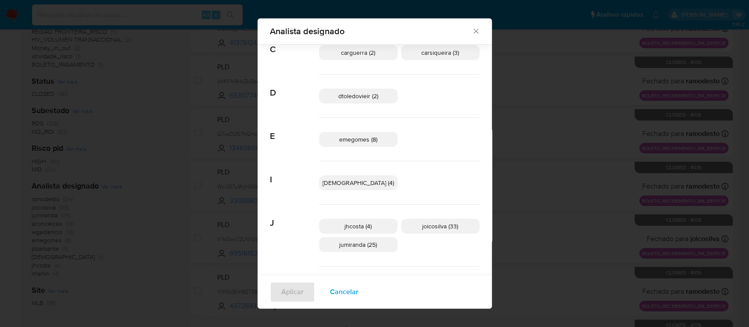
click at [359, 141] on span "emegomes (8)" at bounding box center [358, 139] width 38 height 9
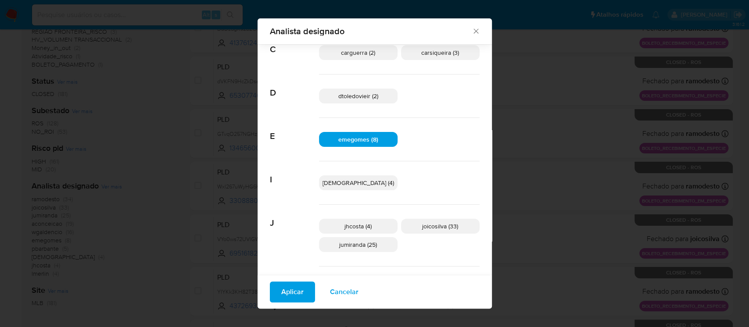
click at [303, 288] on span "Aplicar" at bounding box center [292, 291] width 22 height 19
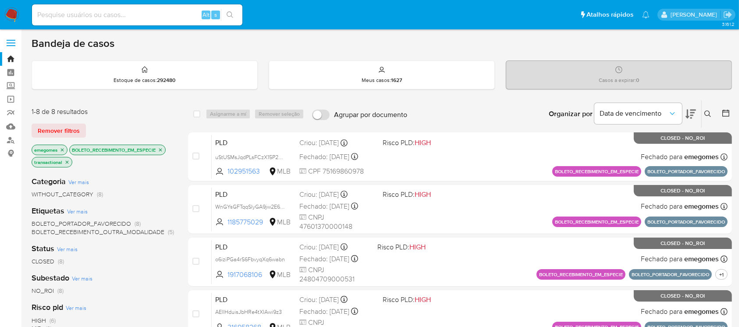
click at [161, 149] on icon "close-filter" at bounding box center [160, 149] width 5 height 5
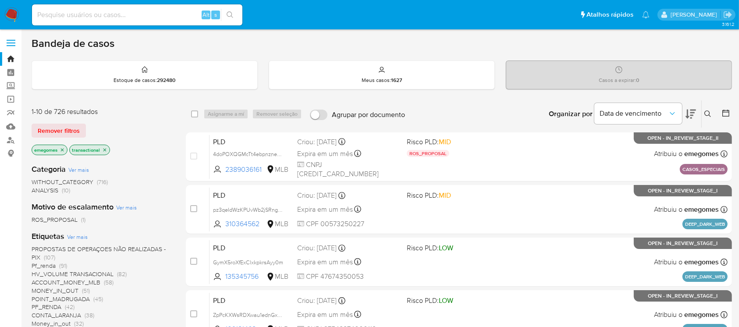
click at [64, 149] on icon "close-filter" at bounding box center [62, 149] width 5 height 5
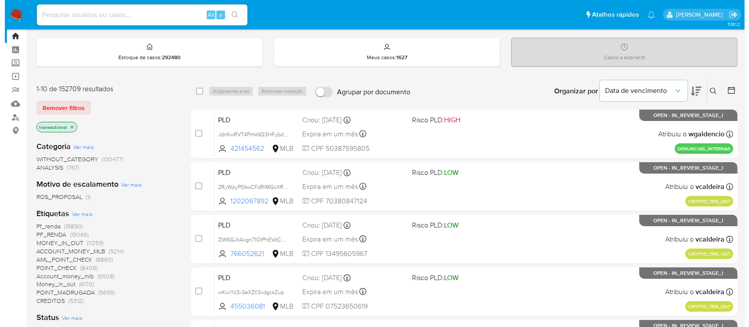
scroll to position [78, 0]
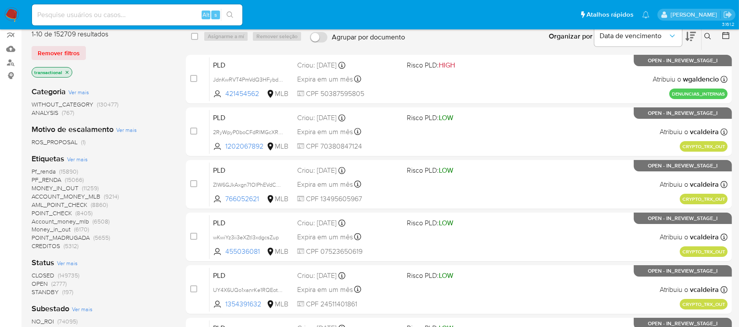
click at [75, 161] on span "Ver mais" at bounding box center [77, 159] width 21 height 8
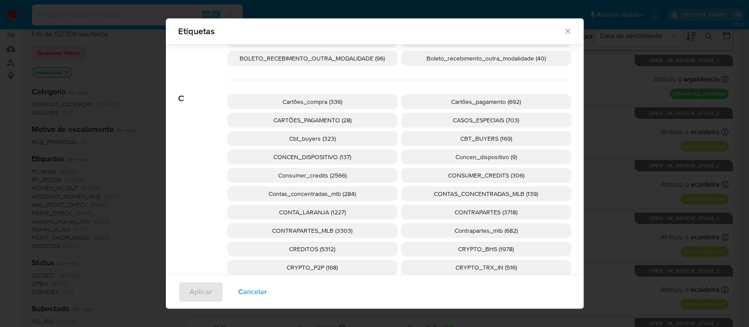
scroll to position [228, 0]
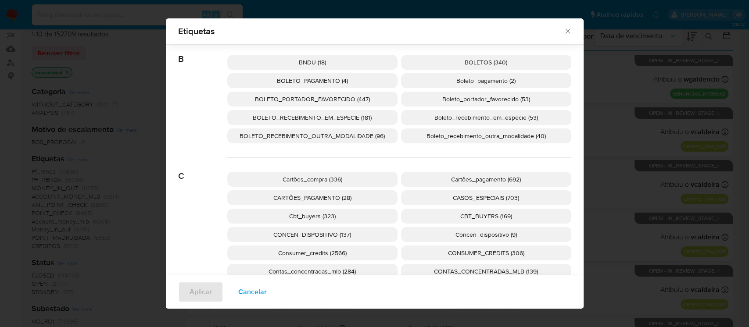
click at [284, 119] on span "BOLETO_RECEBIMENTO_EM_ESPECIE (181)" at bounding box center [312, 117] width 119 height 9
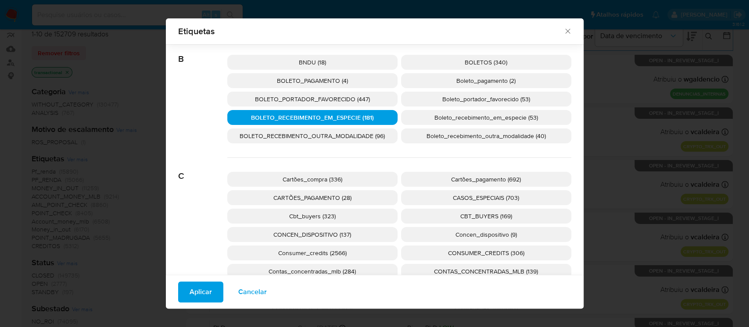
click at [199, 285] on span "Aplicar" at bounding box center [200, 291] width 22 height 19
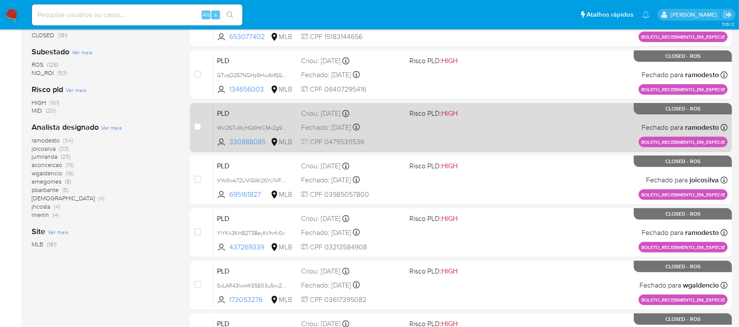
scroll to position [389, 0]
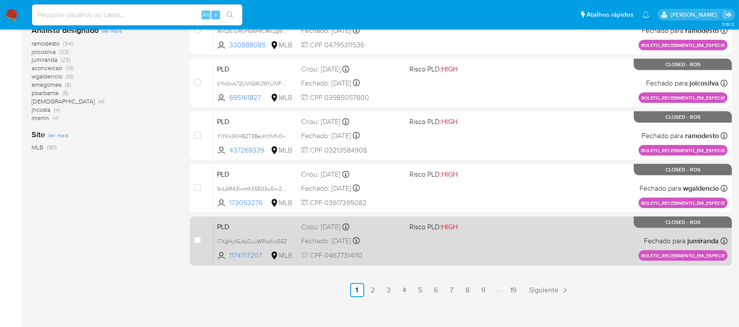
click at [423, 247] on div "PLD iTXgHytGJbjCyuWRkpIvc55Z 1174717207 MLB Risco PLD: HIGH Criou: 14/08/2025 C…" at bounding box center [471, 241] width 514 height 44
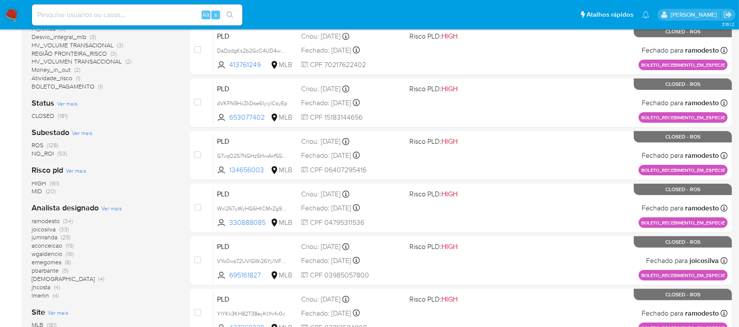
scroll to position [156, 0]
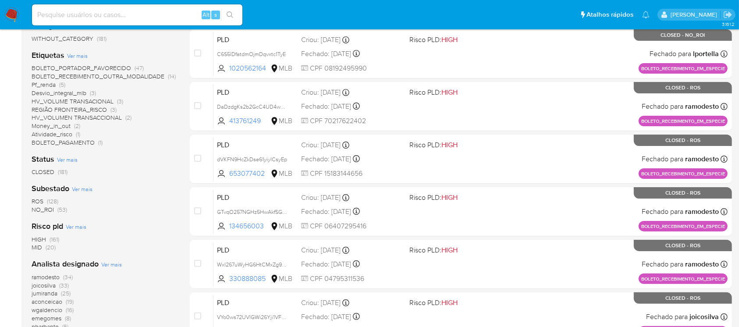
click at [11, 17] on img at bounding box center [11, 14] width 15 height 15
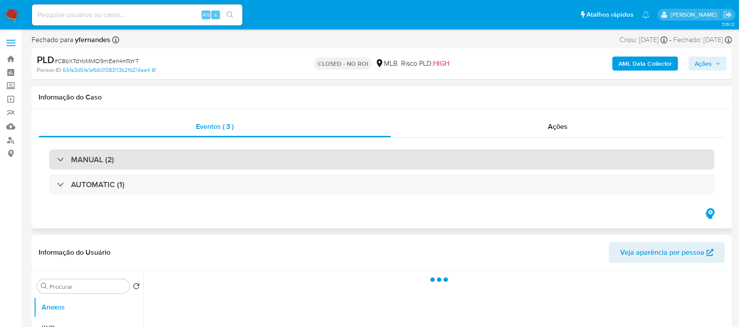
click at [56, 161] on div "MANUAL (2)" at bounding box center [382, 160] width 666 height 20
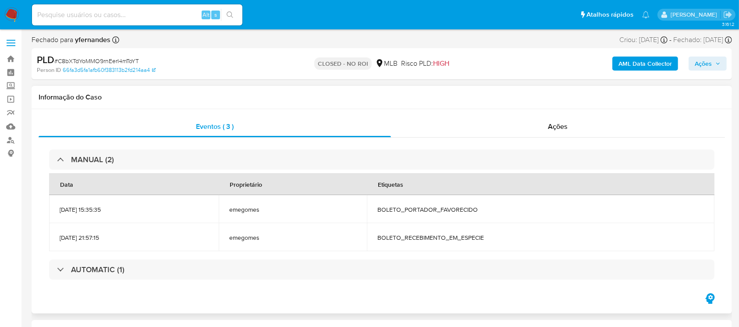
select select "10"
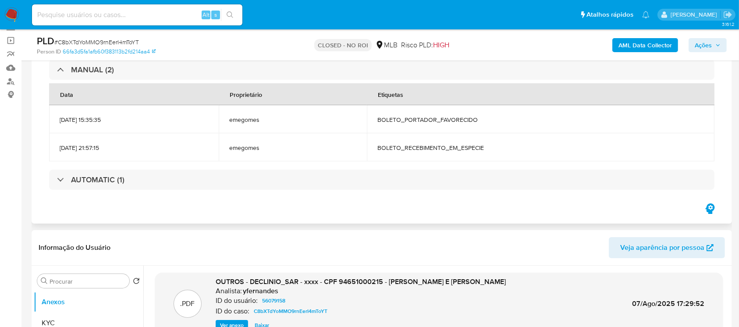
scroll to position [78, 0]
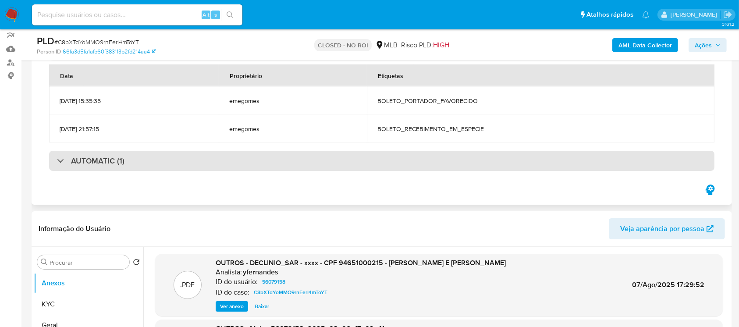
click at [58, 161] on div "AUTOMATIC (1)" at bounding box center [91, 161] width 68 height 10
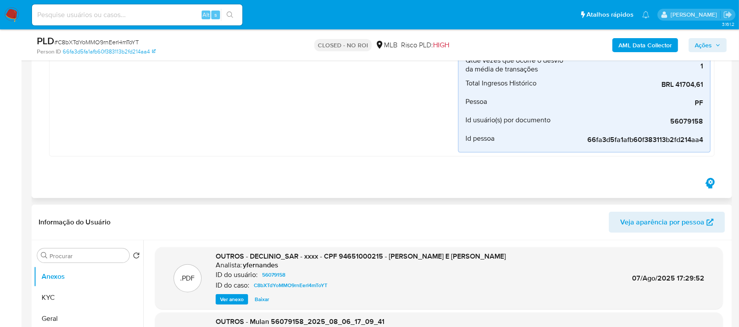
scroll to position [389, 0]
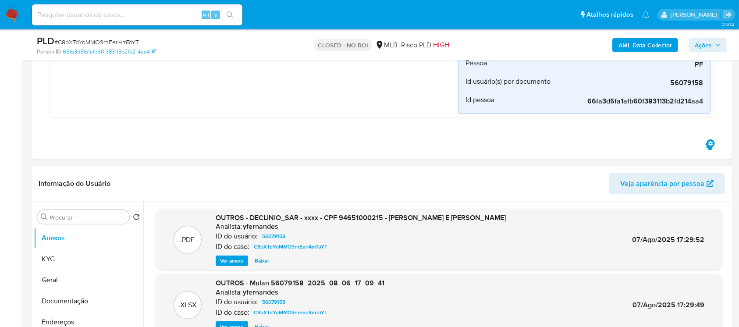
click at [389, 251] on div "ID do caso: C8bXTdYoMMO9rnEerI4mToYT" at bounding box center [361, 247] width 290 height 11
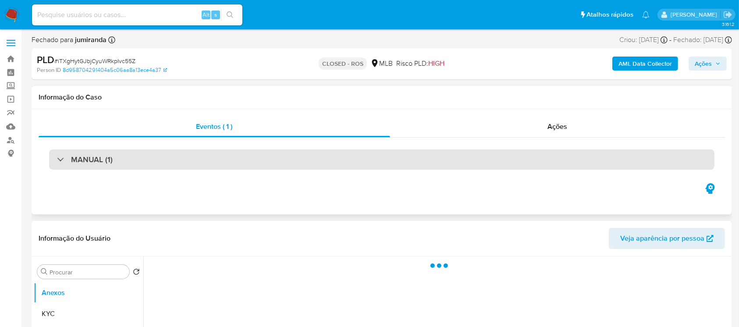
click at [67, 161] on div "MANUAL (1)" at bounding box center [85, 160] width 56 height 10
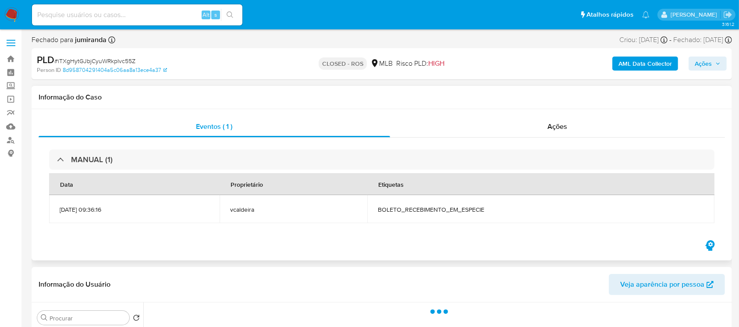
select select "10"
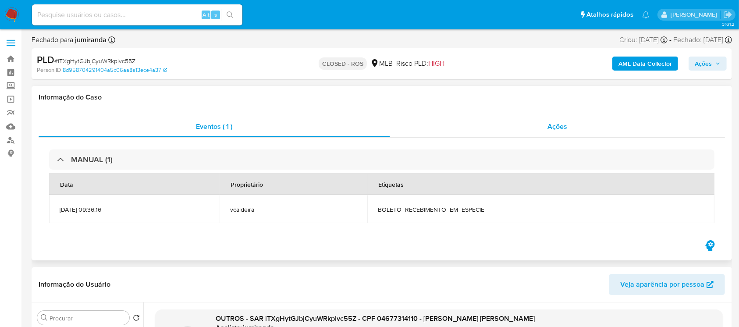
click at [416, 132] on div "Ações" at bounding box center [557, 126] width 335 height 21
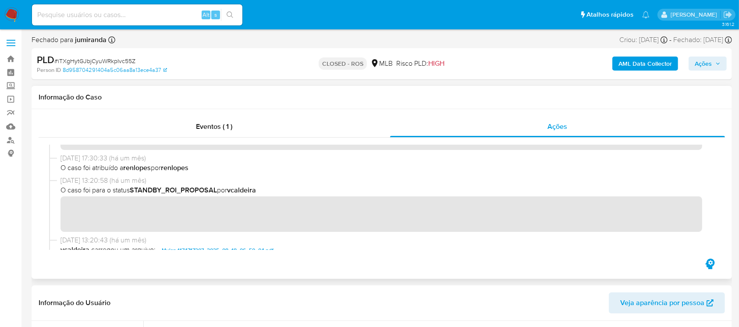
scroll to position [546, 0]
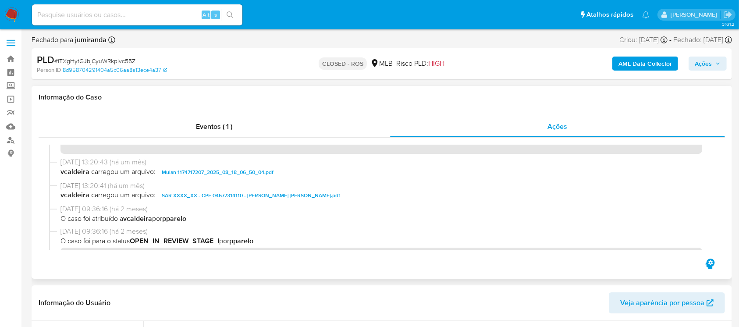
click at [182, 196] on span "SAR XXXX_XX - CPF 04677314110 - [PERSON_NAME] [PERSON_NAME].pdf" at bounding box center [251, 195] width 178 height 11
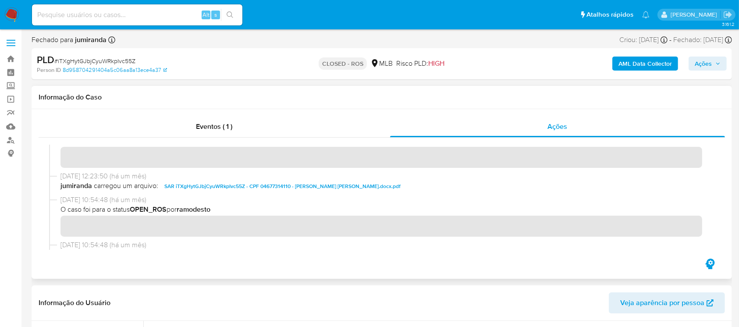
scroll to position [0, 0]
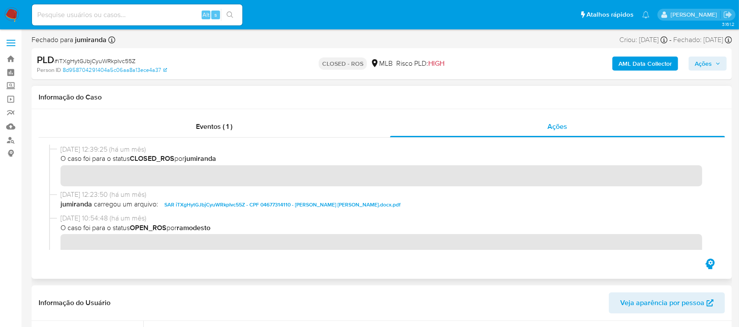
click at [334, 203] on span "SAR iTXgHytGJbjCyuWRkpIvc55Z - CPF 04677314110 - [PERSON_NAME] [PERSON_NAME].do…" at bounding box center [282, 205] width 236 height 11
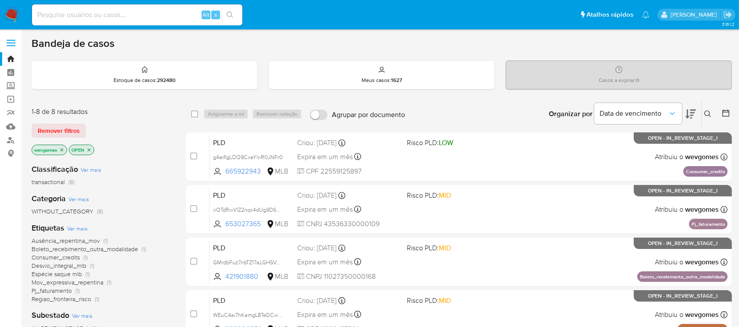
click at [61, 149] on icon "close-filter" at bounding box center [61, 149] width 5 height 5
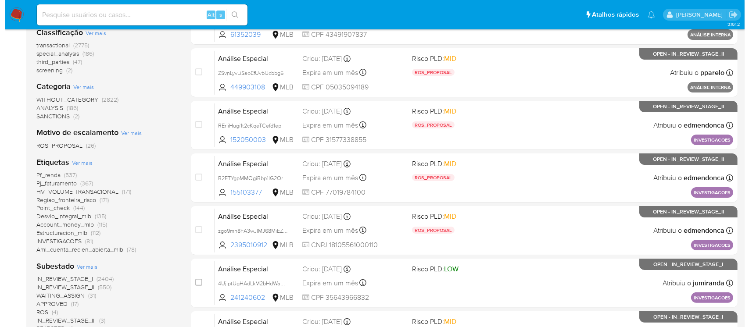
scroll to position [156, 0]
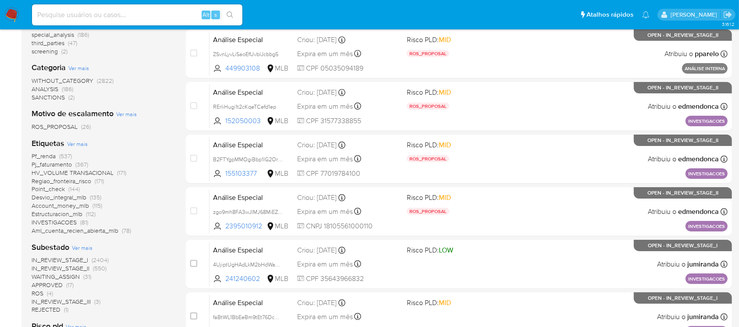
click at [77, 144] on span "Ver mais" at bounding box center [77, 144] width 21 height 8
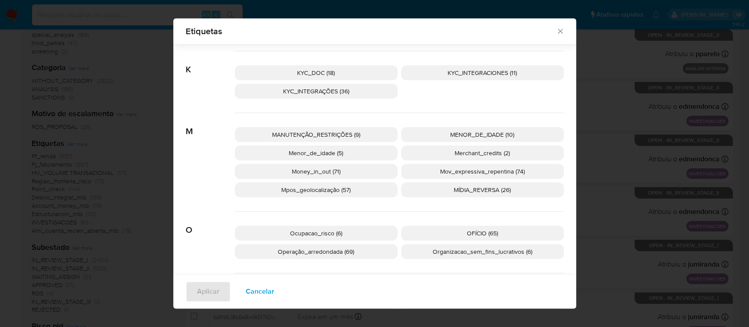
scroll to position [617, 0]
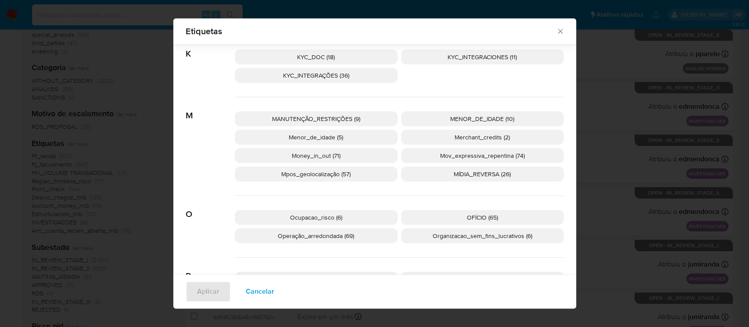
click at [464, 157] on span "Mov_expressiva_repentina (74)" at bounding box center [482, 155] width 85 height 9
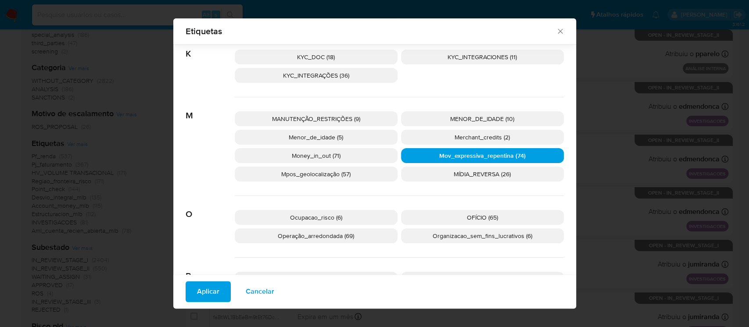
click at [200, 292] on span "Aplicar" at bounding box center [208, 291] width 22 height 19
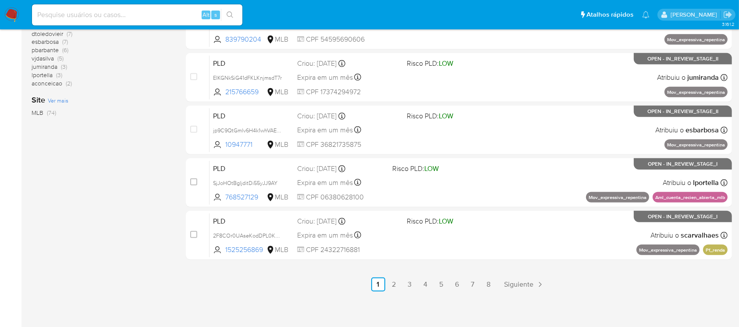
scroll to position [396, 0]
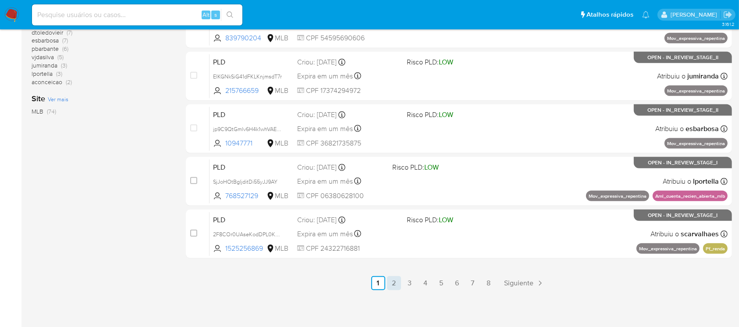
click at [394, 281] on link "2" at bounding box center [394, 283] width 14 height 14
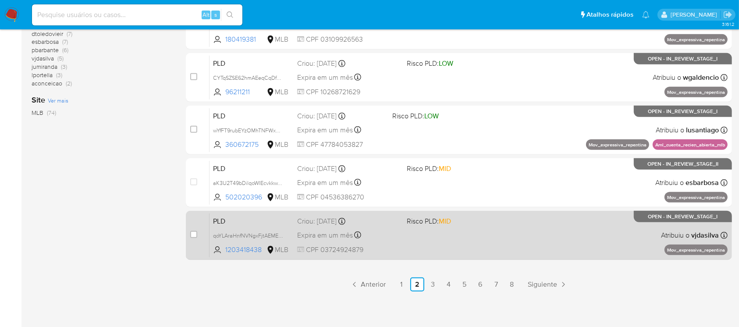
scroll to position [396, 0]
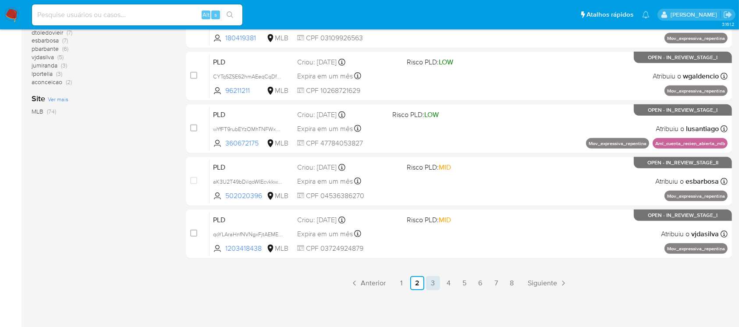
click at [435, 280] on link "3" at bounding box center [433, 283] width 14 height 14
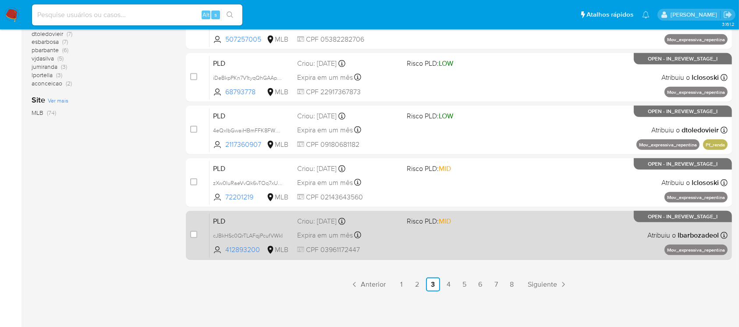
scroll to position [396, 0]
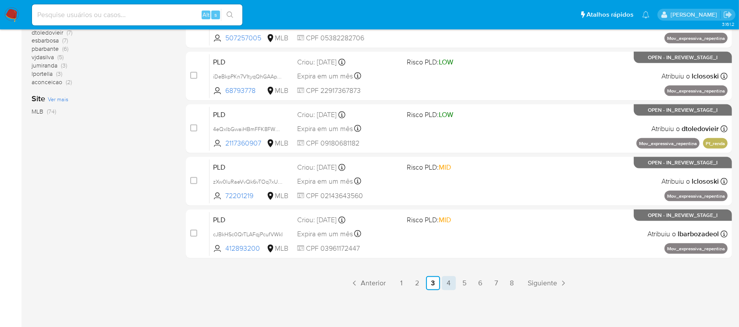
click at [451, 287] on link "4" at bounding box center [449, 283] width 14 height 14
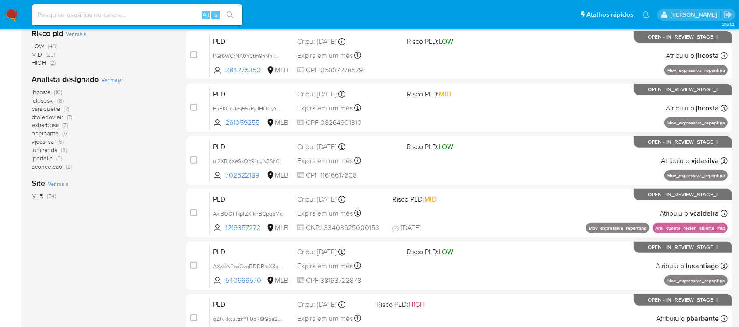
scroll to position [389, 0]
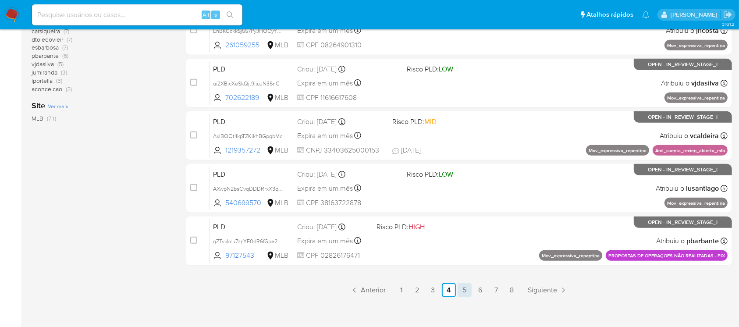
click at [462, 292] on link "5" at bounding box center [465, 290] width 14 height 14
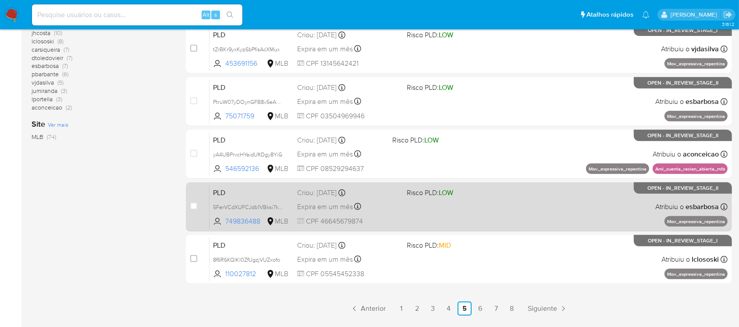
scroll to position [389, 0]
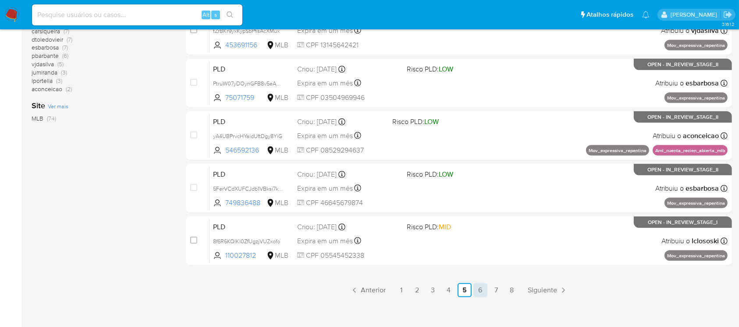
click at [476, 289] on link "6" at bounding box center [481, 290] width 14 height 14
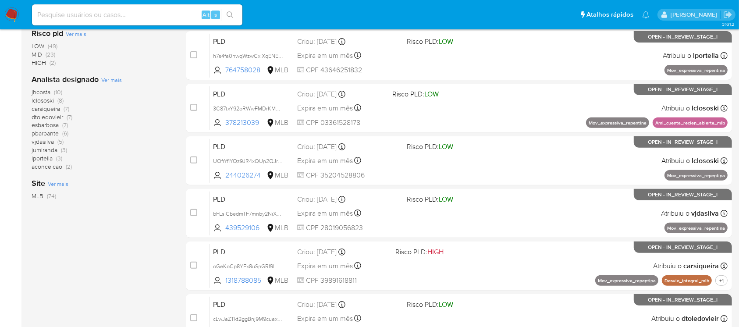
scroll to position [389, 0]
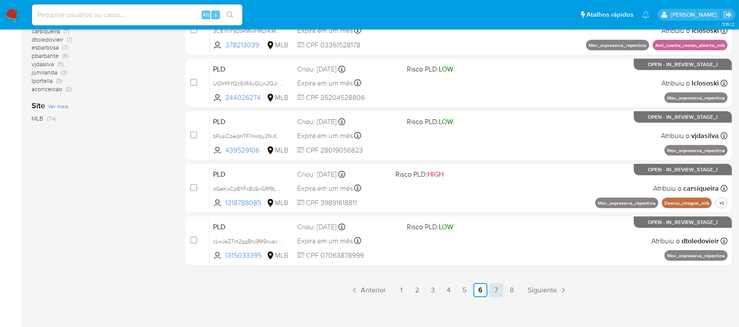
click at [493, 290] on link "7" at bounding box center [496, 290] width 14 height 14
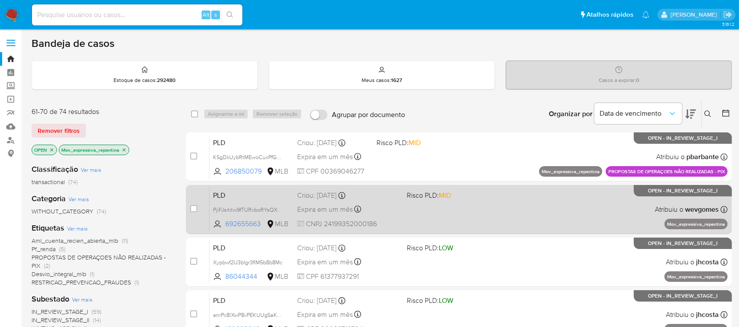
click at [414, 219] on div "PLD PjiFJsititw9fTURxboRYsQX 692655663 MLB Risco PLD: MID Criou: 12/09/2025 Cri…" at bounding box center [469, 209] width 518 height 44
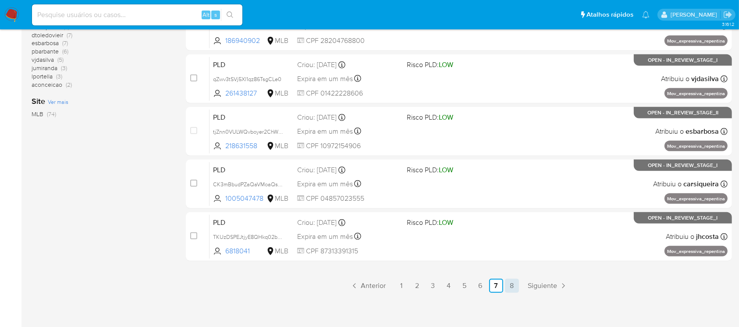
scroll to position [396, 0]
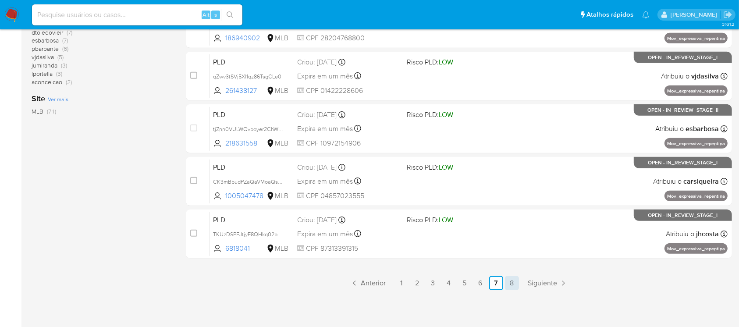
click at [513, 284] on link "8" at bounding box center [512, 283] width 14 height 14
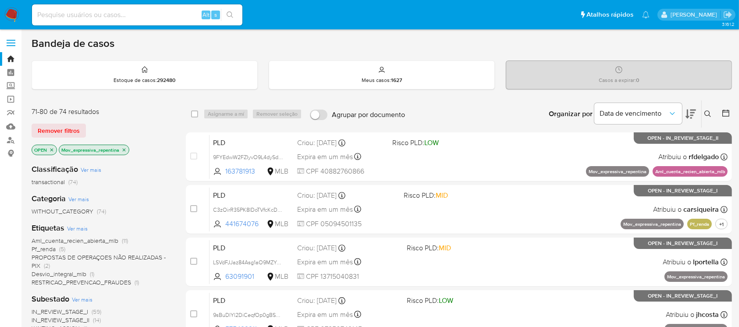
click at [141, 13] on input at bounding box center [137, 14] width 210 height 11
paste input "ZgE7cZXhs76QciaN9cMpOKSe"
type input "ZgE7cZXhs76QciaN9cMpOKSe"
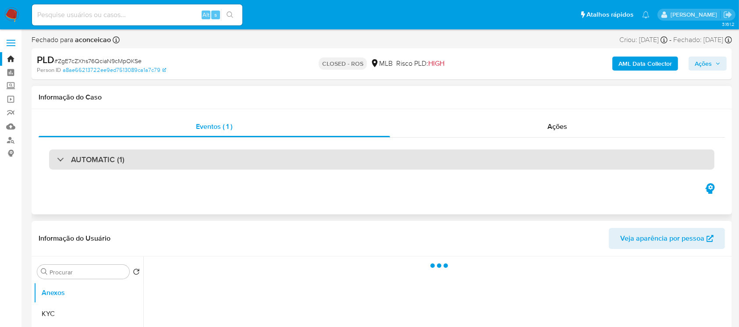
click at [64, 159] on div "AUTOMATIC (1)" at bounding box center [91, 160] width 68 height 10
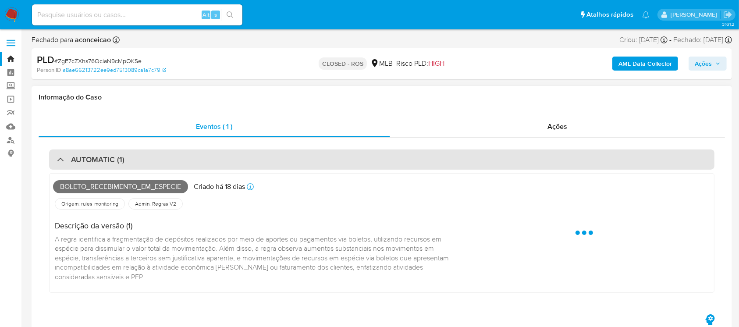
select select "10"
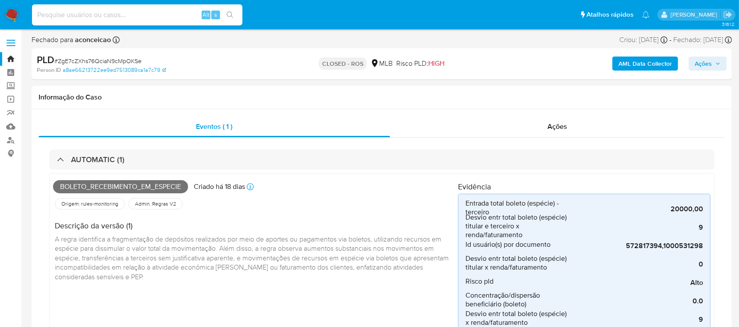
drag, startPoint x: 113, startPoint y: 14, endPoint x: 117, endPoint y: 31, distance: 17.1
click at [112, 14] on input at bounding box center [137, 14] width 210 height 11
paste input "rarD1Kd6oHkssETBI859Jkke"
type input "rarD1Kd6oHkssETBI859Jkke"
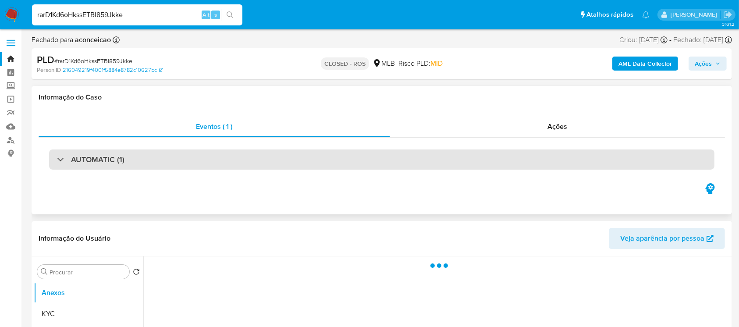
click at [57, 159] on div at bounding box center [57, 159] width 0 height 0
select select "10"
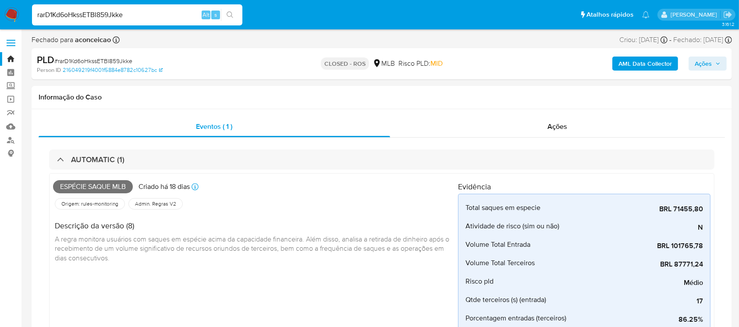
click at [147, 12] on input "rarD1Kd6oHkssETBI859Jkke" at bounding box center [137, 14] width 210 height 11
paste input "ZHptQkIfxa0IHR0CufGyTiml"
type input "ZHptQkIfxa0IHR0CufGyTiml"
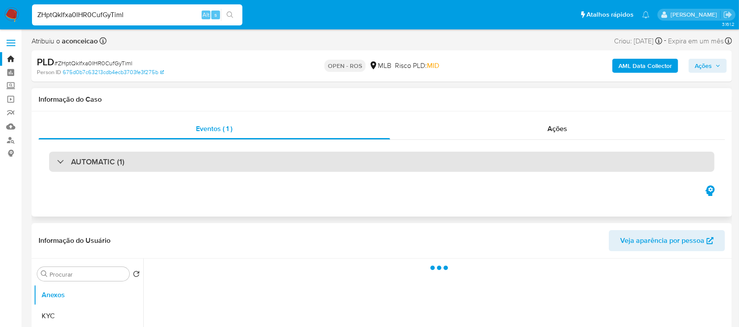
click at [57, 161] on div at bounding box center [57, 161] width 0 height 0
select select "10"
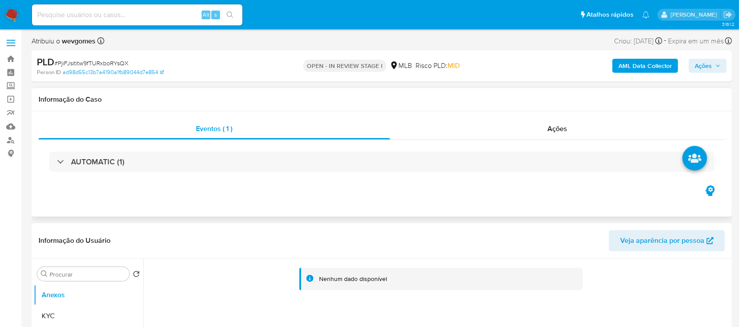
scroll to position [78, 0]
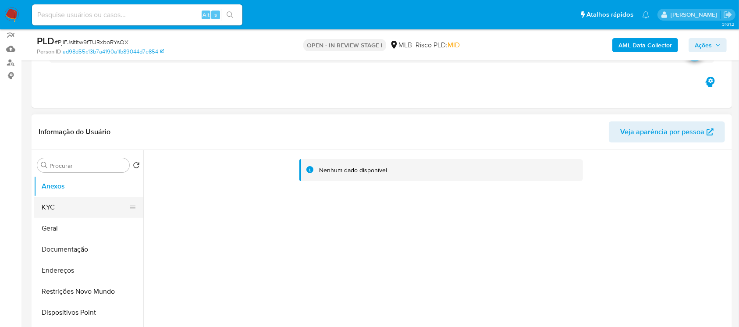
click at [41, 204] on button "KYC" at bounding box center [85, 207] width 103 height 21
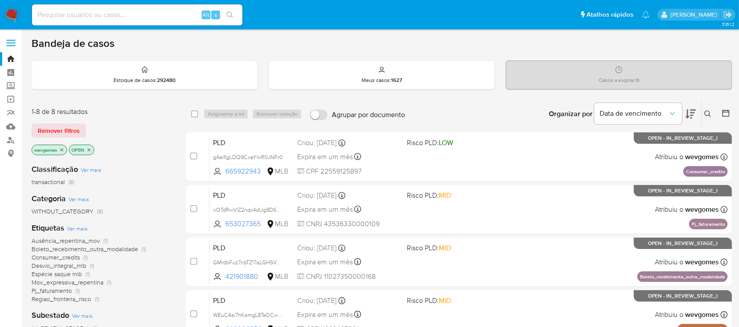
click at [59, 15] on input at bounding box center [137, 14] width 210 height 11
paste input "iLvZAdoB9TDcEh68AwmeddxY"
type input "iLvZAdoB9TDcEh68AwmeddxY"
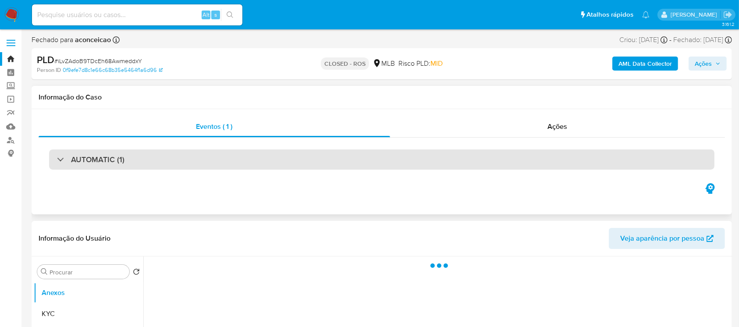
click at [57, 159] on div at bounding box center [57, 159] width 0 height 0
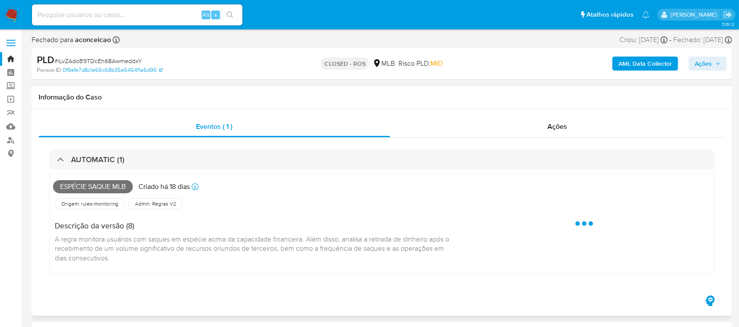
select select "10"
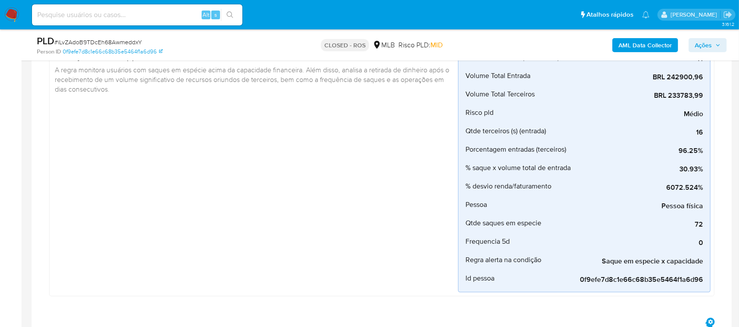
scroll to position [156, 0]
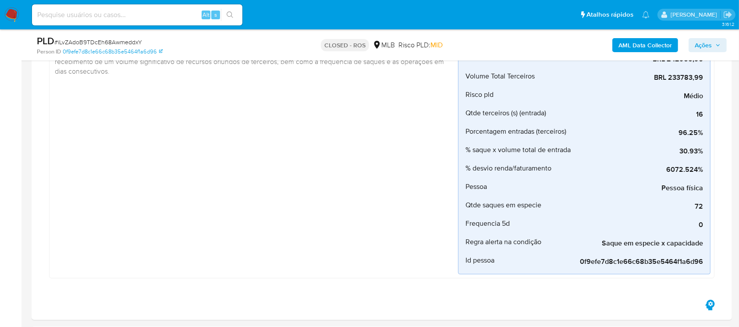
click at [118, 15] on input at bounding box center [137, 14] width 210 height 11
paste input "dMM7wuzaZeIbDBwKoxnlAYfC"
type input "dMM7wuzaZeIbDBwKoxnlAYfC"
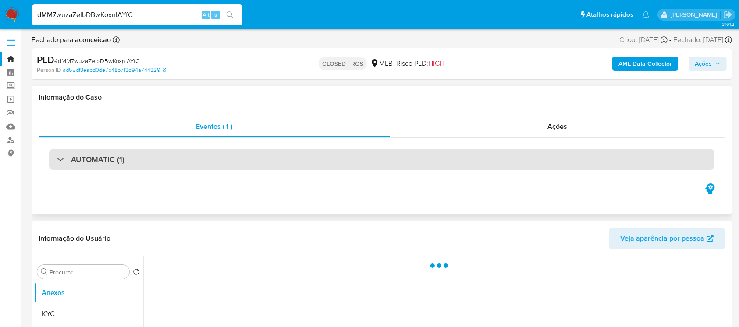
click at [63, 157] on div "AUTOMATIC (1)" at bounding box center [91, 160] width 68 height 10
select select "10"
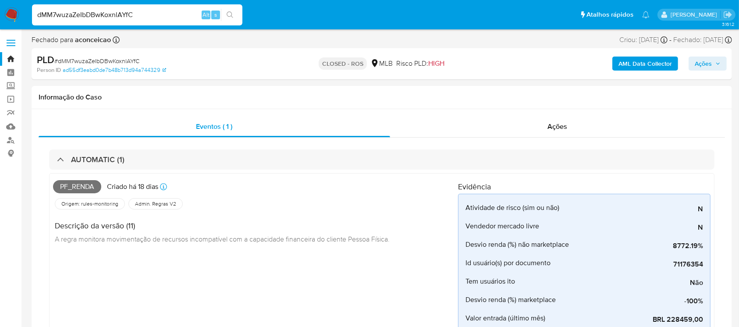
click at [95, 12] on input "dMM7wuzaZeIbDBwKoxnlAYfC" at bounding box center [137, 14] width 210 height 11
paste input "nCgQH3I1NIAK8bBwChb8ohfS"
type input "nCgQH3I1NIAK8bBwChb8ohfS"
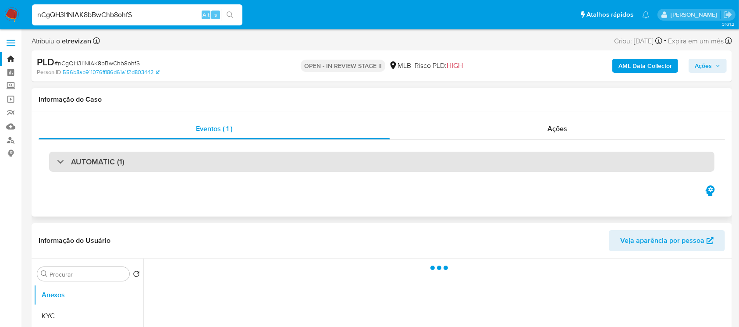
select select "10"
click at [105, 168] on div "AUTOMATIC (1)" at bounding box center [382, 162] width 666 height 20
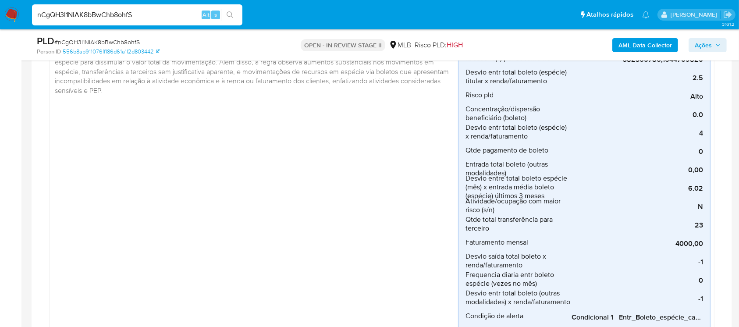
scroll to position [156, 0]
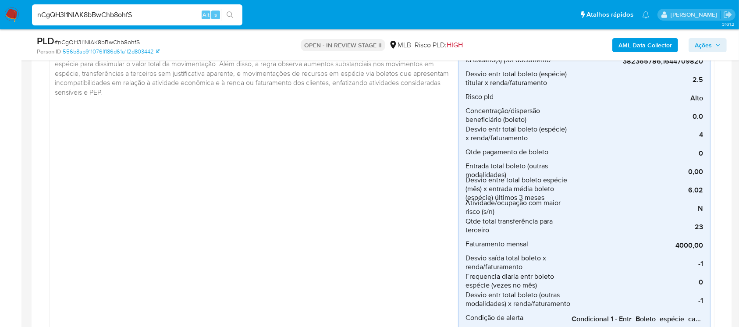
click at [77, 41] on span "# nCgQH3I1NIAK8bBwChb8ohfS" at bounding box center [97, 42] width 86 height 9
copy span "nCgQH3I1NIAK8bBwChb8ohfS"
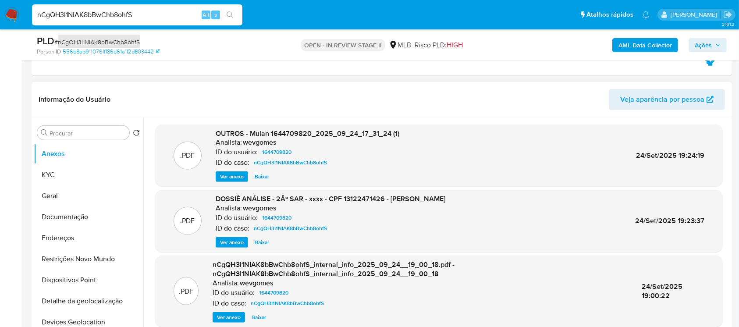
scroll to position [467, 0]
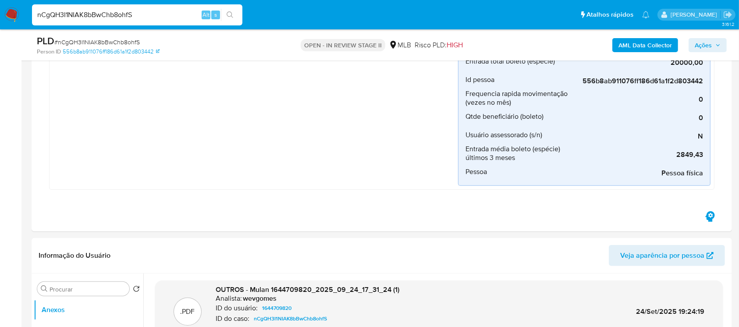
click at [86, 15] on input "nCgQH3I1NIAK8bBwChb8ohfS" at bounding box center [137, 14] width 210 height 11
paste input "677643669"
type input "677643669"
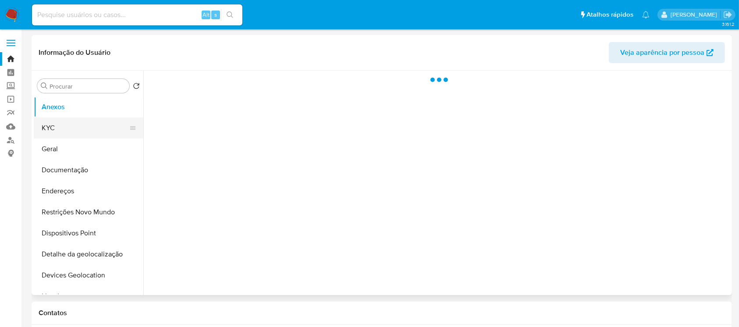
select select "10"
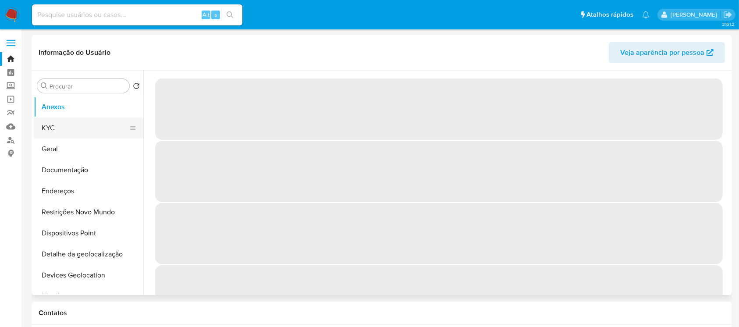
click at [57, 134] on button "KYC" at bounding box center [85, 128] width 103 height 21
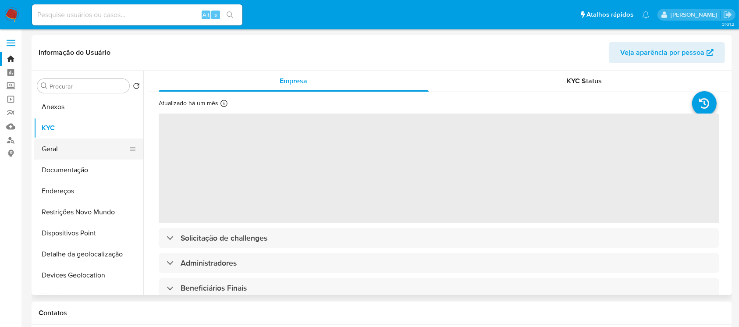
click at [57, 147] on button "Geral" at bounding box center [85, 149] width 103 height 21
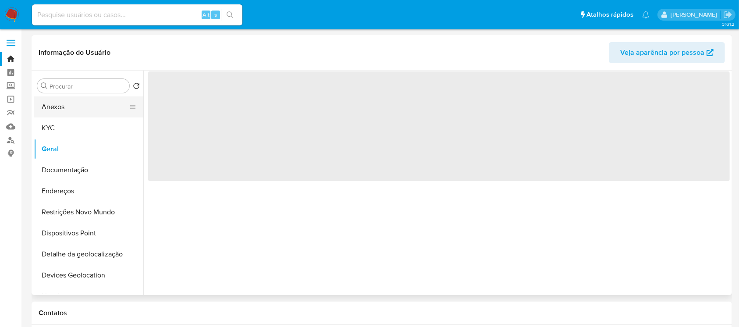
click at [53, 107] on button "Anexos" at bounding box center [85, 106] width 103 height 21
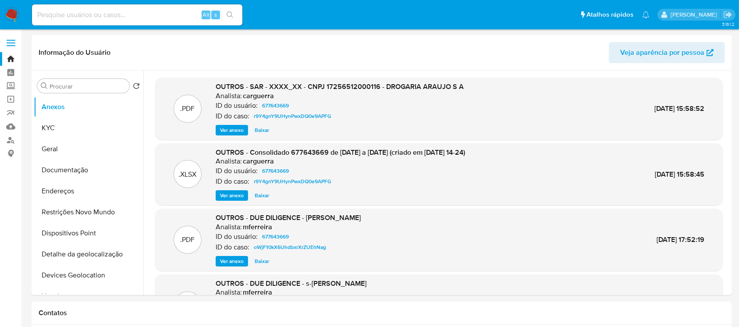
click at [116, 11] on input at bounding box center [137, 14] width 210 height 11
paste input "132204345"
type input "132204345"
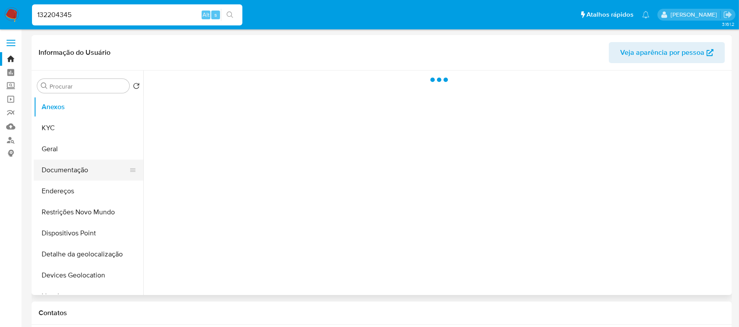
select select "10"
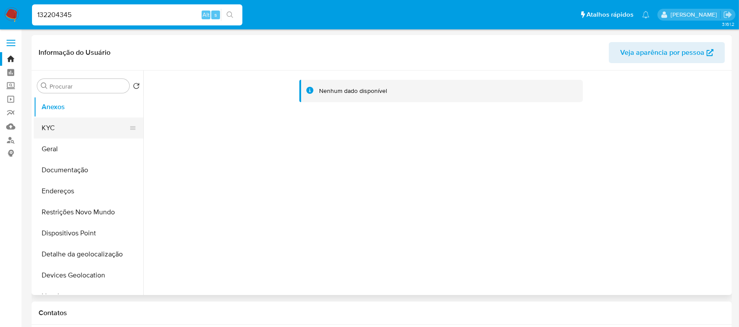
click at [56, 128] on button "KYC" at bounding box center [85, 128] width 103 height 21
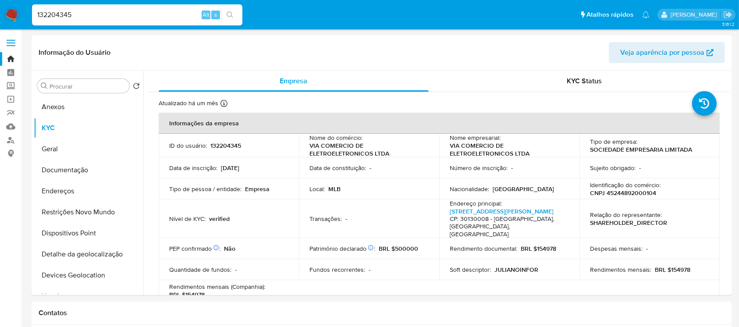
click at [9, 16] on img at bounding box center [11, 14] width 15 height 15
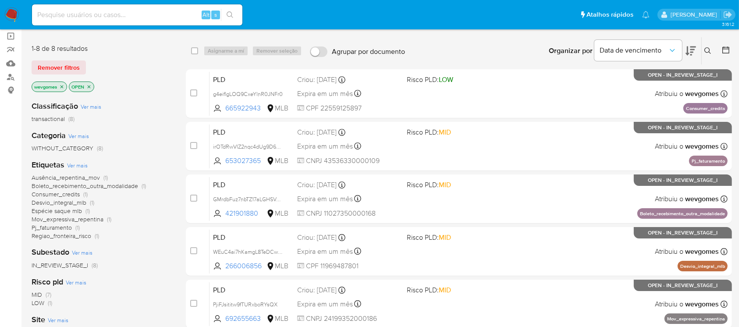
scroll to position [78, 0]
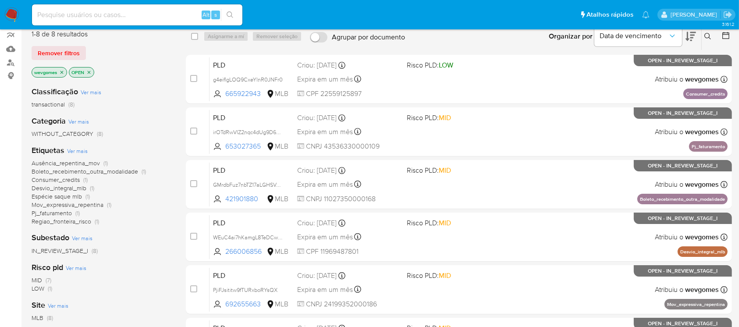
click at [42, 204] on span "Mov_expressiva_repentina" at bounding box center [68, 204] width 72 height 9
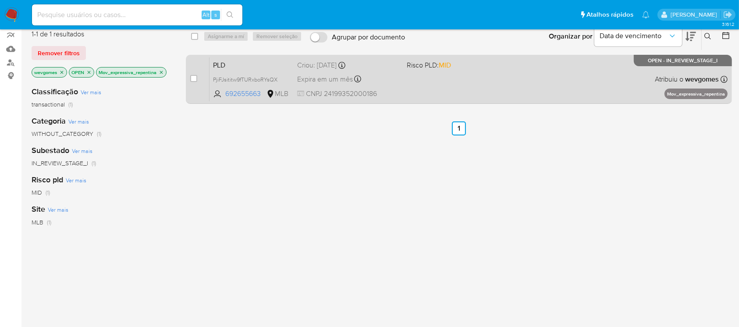
click at [425, 88] on div "PLD PjiFJsititw9fTURxboRYsQX 692655663 MLB Risco PLD: MID Criou: 12/09/2025 Cri…" at bounding box center [469, 79] width 518 height 44
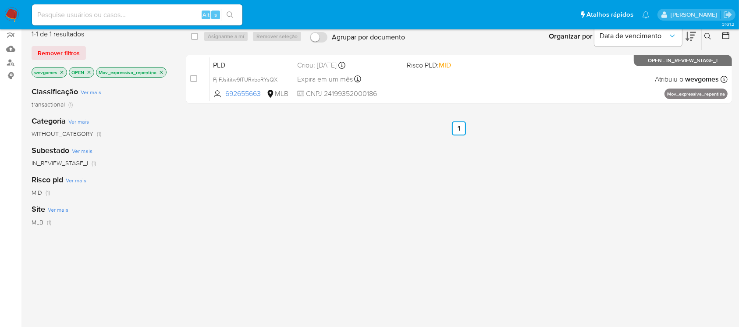
click at [7, 14] on img at bounding box center [11, 14] width 15 height 15
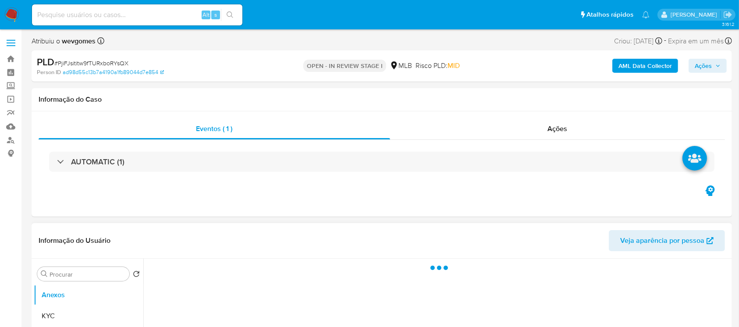
select select "10"
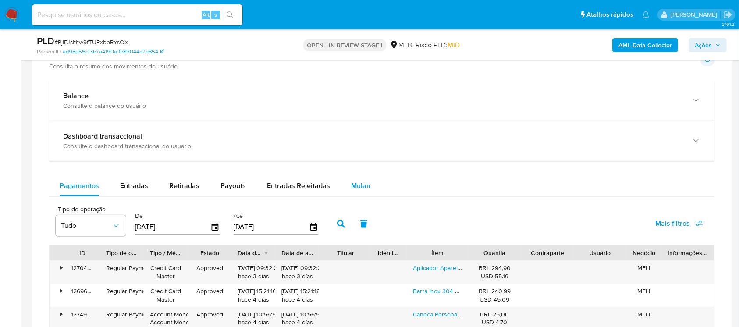
click at [370, 185] on button "Mulan" at bounding box center [361, 185] width 40 height 21
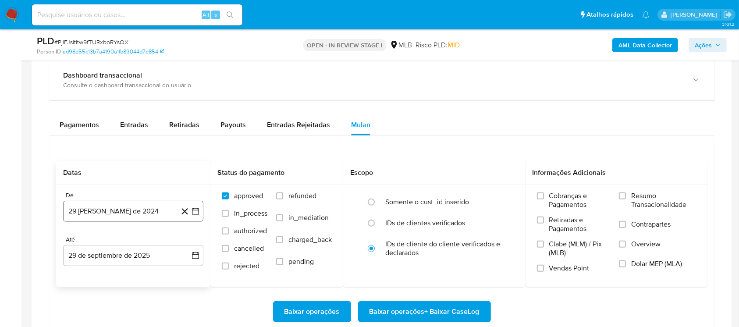
scroll to position [702, 0]
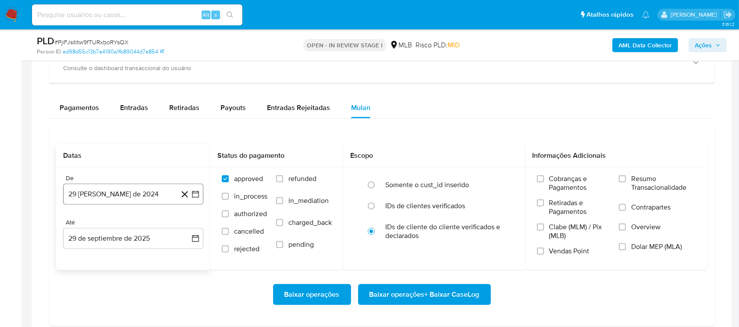
click at [118, 195] on button "29 [PERSON_NAME] de 2024" at bounding box center [133, 194] width 140 height 21
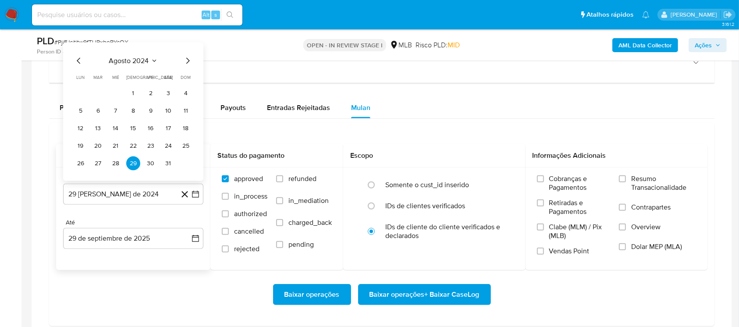
click at [126, 61] on span "agosto 2024" at bounding box center [129, 61] width 40 height 9
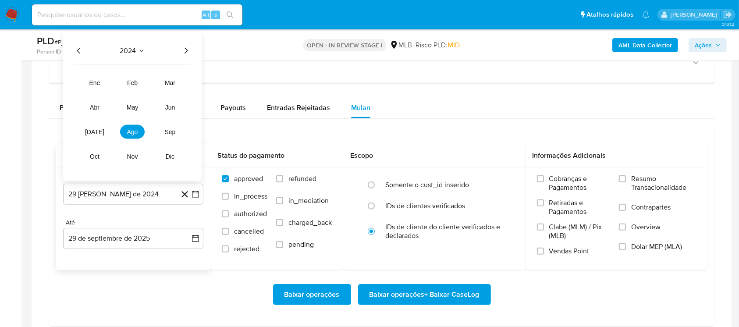
click at [189, 51] on icon "Año siguiente" at bounding box center [186, 51] width 11 height 11
click at [171, 107] on span "jun" at bounding box center [170, 107] width 10 height 7
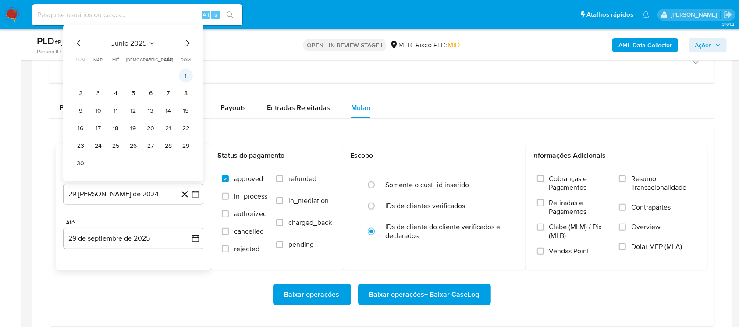
click at [185, 77] on button "1" at bounding box center [186, 76] width 14 height 14
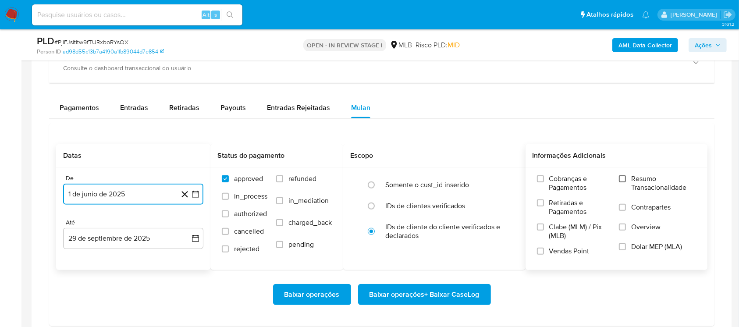
click at [622, 179] on input "Resumo Transacionalidade" at bounding box center [622, 178] width 7 height 7
click at [403, 300] on span "Baixar operações + Baixar CaseLog" at bounding box center [425, 294] width 110 height 19
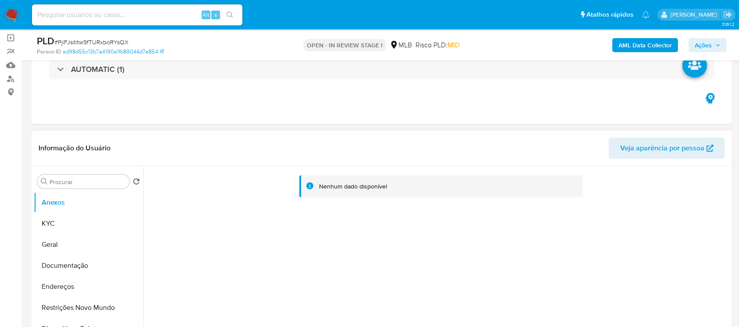
scroll to position [78, 0]
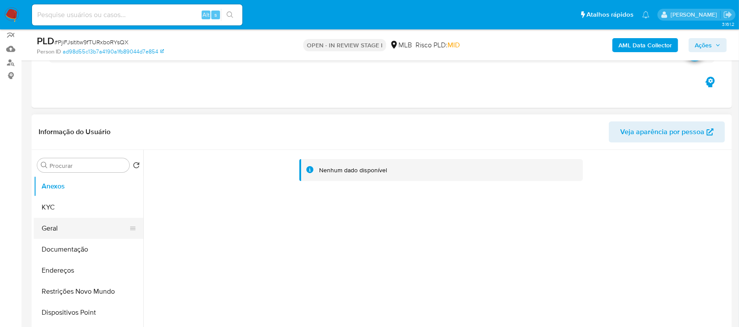
click at [65, 230] on button "Geral" at bounding box center [85, 228] width 103 height 21
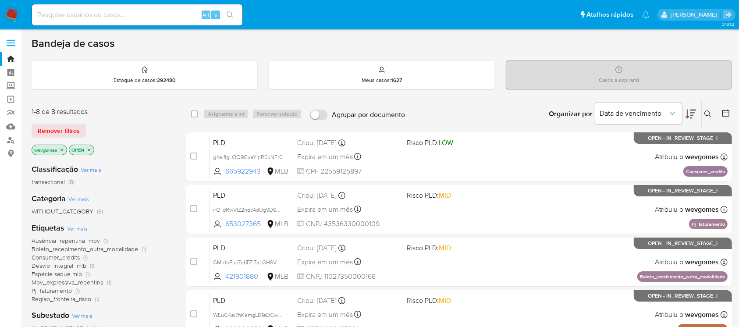
click at [81, 17] on input at bounding box center [137, 14] width 210 height 11
paste input "PjiFJsititw9fTURxboRYsQX"
type input "PjiFJsititw9fTURxboRYsQX"
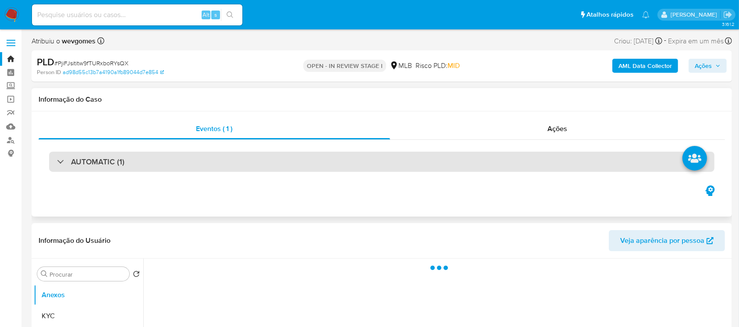
click at [169, 164] on div "AUTOMATIC (1)" at bounding box center [382, 162] width 666 height 20
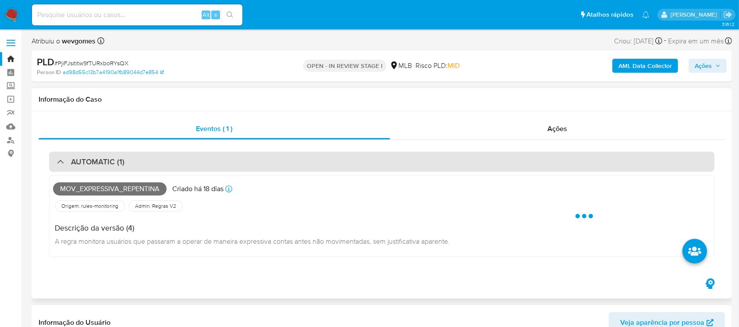
select select "10"
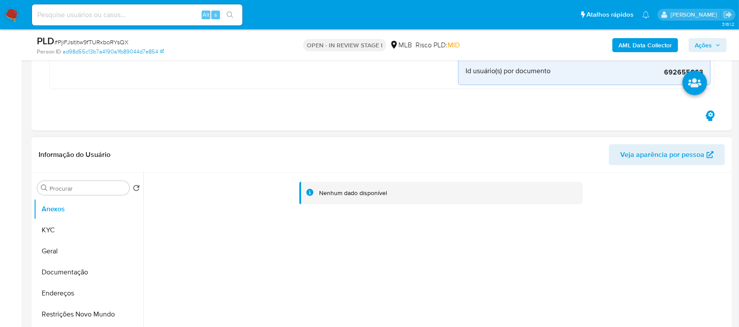
scroll to position [312, 0]
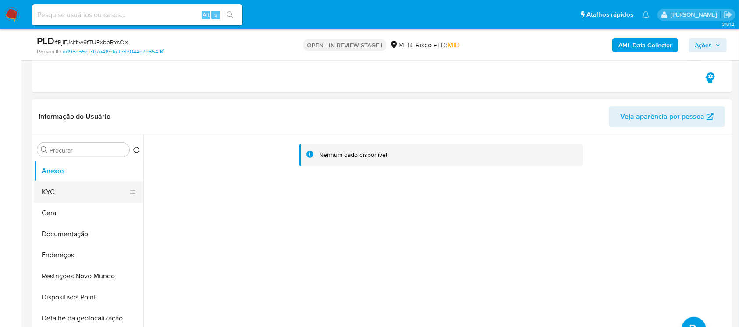
click at [53, 197] on button "KYC" at bounding box center [85, 192] width 103 height 21
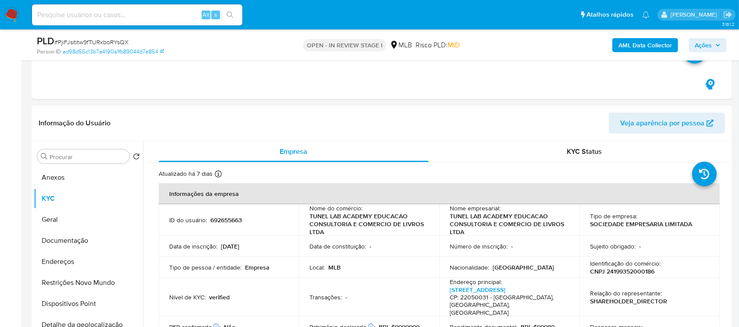
scroll to position [389, 0]
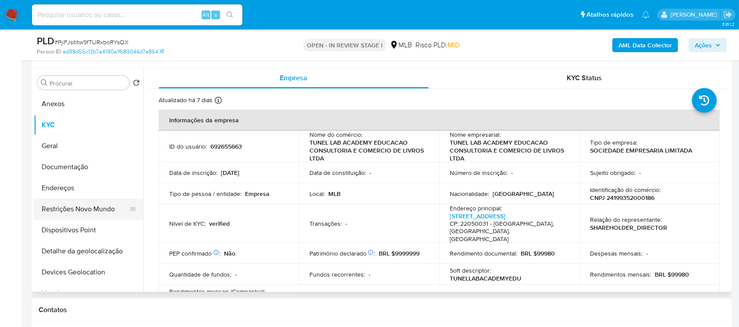
click at [59, 210] on button "Restrições Novo Mundo" at bounding box center [85, 209] width 103 height 21
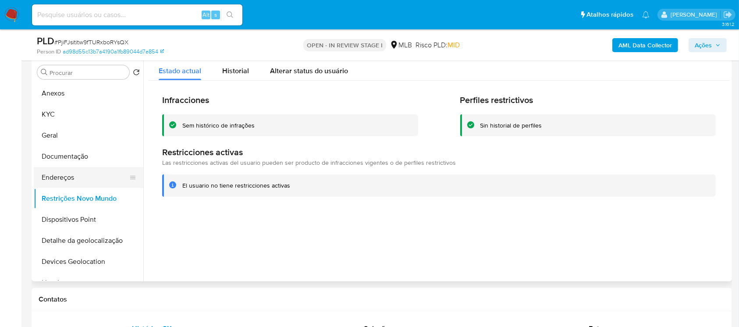
click at [90, 169] on button "Endereços" at bounding box center [85, 177] width 103 height 21
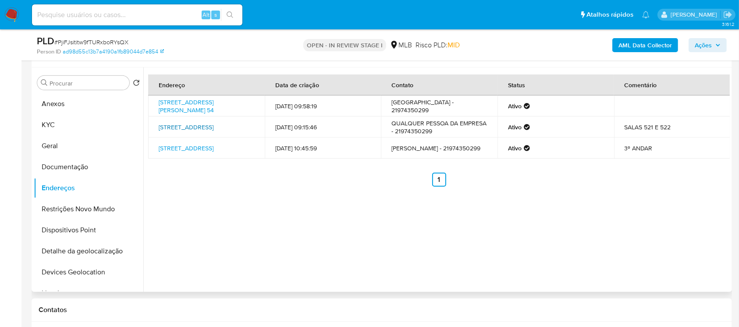
click at [185, 128] on link "Rua Haddock Lobo 210, Rio De Janeiro, Rio De Janeiro, 20260142, Brasil 210" at bounding box center [186, 127] width 55 height 9
click at [64, 162] on button "Documentação" at bounding box center [85, 167] width 103 height 21
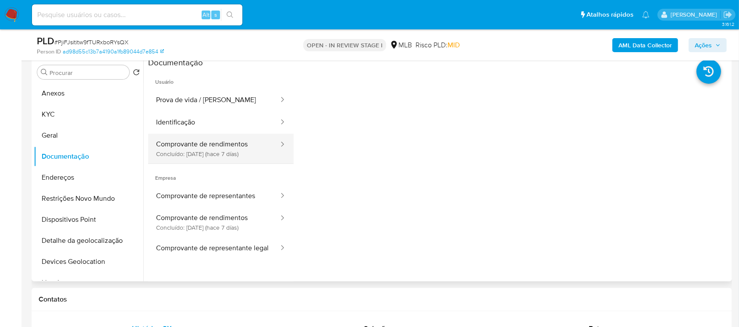
click at [218, 141] on button "Comprovante de rendimentos Concluído: 22/09/2025 (hace 7 días)" at bounding box center [214, 149] width 132 height 30
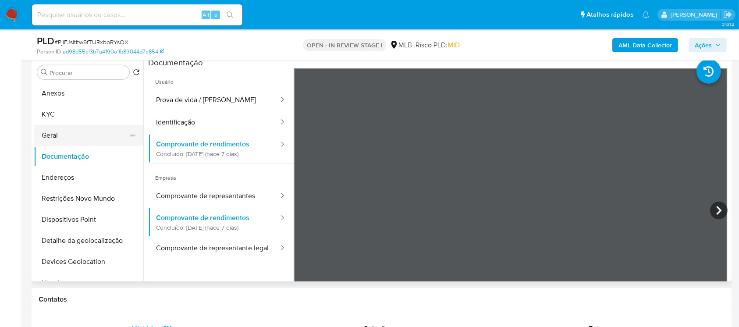
click at [70, 139] on button "Geral" at bounding box center [85, 135] width 103 height 21
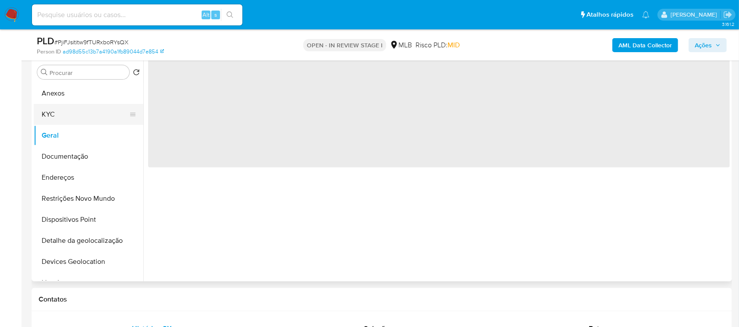
click at [55, 114] on button "KYC" at bounding box center [85, 114] width 103 height 21
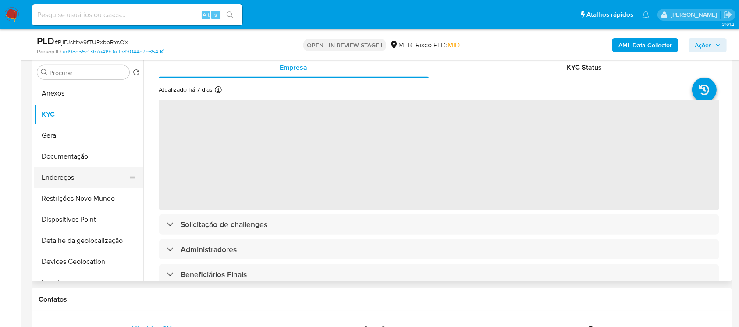
click at [59, 176] on button "Endereços" at bounding box center [85, 177] width 103 height 21
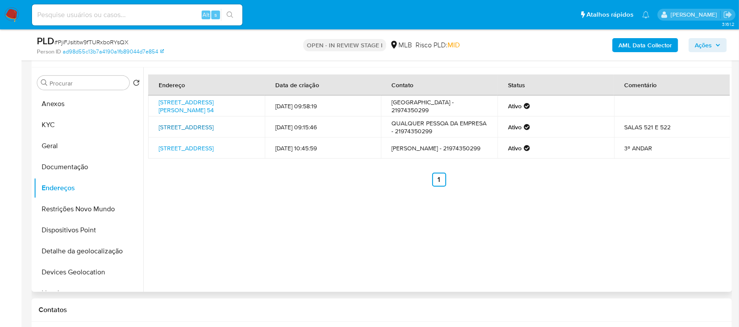
click at [179, 132] on link "Rua Haddock Lobo 210, Rio De Janeiro, Rio De Janeiro, 20260142, Brasil 210" at bounding box center [186, 127] width 55 height 9
drag, startPoint x: 192, startPoint y: 139, endPoint x: 154, endPoint y: 125, distance: 40.1
click at [154, 125] on td "Rua Haddock Lobo 210, Rio De Janeiro, Rio De Janeiro, 20260142, Brasil 210" at bounding box center [206, 127] width 117 height 21
copy link "Rua Haddock Lobo 210, Rio De Janeiro, Rio De Janeiro, 20260142, Brasil 210"
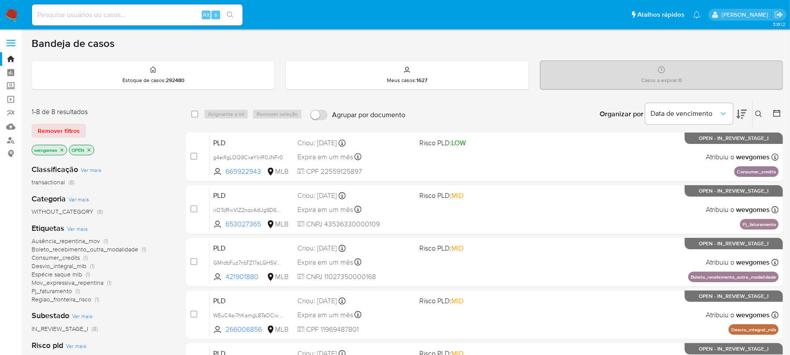
click at [61, 151] on icon "close-filter" at bounding box center [61, 149] width 5 height 5
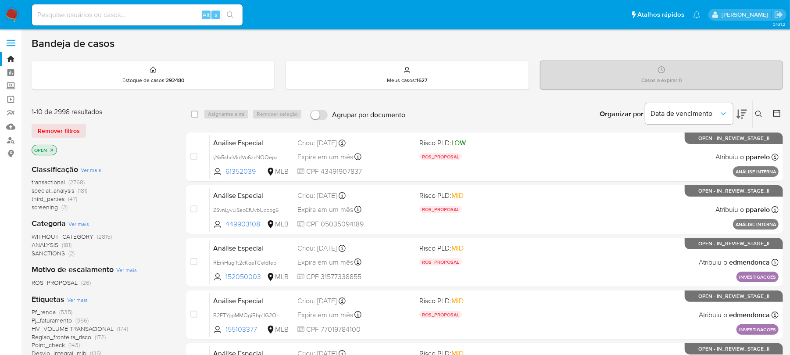
click at [76, 17] on input at bounding box center [137, 14] width 210 height 11
paste input "12442118777"
type input "12442118777"
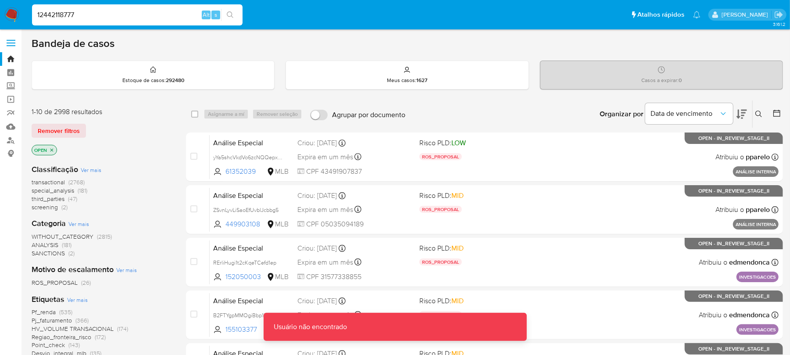
click at [88, 11] on input "12442118777" at bounding box center [137, 14] width 210 height 11
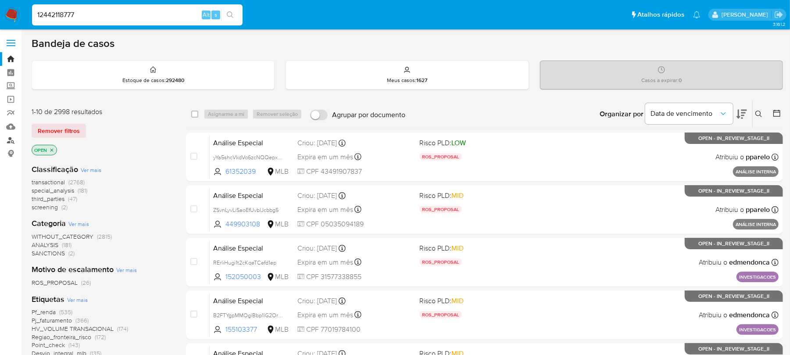
click at [12, 142] on link "Localizador de pessoas" at bounding box center [52, 140] width 104 height 14
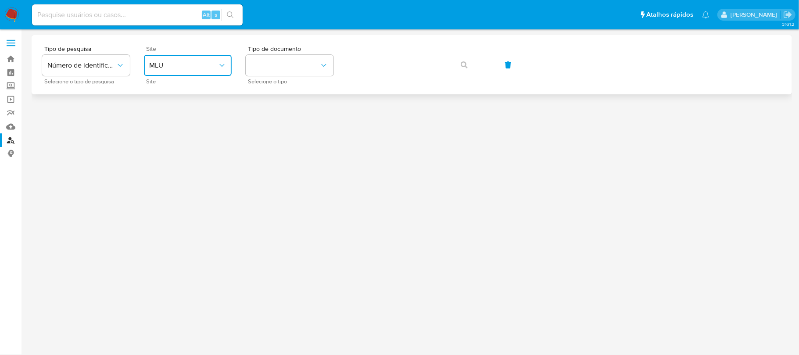
click at [214, 68] on span "MLU" at bounding box center [183, 65] width 68 height 9
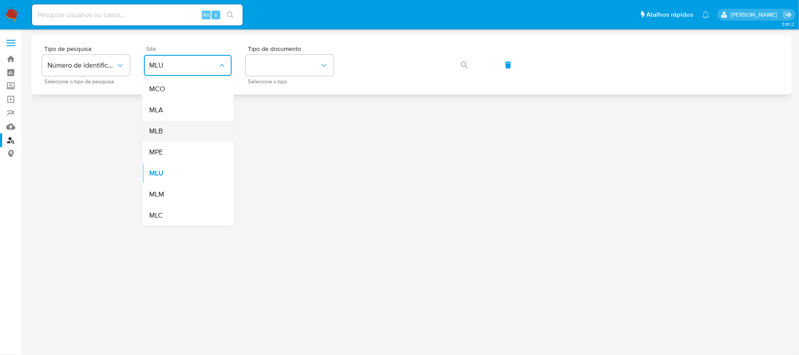
click at [169, 127] on div "MLB" at bounding box center [185, 131] width 72 height 21
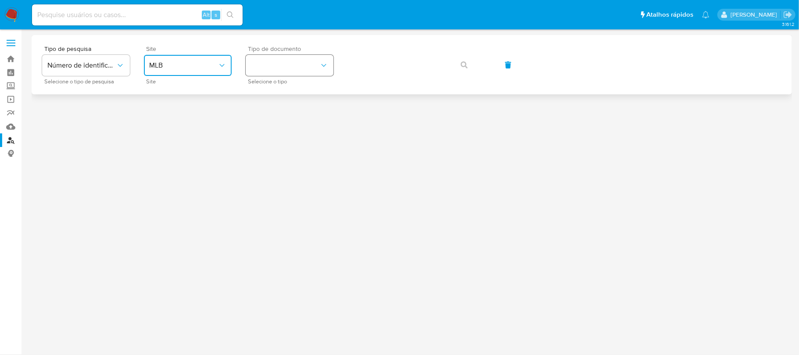
click at [300, 71] on button "identificationType" at bounding box center [290, 65] width 88 height 21
click at [267, 116] on div "CPF CPF" at bounding box center [287, 123] width 72 height 30
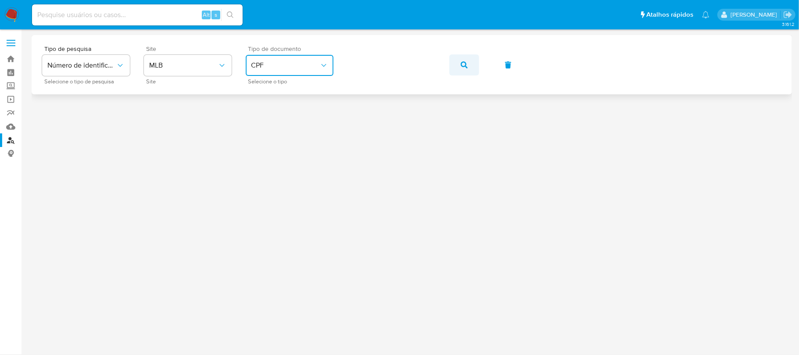
click at [463, 67] on icon "button" at bounding box center [463, 64] width 7 height 7
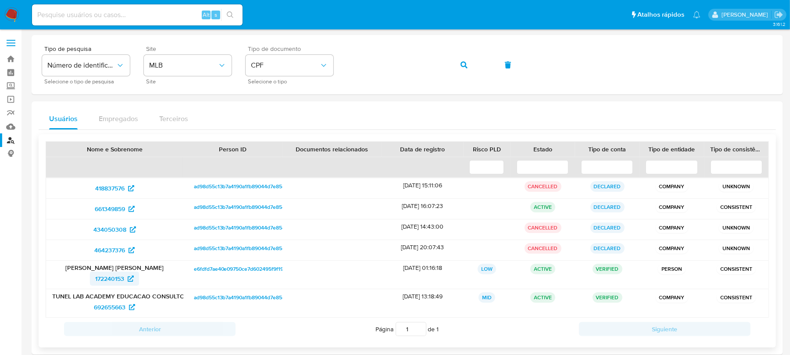
click at [101, 281] on span "172240153" at bounding box center [109, 278] width 29 height 14
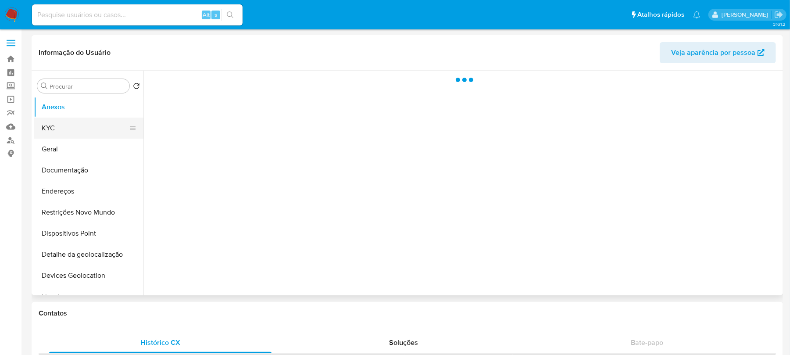
click at [55, 132] on button "KYC" at bounding box center [85, 128] width 103 height 21
select select "10"
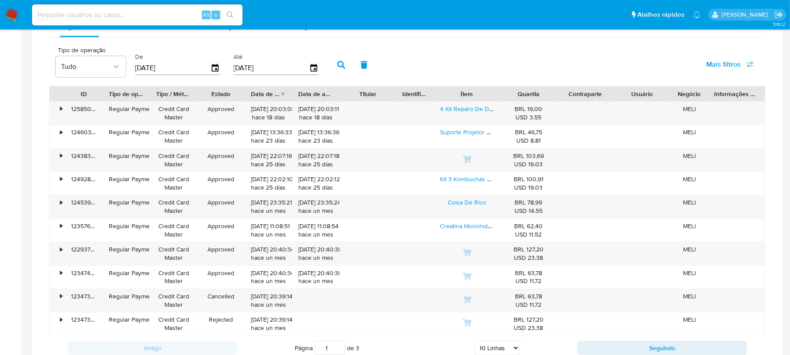
scroll to position [467, 0]
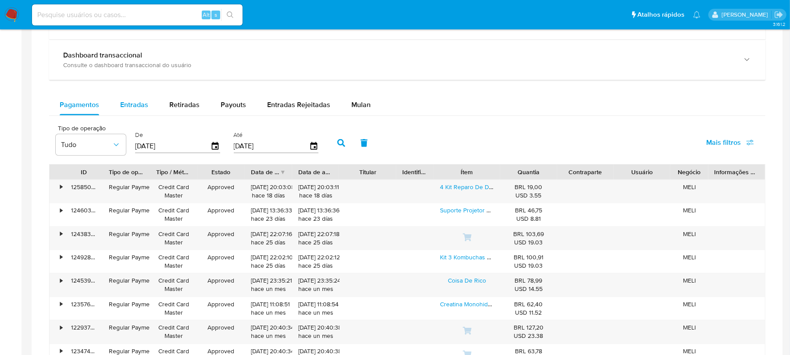
click at [135, 113] on div "Entradas" at bounding box center [134, 104] width 28 height 21
select select "10"
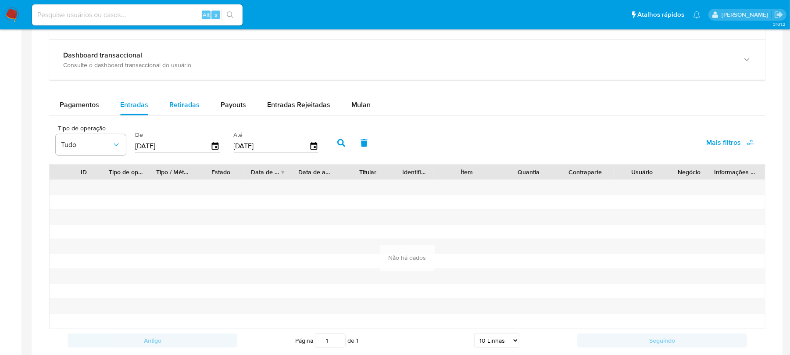
click at [188, 103] on span "Retiradas" at bounding box center [184, 105] width 30 height 10
select select "10"
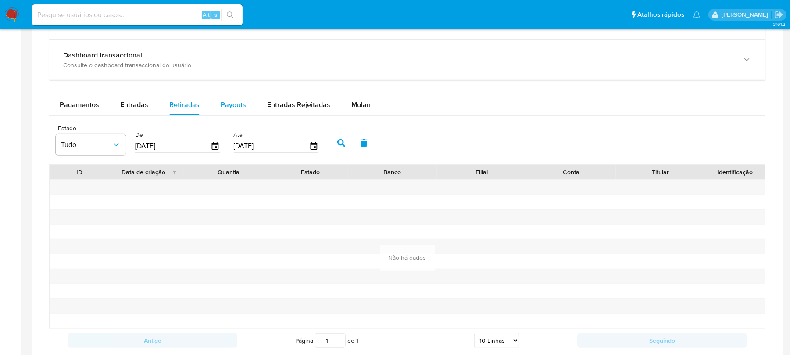
click at [233, 110] on span "Payouts" at bounding box center [233, 105] width 25 height 10
select select "10"
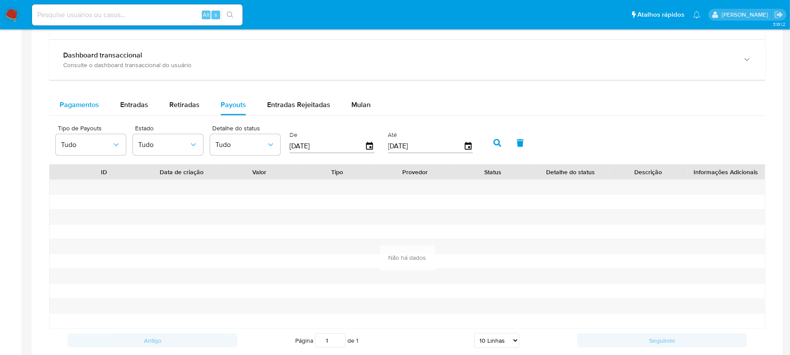
click at [87, 108] on span "Pagamentos" at bounding box center [79, 105] width 39 height 10
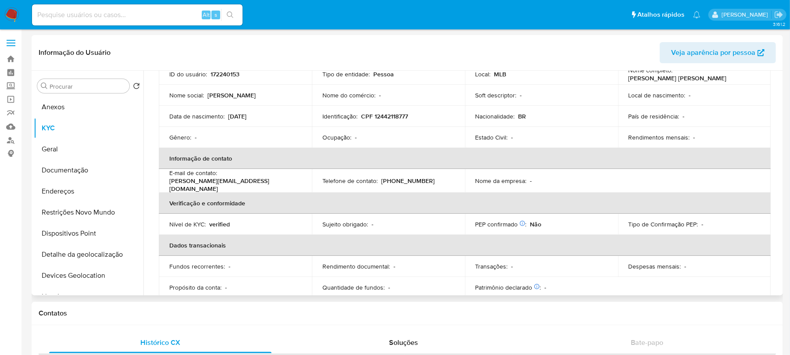
scroll to position [0, 0]
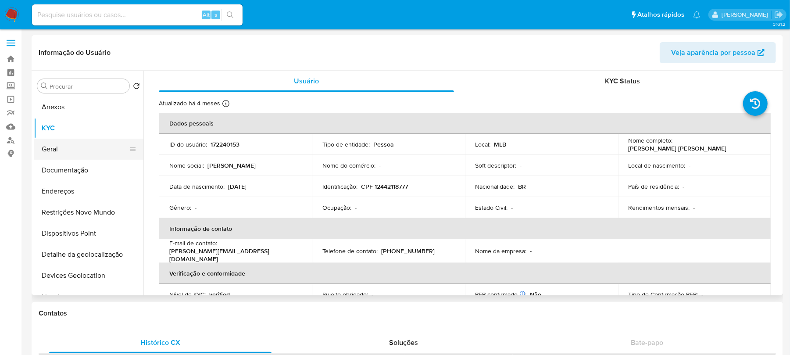
click at [48, 151] on button "Geral" at bounding box center [85, 149] width 103 height 21
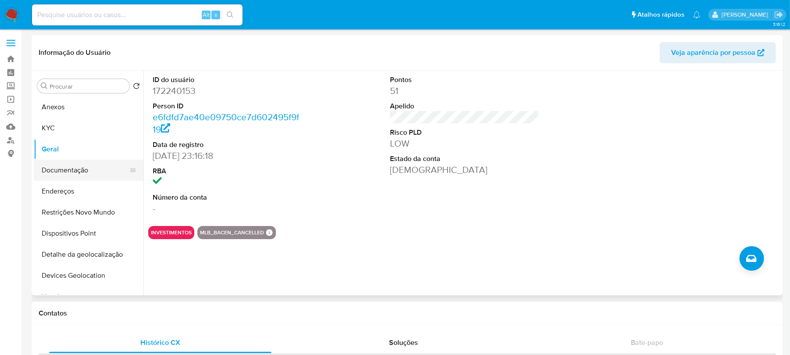
click at [50, 174] on button "Documentação" at bounding box center [85, 170] width 103 height 21
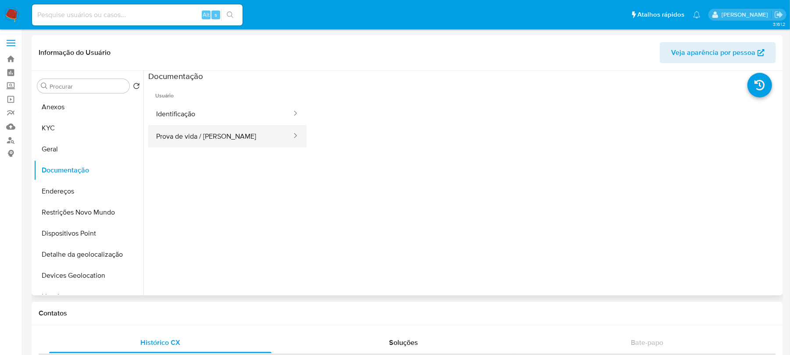
click at [167, 137] on button "Prova de vida / [PERSON_NAME]" at bounding box center [220, 136] width 144 height 22
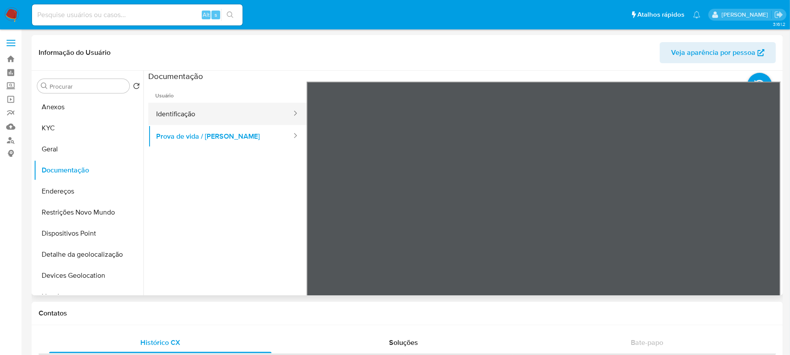
click at [171, 119] on button "Identificação" at bounding box center [220, 114] width 144 height 22
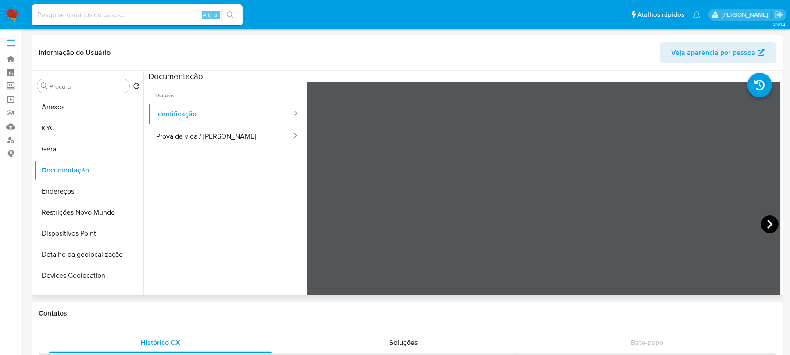
click at [765, 223] on icon at bounding box center [770, 224] width 18 height 18
click at [188, 142] on button "Prova de vida / [PERSON_NAME]" at bounding box center [220, 136] width 144 height 22
click at [48, 134] on button "KYC" at bounding box center [85, 128] width 103 height 21
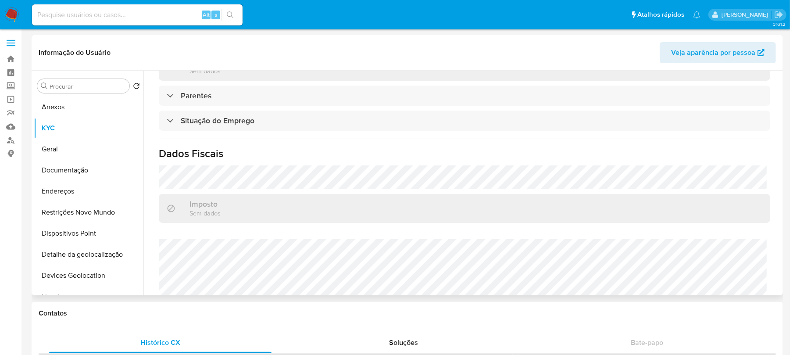
scroll to position [382, 0]
